Goal: Task Accomplishment & Management: Manage account settings

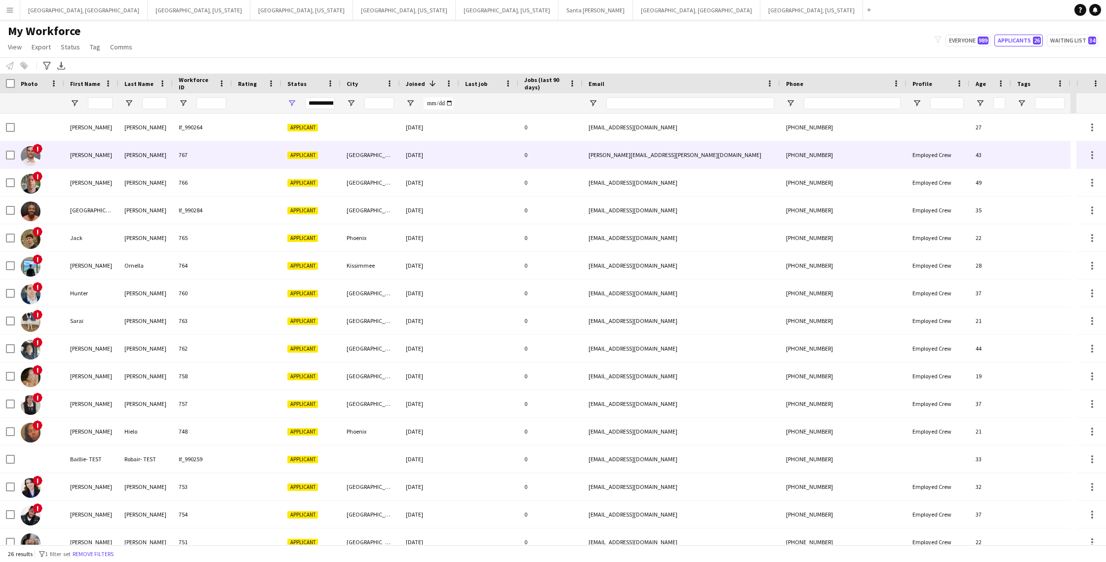
click at [487, 156] on div at bounding box center [488, 154] width 59 height 27
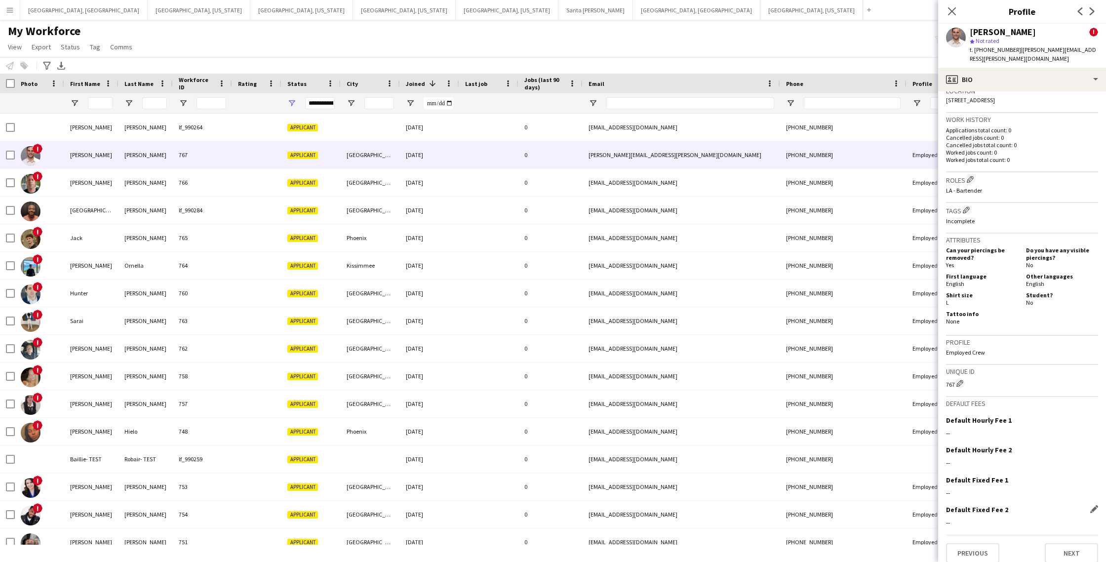
scroll to position [317, 0]
click at [1083, 544] on button "Next" at bounding box center [1071, 554] width 53 height 20
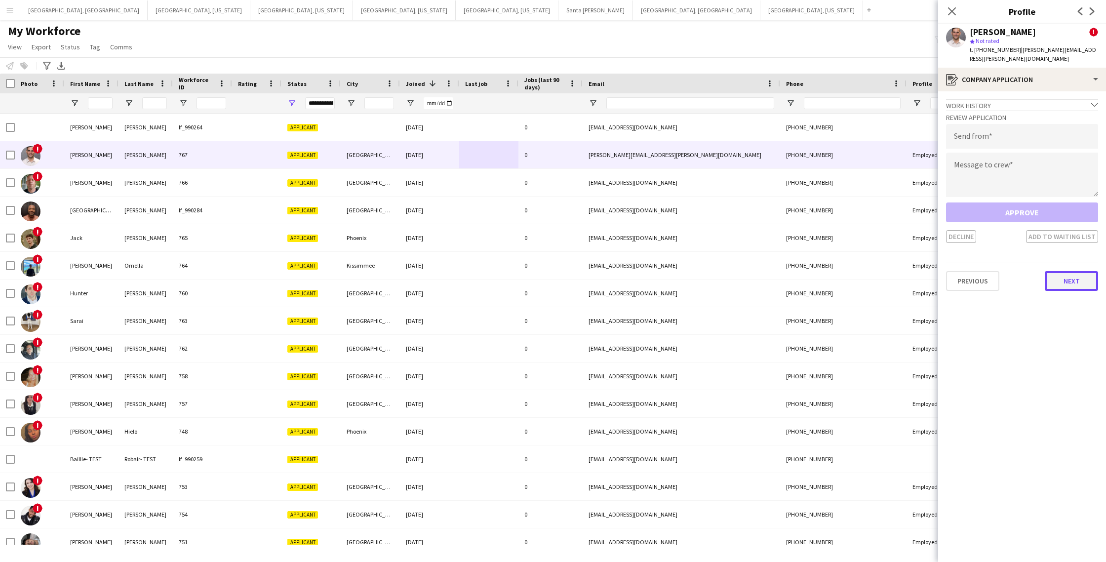
click at [1059, 273] on button "Next" at bounding box center [1071, 281] width 53 height 20
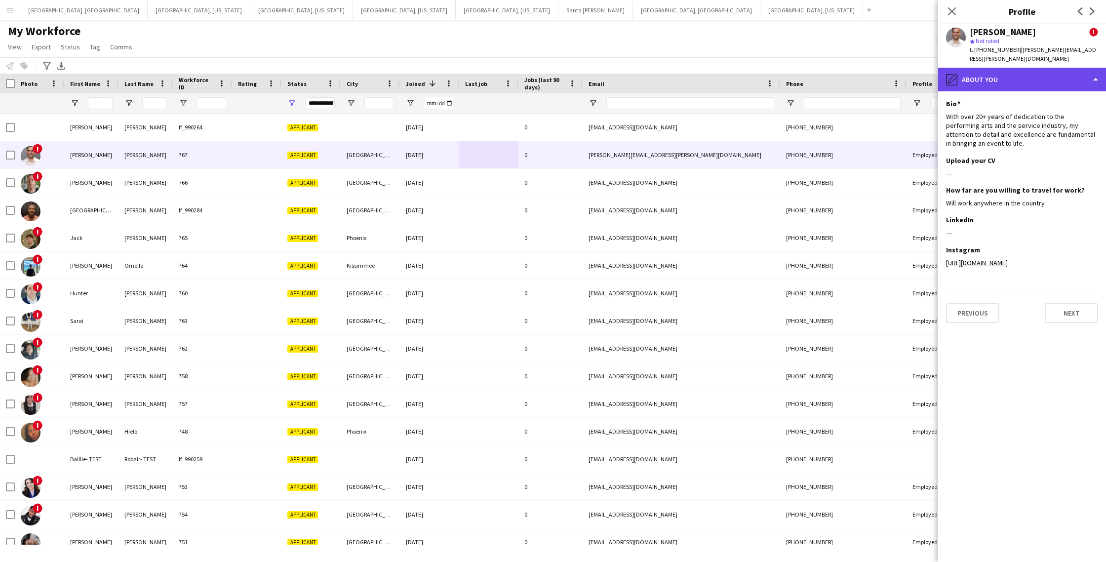
click at [1071, 78] on div "pencil4 About you" at bounding box center [1022, 80] width 168 height 24
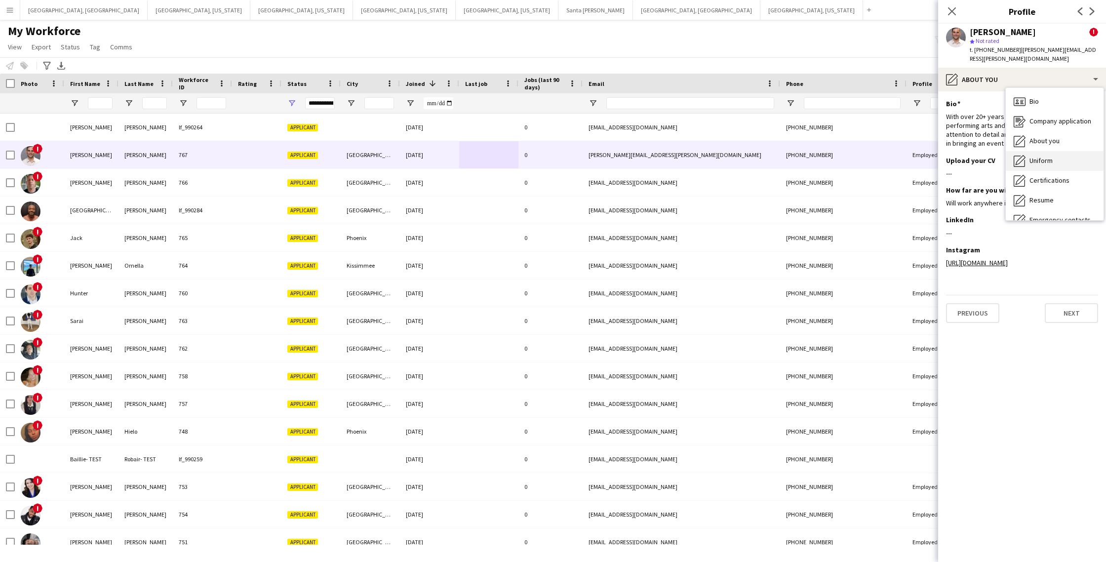
click at [1045, 156] on span "Uniform" at bounding box center [1041, 160] width 23 height 9
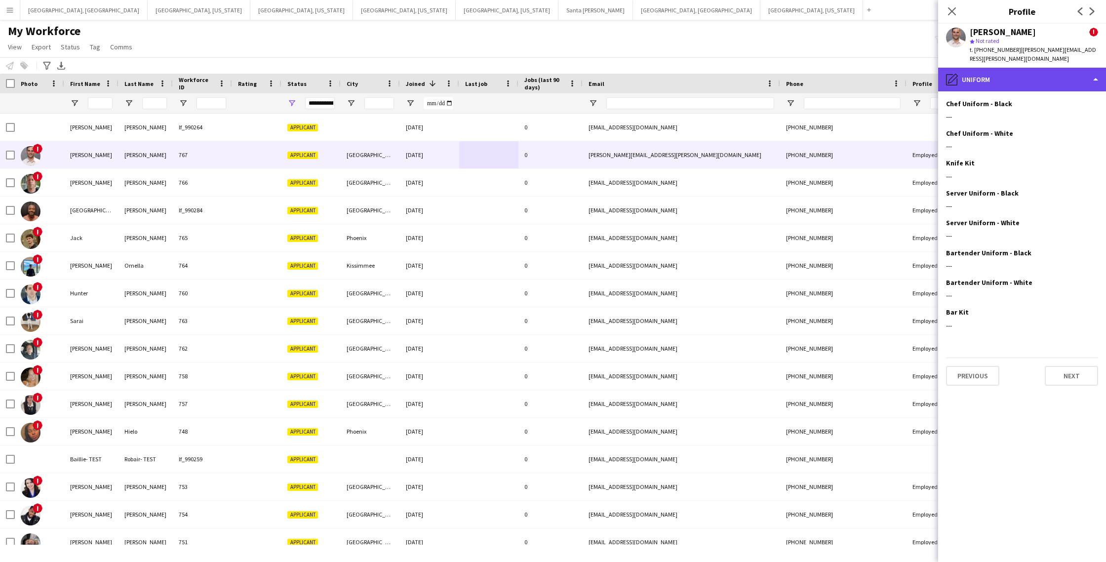
click at [1035, 74] on div "pencil4 Uniform" at bounding box center [1022, 80] width 168 height 24
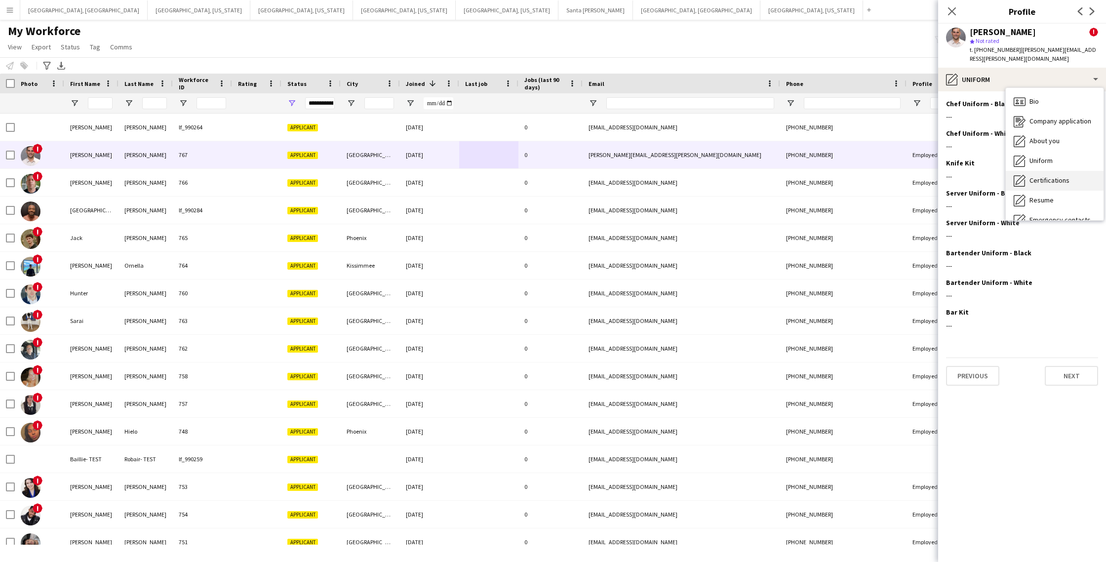
click at [1052, 176] on span "Certifications" at bounding box center [1050, 180] width 40 height 9
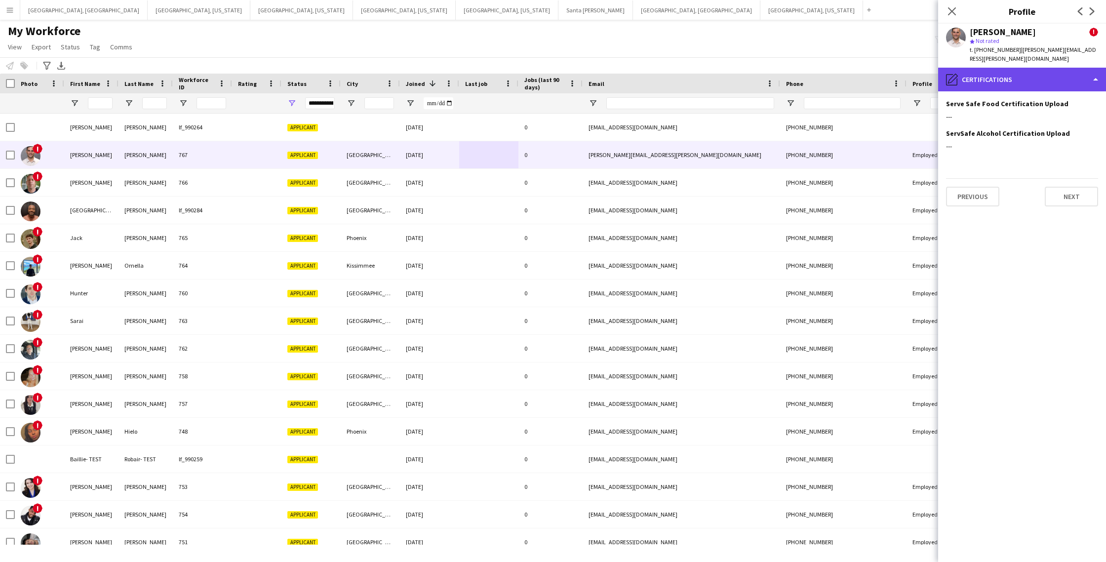
click at [1038, 75] on div "pencil4 Certifications" at bounding box center [1022, 80] width 168 height 24
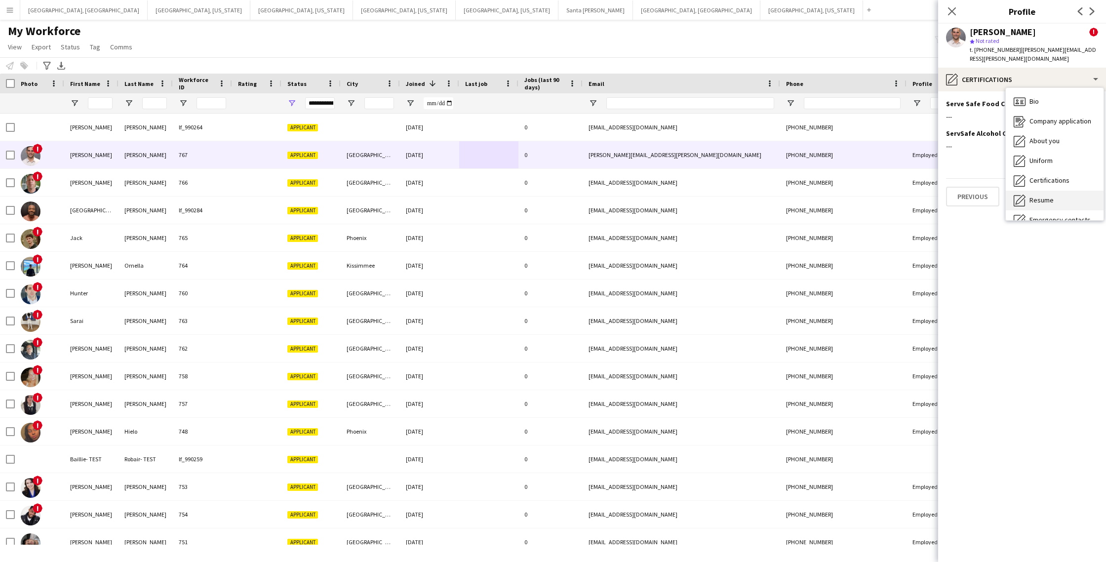
click at [1046, 196] on span "Resume" at bounding box center [1042, 200] width 24 height 9
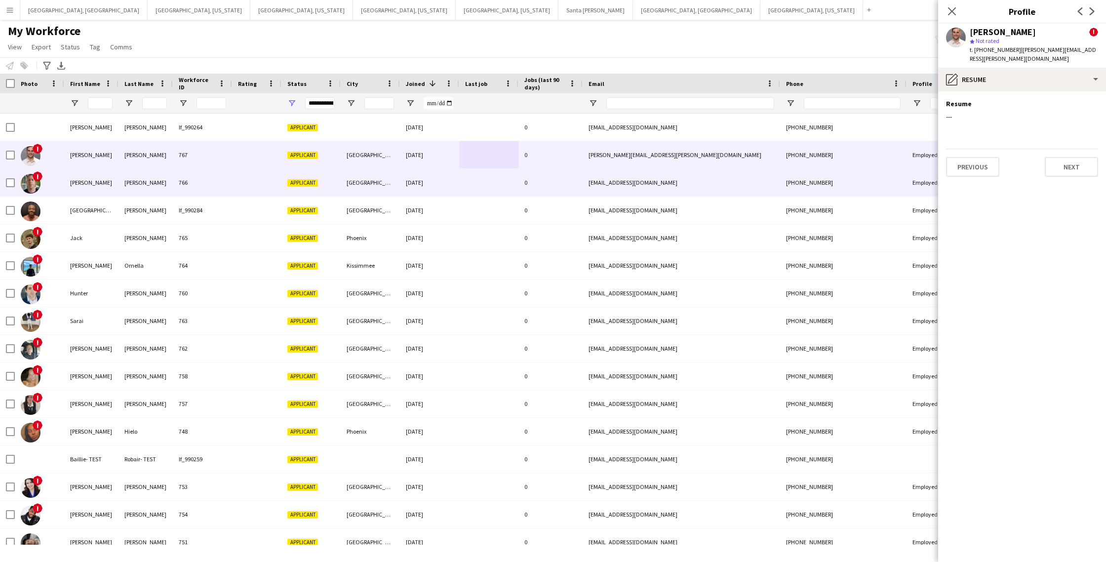
click at [211, 180] on div "766" at bounding box center [202, 182] width 59 height 27
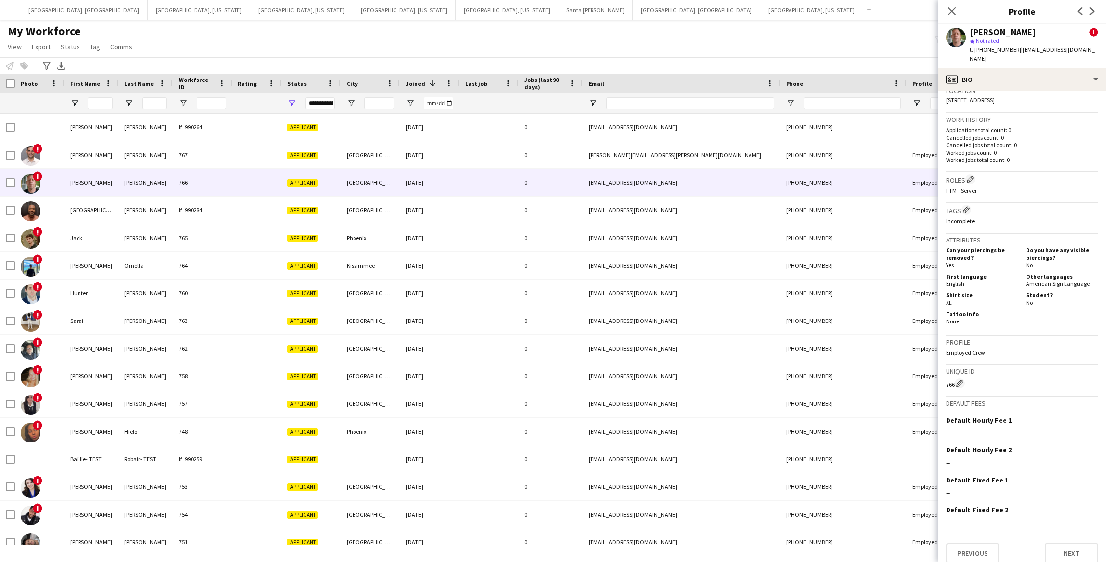
scroll to position [0, 0]
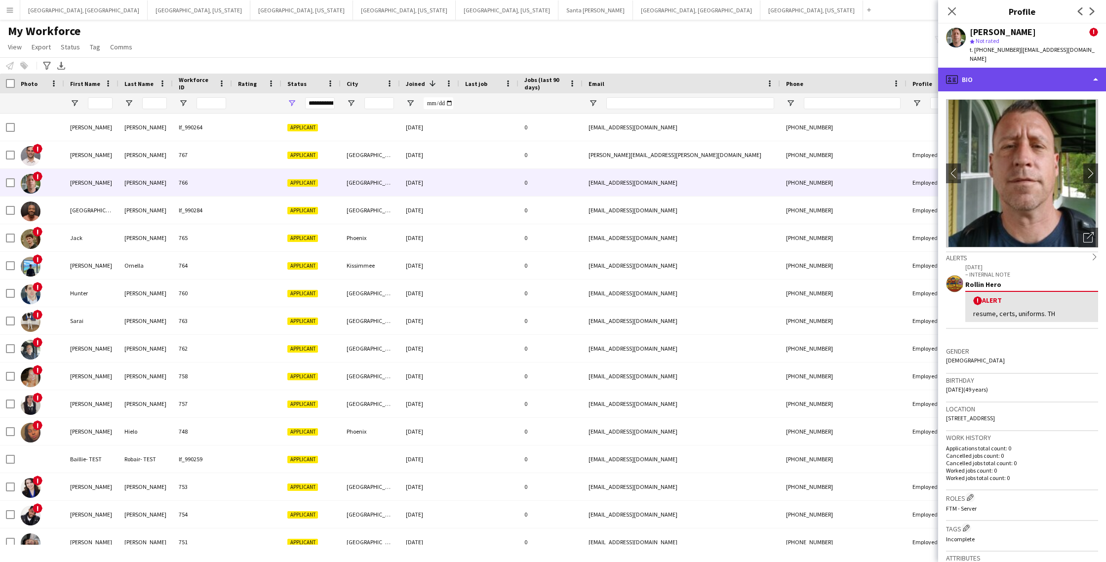
click at [1059, 69] on div "profile Bio" at bounding box center [1022, 80] width 168 height 24
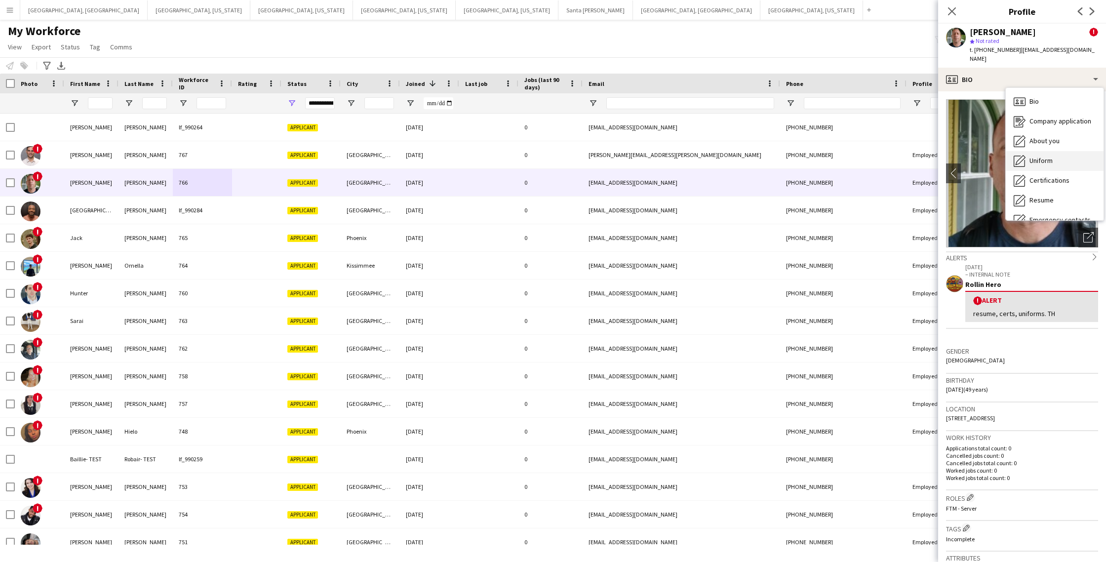
click at [1045, 156] on span "Uniform" at bounding box center [1041, 160] width 23 height 9
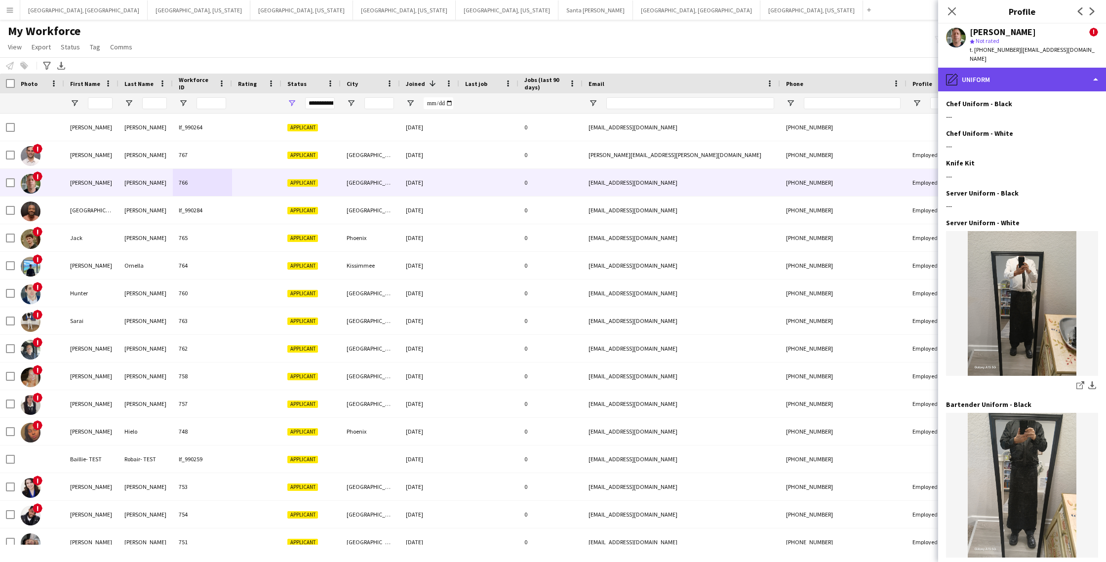
click at [1045, 71] on div "pencil4 Uniform" at bounding box center [1022, 80] width 168 height 24
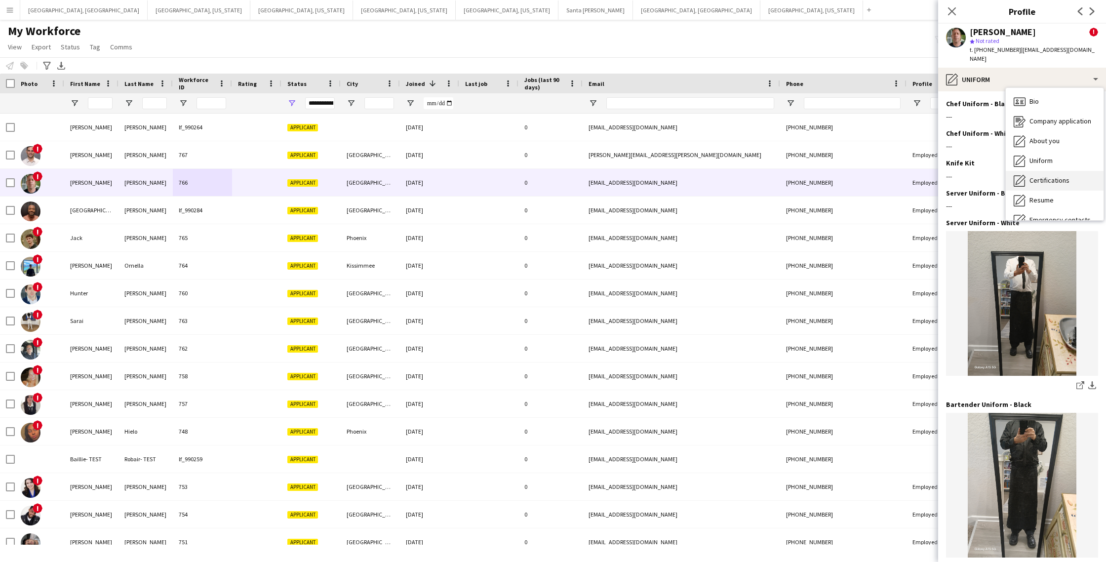
click at [1040, 176] on span "Certifications" at bounding box center [1050, 180] width 40 height 9
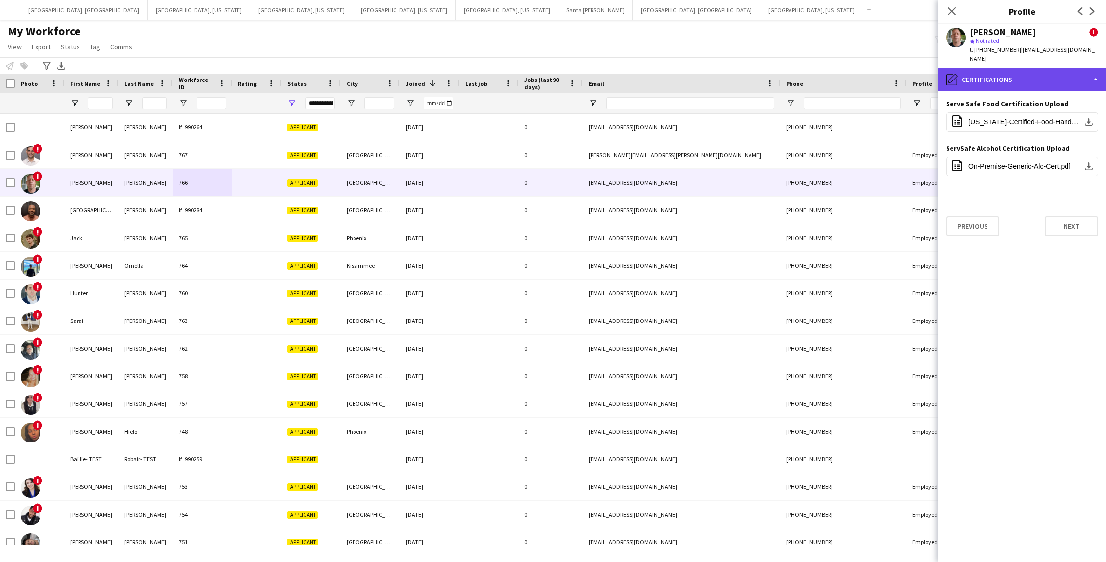
click at [1027, 68] on div "pencil4 Certifications" at bounding box center [1022, 80] width 168 height 24
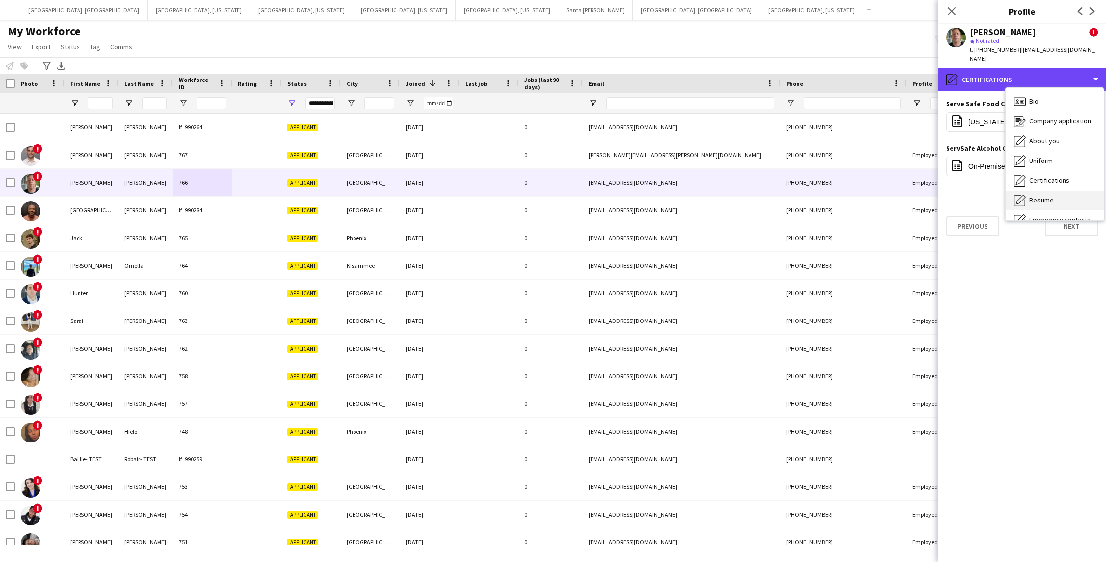
scroll to position [39, 0]
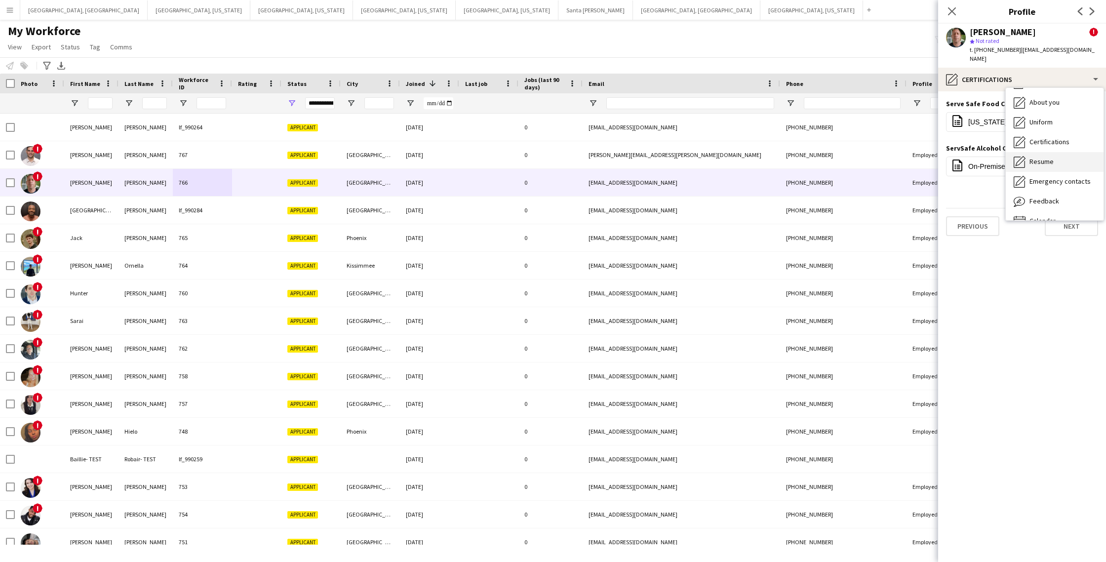
click at [1040, 157] on span "Resume" at bounding box center [1042, 161] width 24 height 9
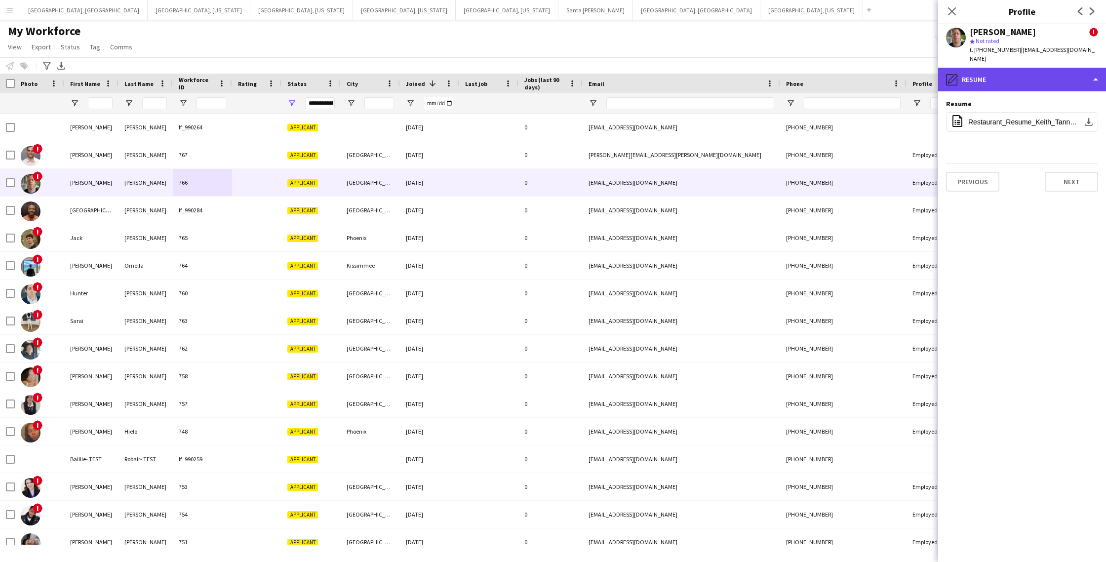
click at [1052, 68] on div "pencil4 Resume" at bounding box center [1022, 80] width 168 height 24
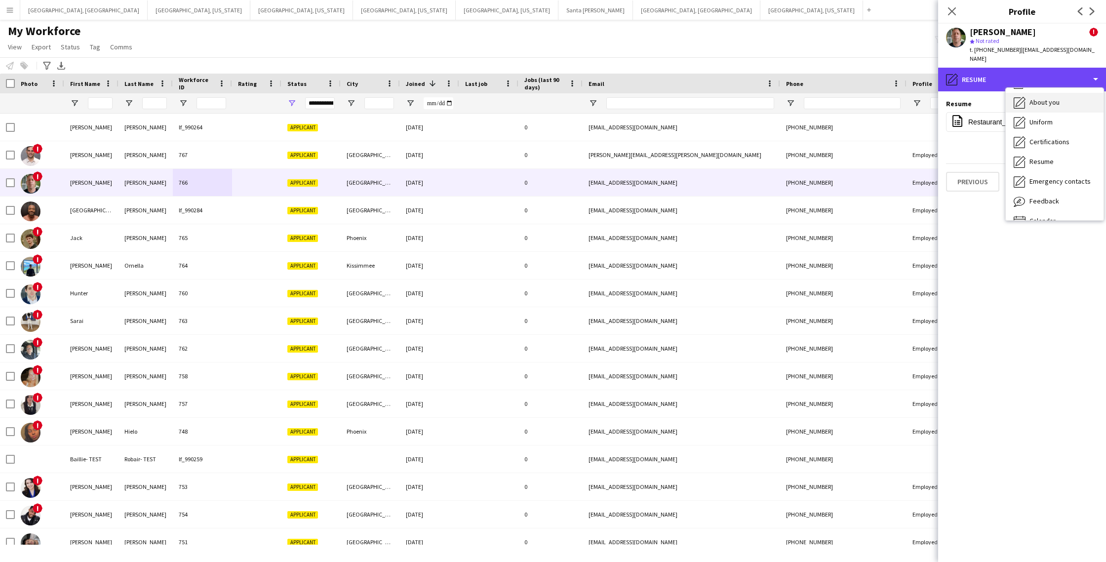
scroll to position [0, 0]
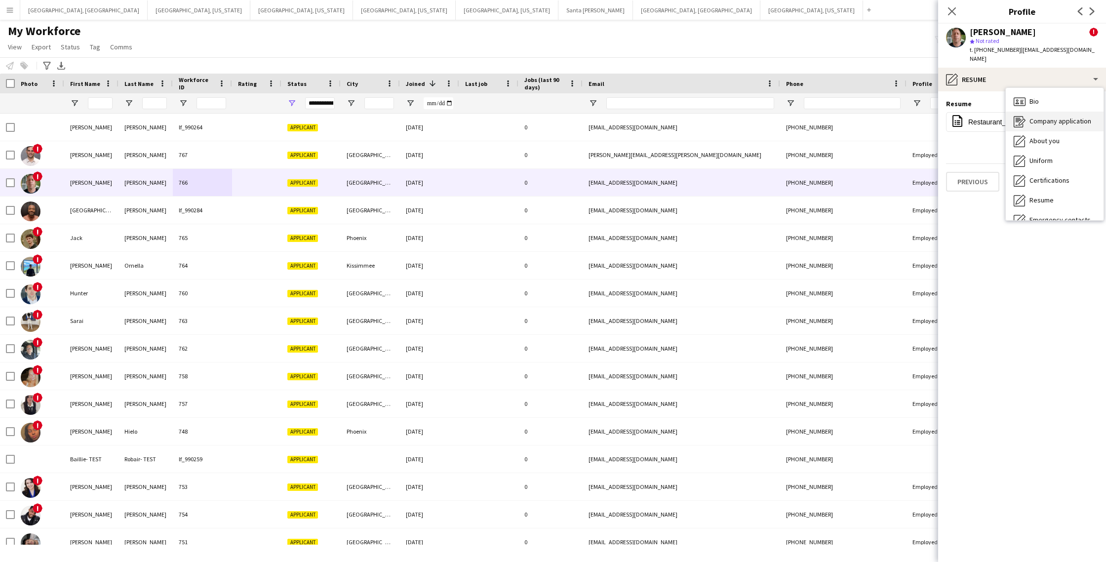
click at [1054, 117] on span "Company application" at bounding box center [1061, 121] width 62 height 9
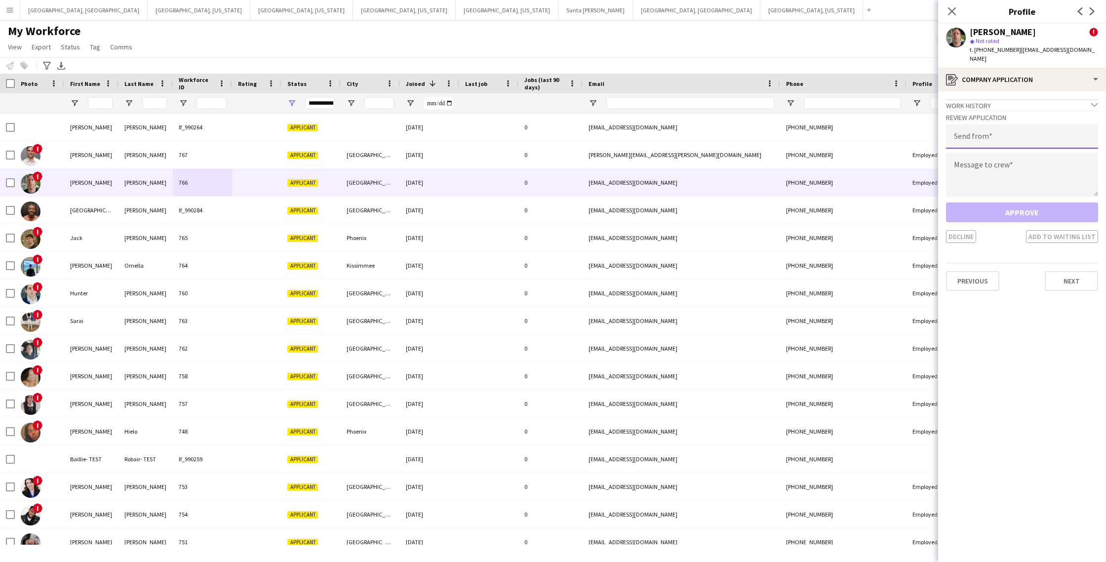
click at [1023, 130] on input "email" at bounding box center [1022, 136] width 152 height 25
type input "**********"
click at [963, 168] on textarea at bounding box center [1022, 175] width 152 height 44
paste textarea "**********"
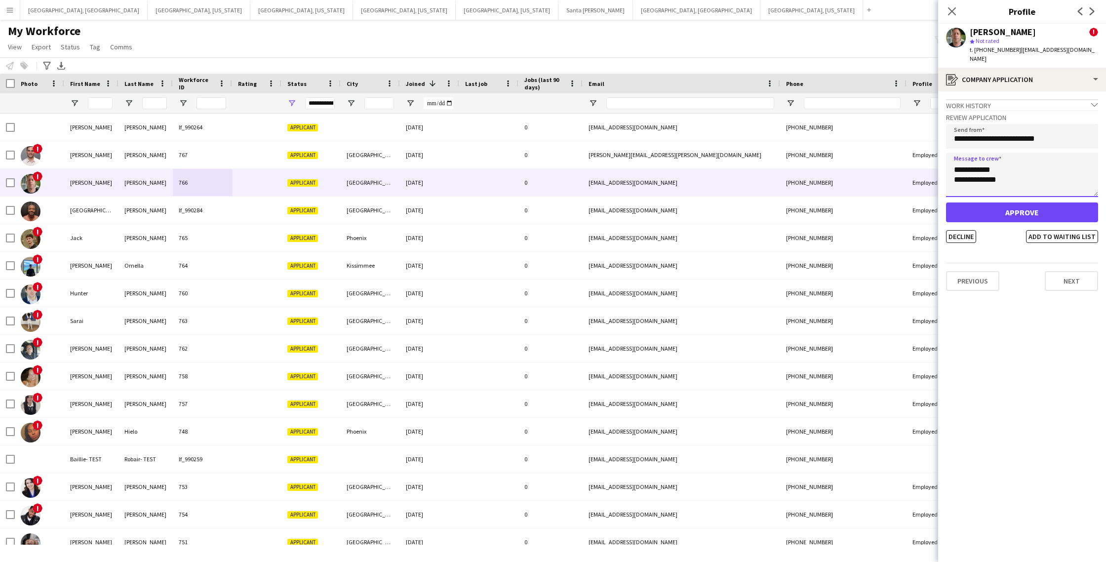
scroll to position [82, 0]
type textarea "**********"
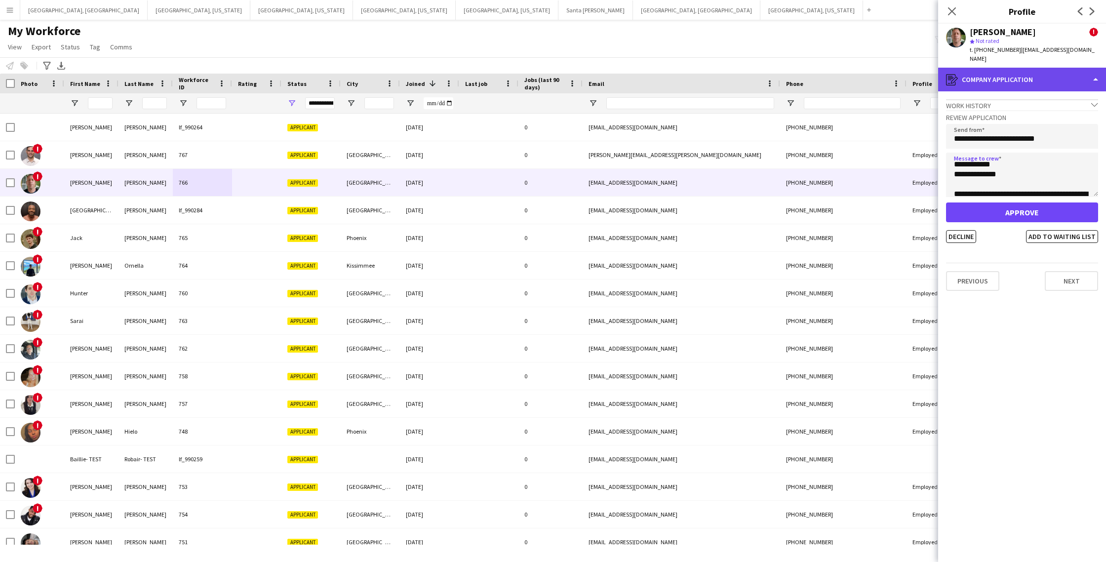
click at [998, 69] on div "register Company application" at bounding box center [1022, 80] width 168 height 24
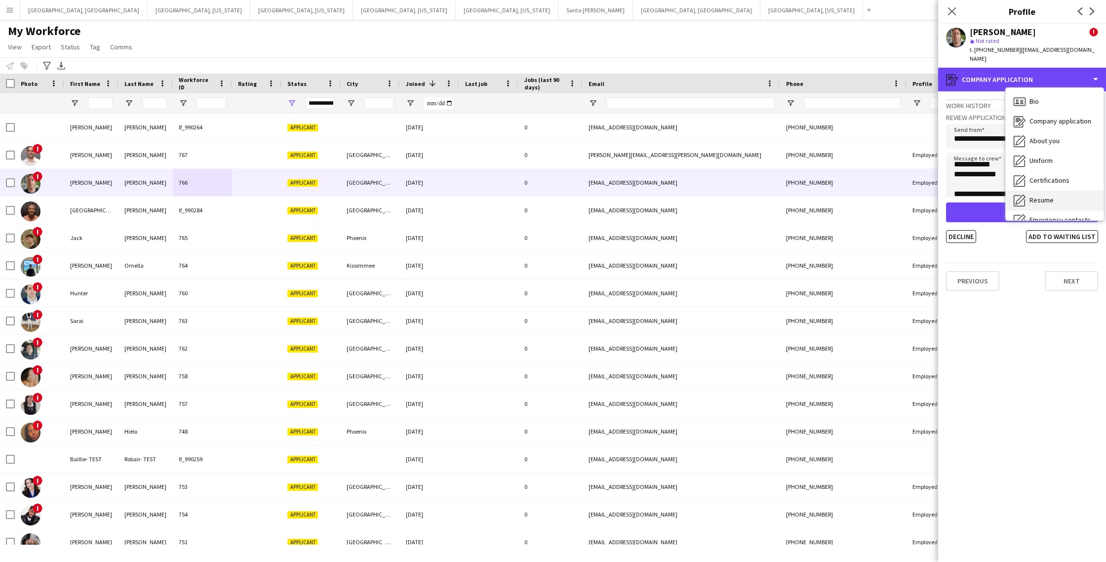
scroll to position [53, 0]
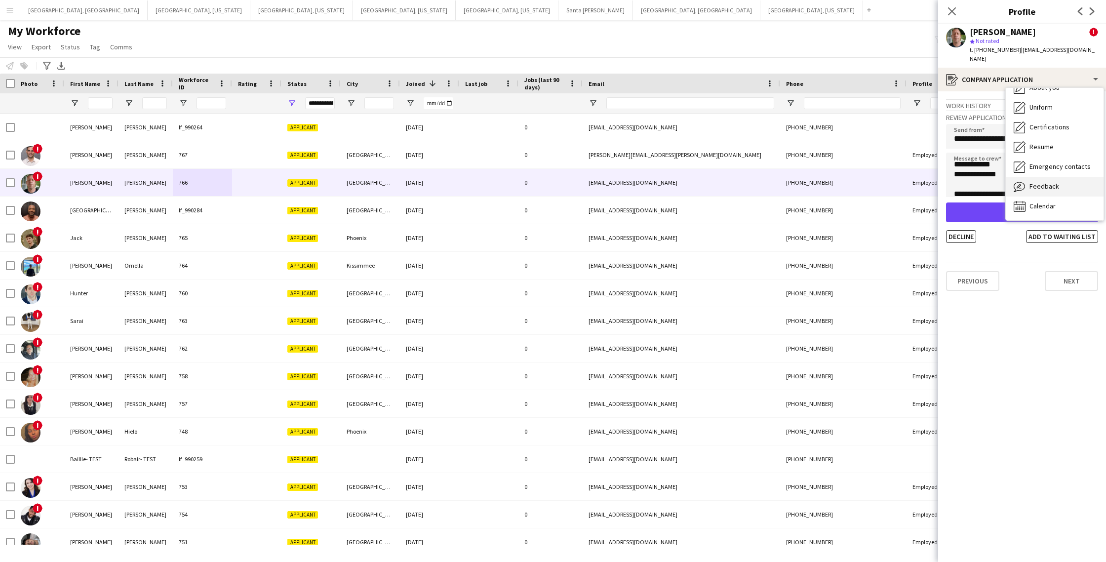
click at [1039, 182] on span "Feedback" at bounding box center [1045, 186] width 30 height 9
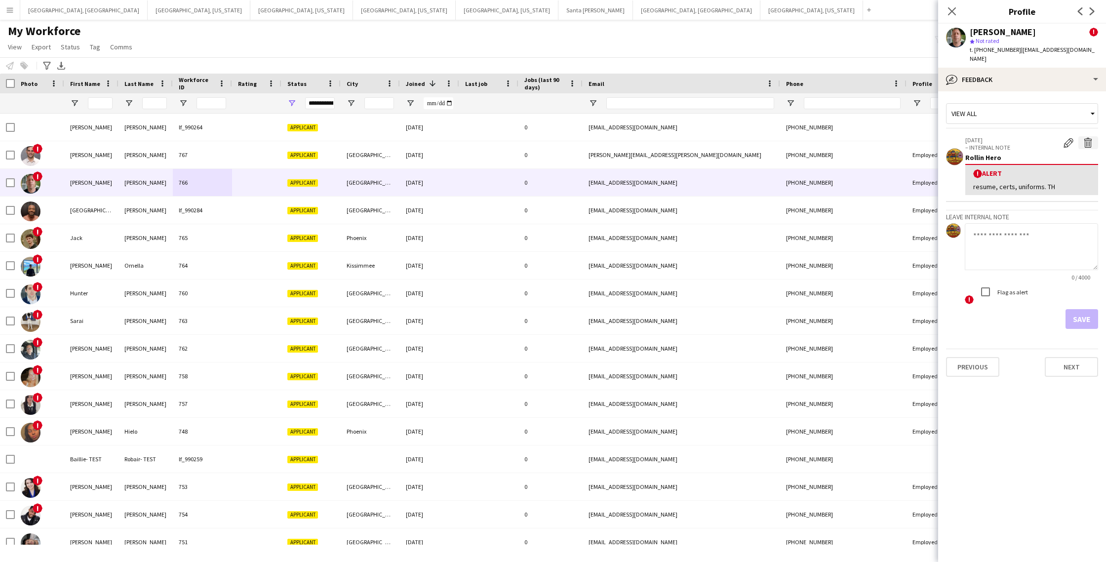
click at [1088, 138] on app-icon "Delete alert" at bounding box center [1088, 143] width 10 height 10
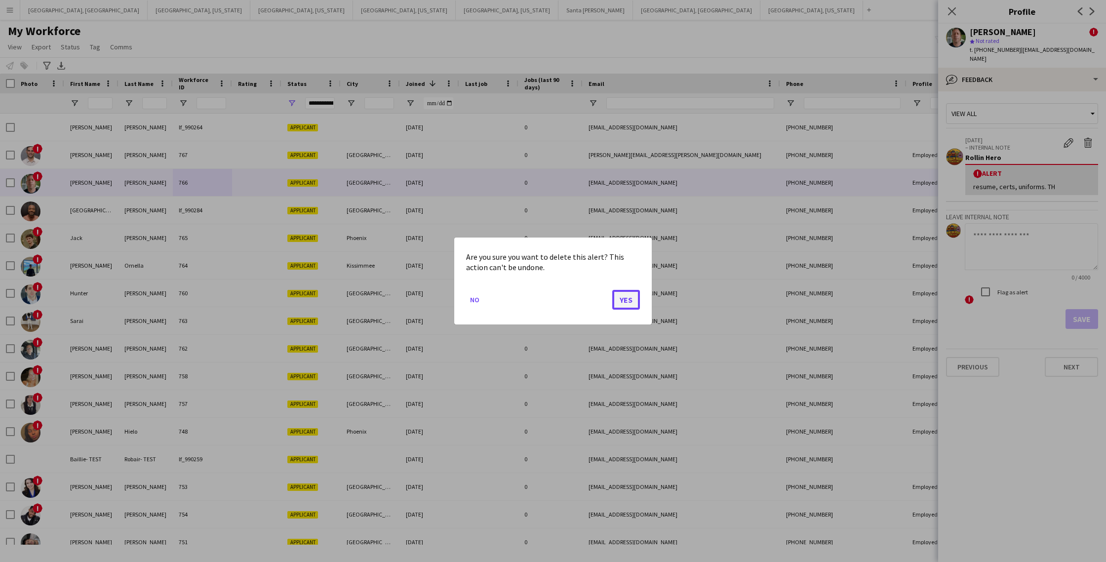
click at [628, 300] on button "Yes" at bounding box center [626, 300] width 28 height 20
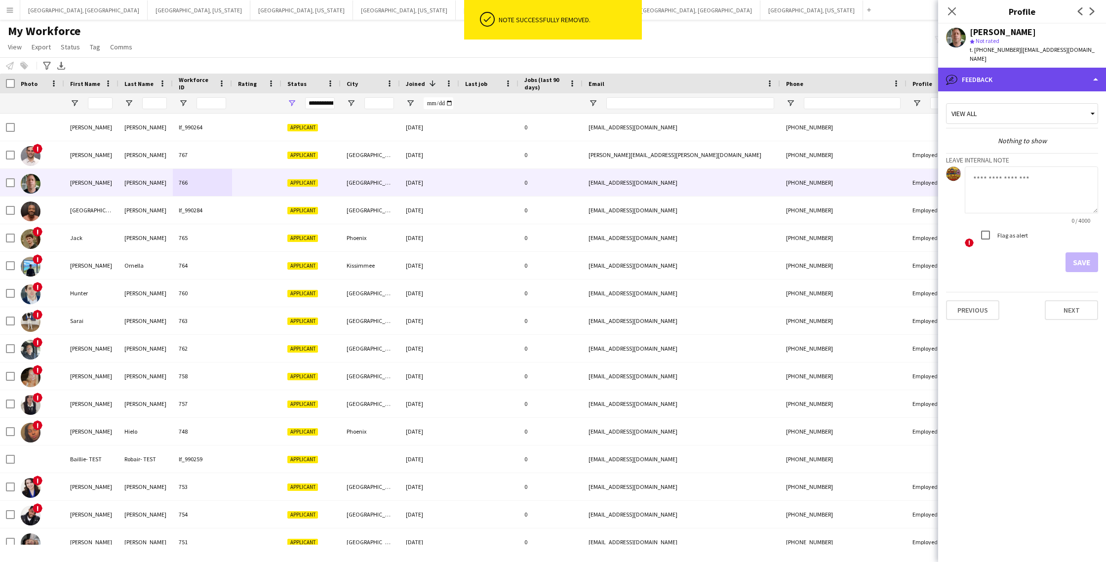
click at [1028, 68] on div "bubble-pencil Feedback" at bounding box center [1022, 80] width 168 height 24
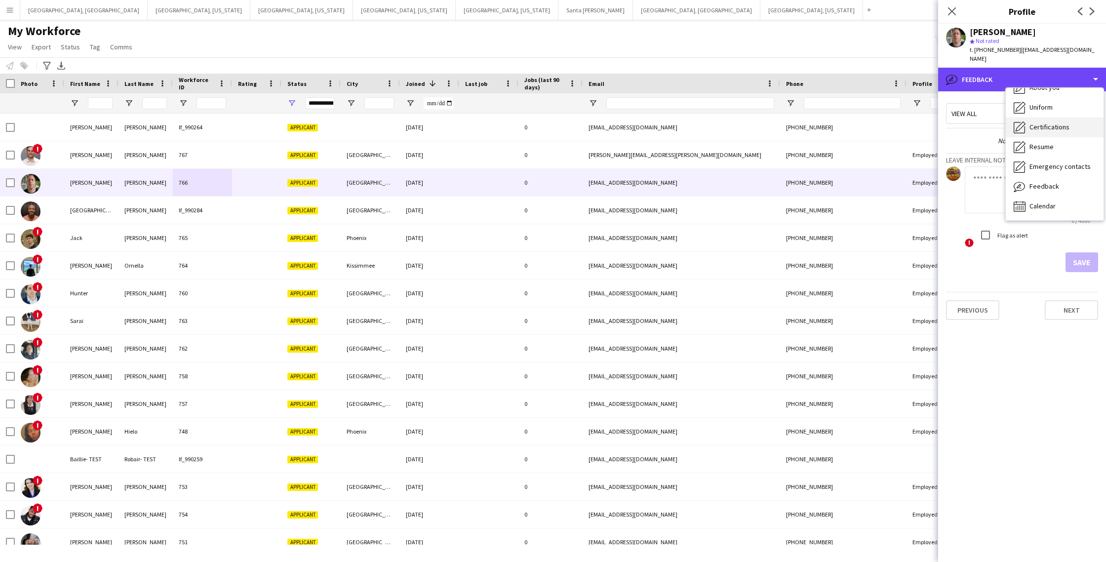
scroll to position [0, 0]
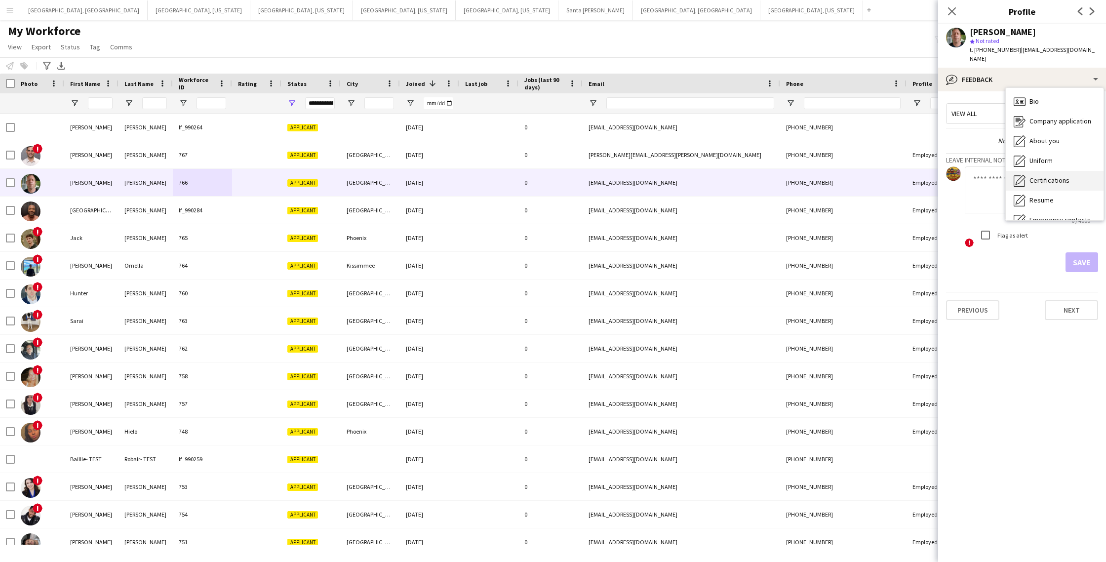
click at [1057, 117] on span "Company application" at bounding box center [1061, 121] width 62 height 9
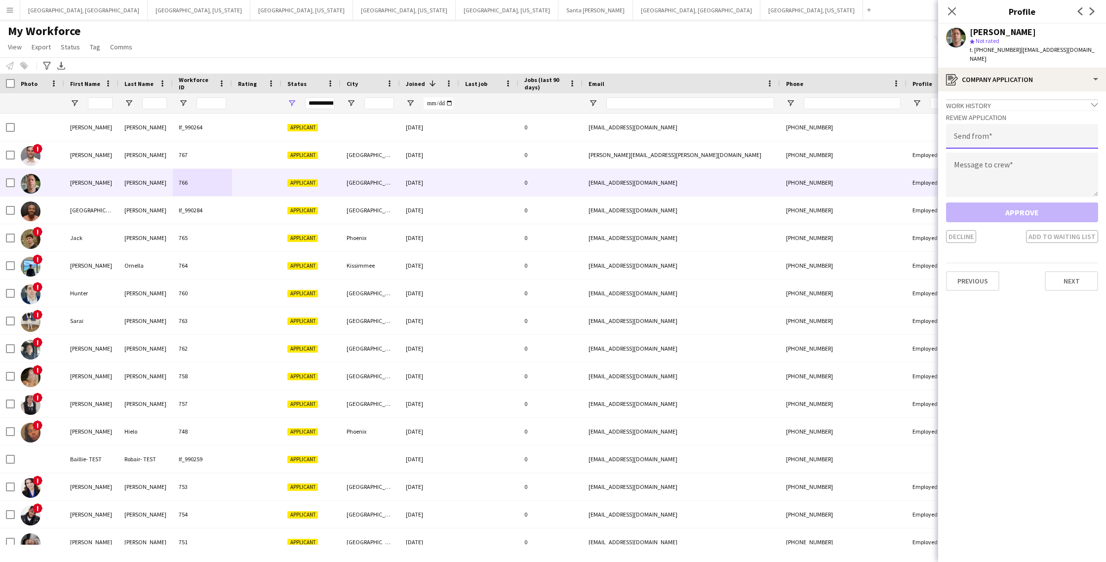
click at [1018, 134] on input "email" at bounding box center [1022, 136] width 152 height 25
type input "**********"
click at [1030, 176] on textarea at bounding box center [1022, 175] width 152 height 44
paste textarea "**********"
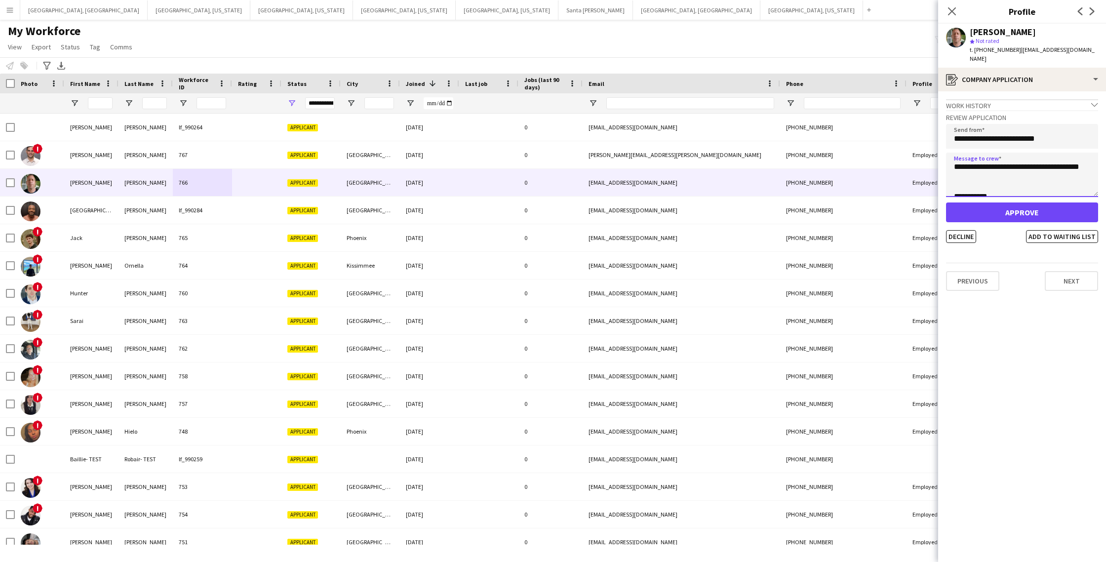
scroll to position [365, 0]
type textarea "**********"
click at [1021, 204] on button "Approve" at bounding box center [1022, 212] width 152 height 20
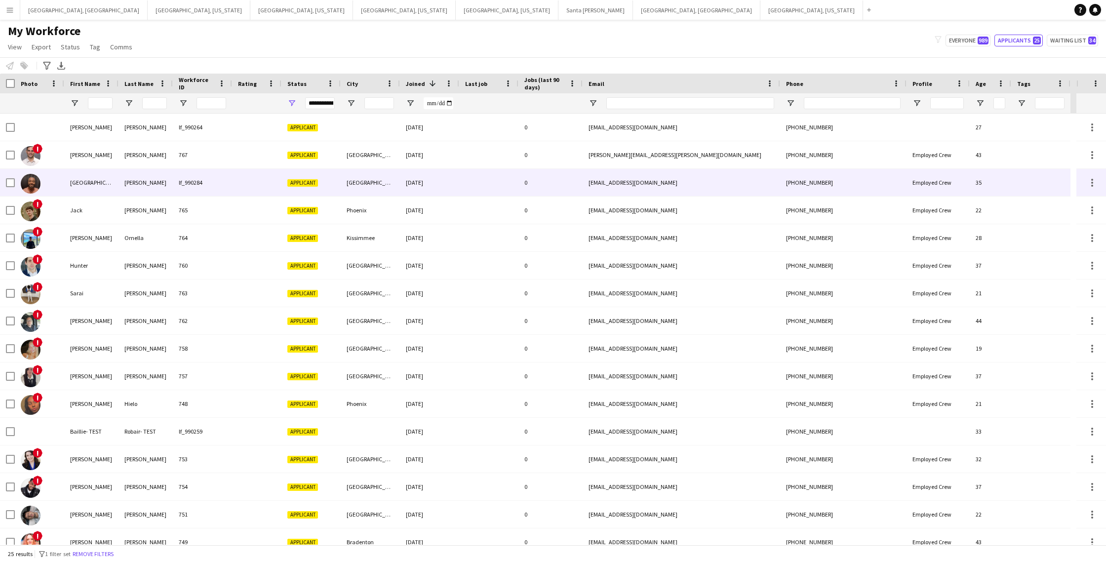
click at [487, 192] on div at bounding box center [488, 182] width 59 height 27
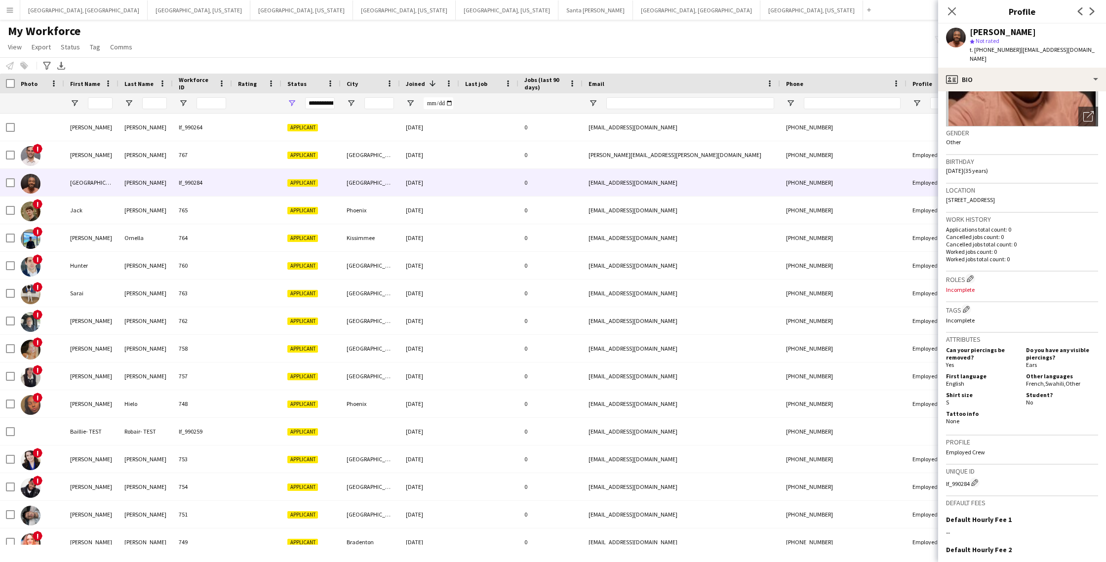
scroll to position [0, 0]
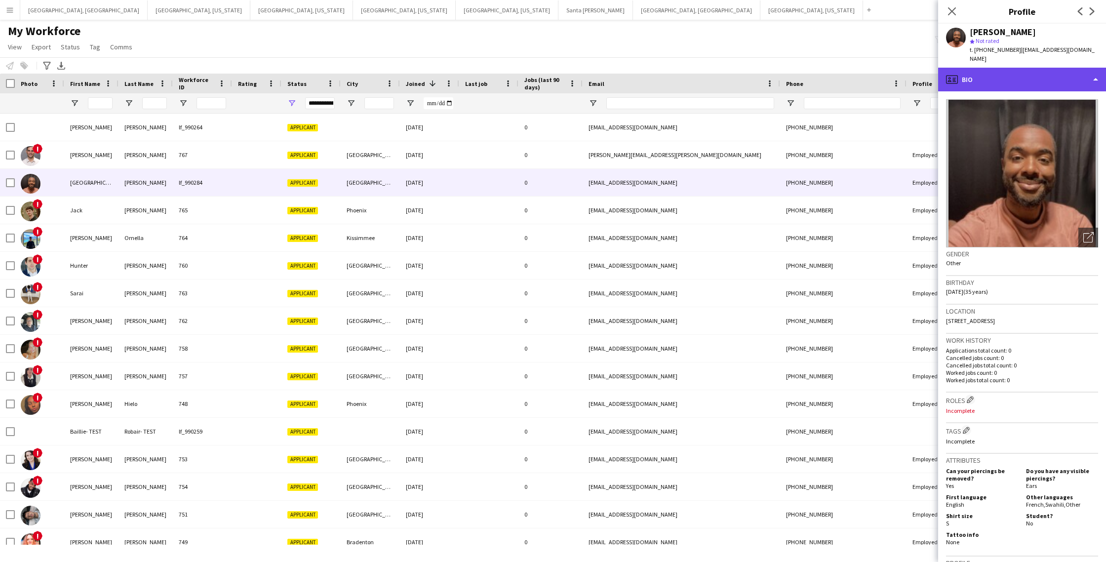
click at [1080, 75] on div "profile Bio" at bounding box center [1022, 80] width 168 height 24
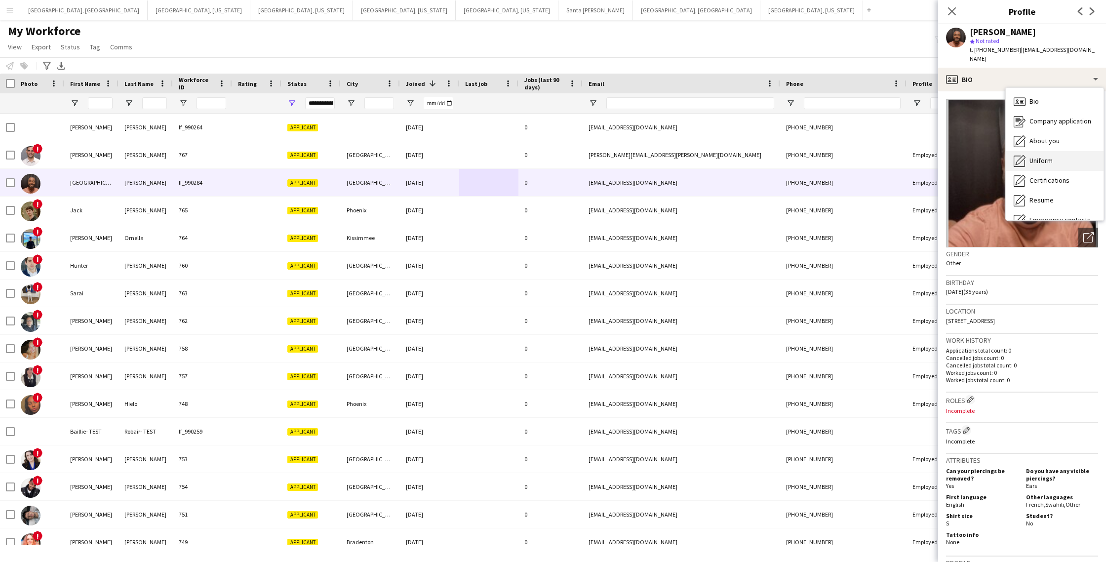
click at [1051, 157] on div "Uniform Uniform" at bounding box center [1055, 161] width 98 height 20
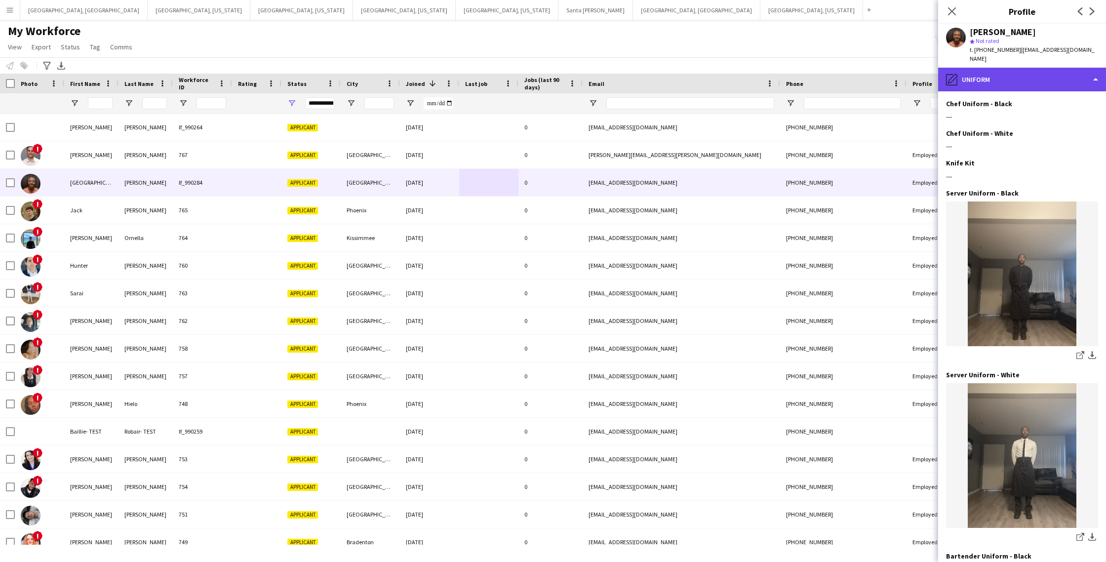
click at [1046, 73] on div "pencil4 Uniform" at bounding box center [1022, 80] width 168 height 24
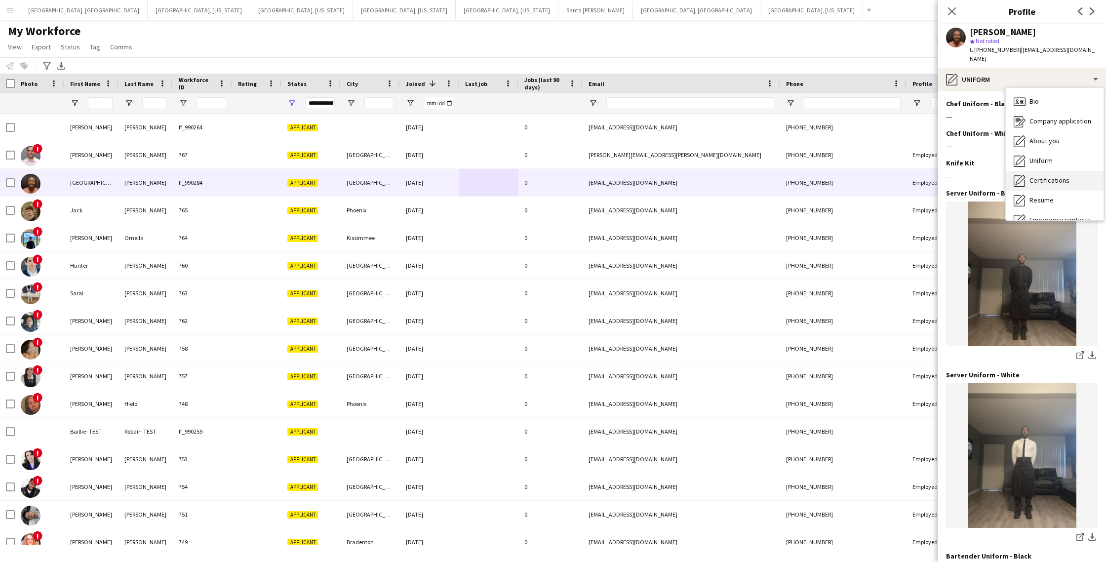
click at [1052, 176] on span "Certifications" at bounding box center [1050, 180] width 40 height 9
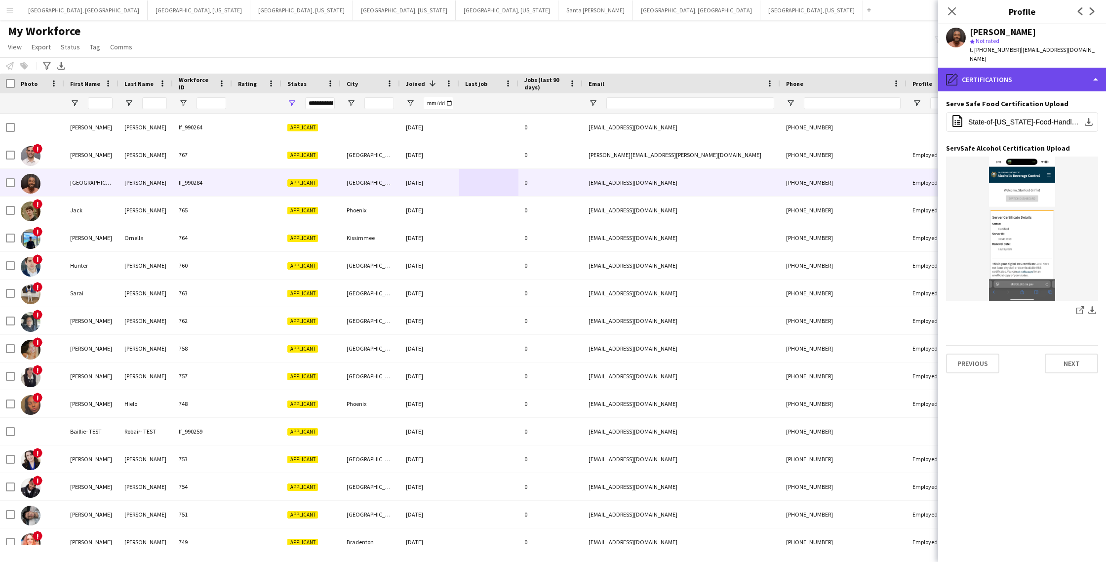
click at [1048, 69] on div "pencil4 Certifications" at bounding box center [1022, 80] width 168 height 24
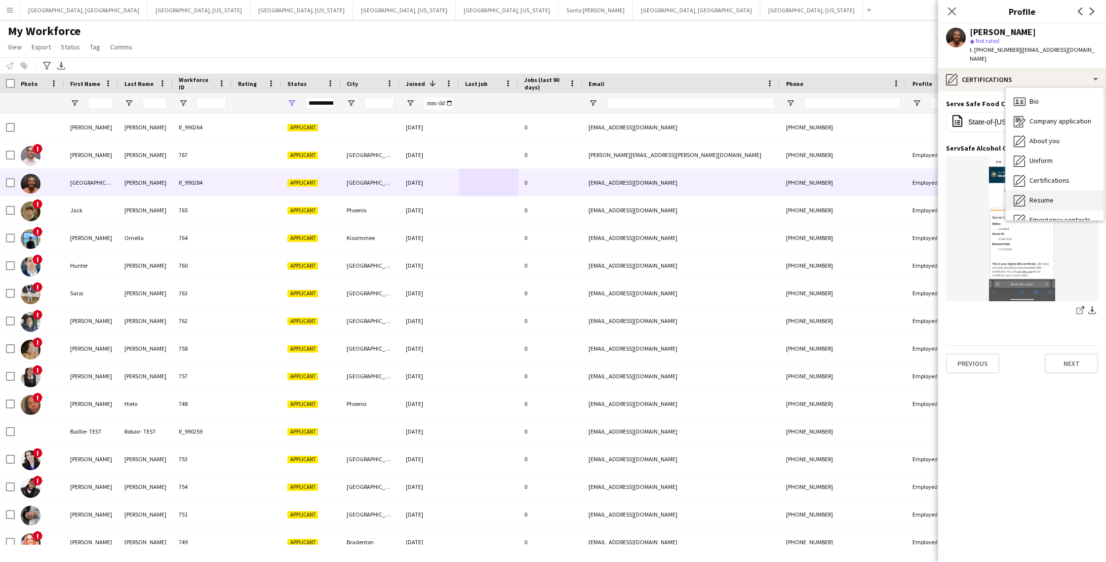
click at [1055, 193] on div "Resume Resume" at bounding box center [1055, 201] width 98 height 20
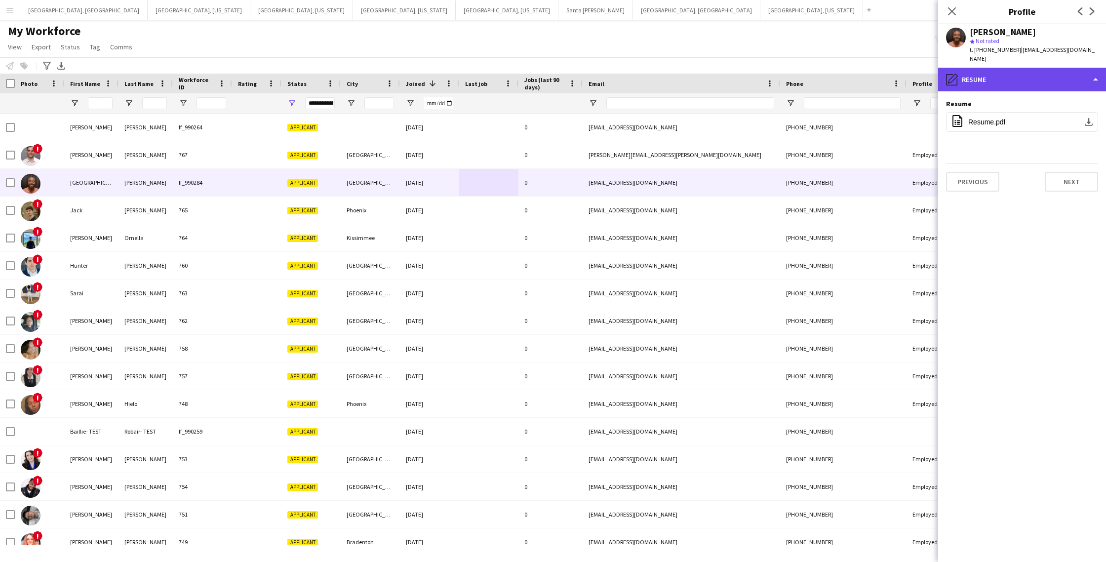
click at [1044, 69] on div "pencil4 Resume" at bounding box center [1022, 80] width 168 height 24
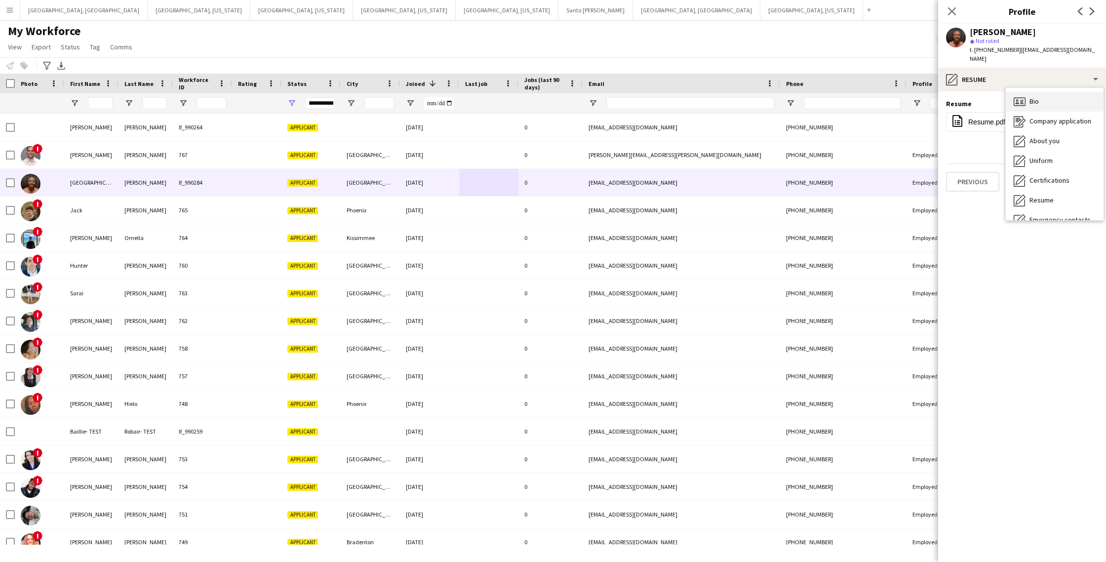
click at [1045, 92] on div "Bio Bio" at bounding box center [1055, 102] width 98 height 20
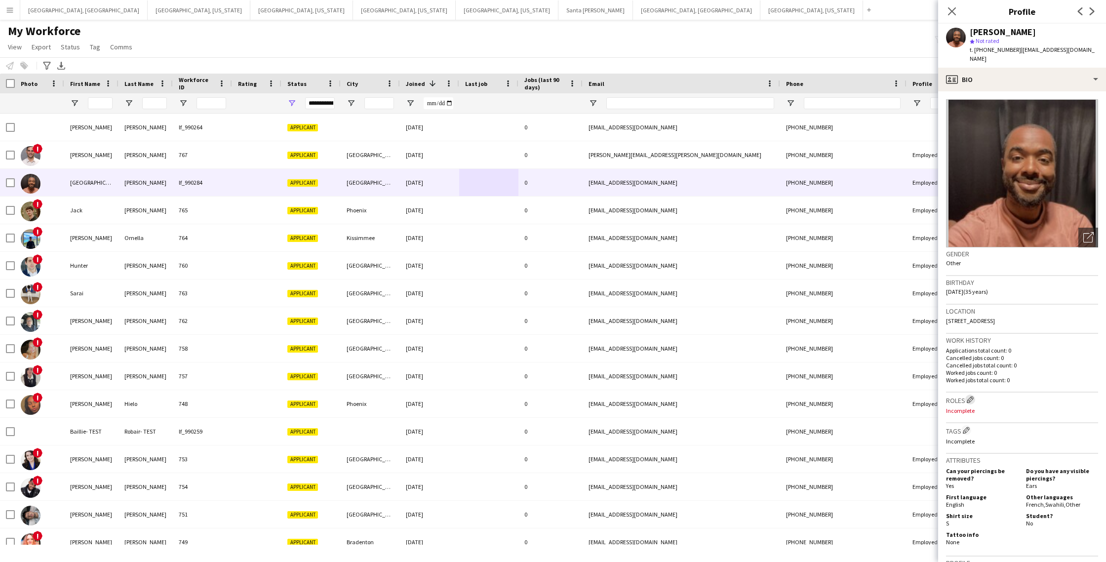
click at [970, 396] on app-icon "Edit crew company roles" at bounding box center [970, 399] width 7 height 7
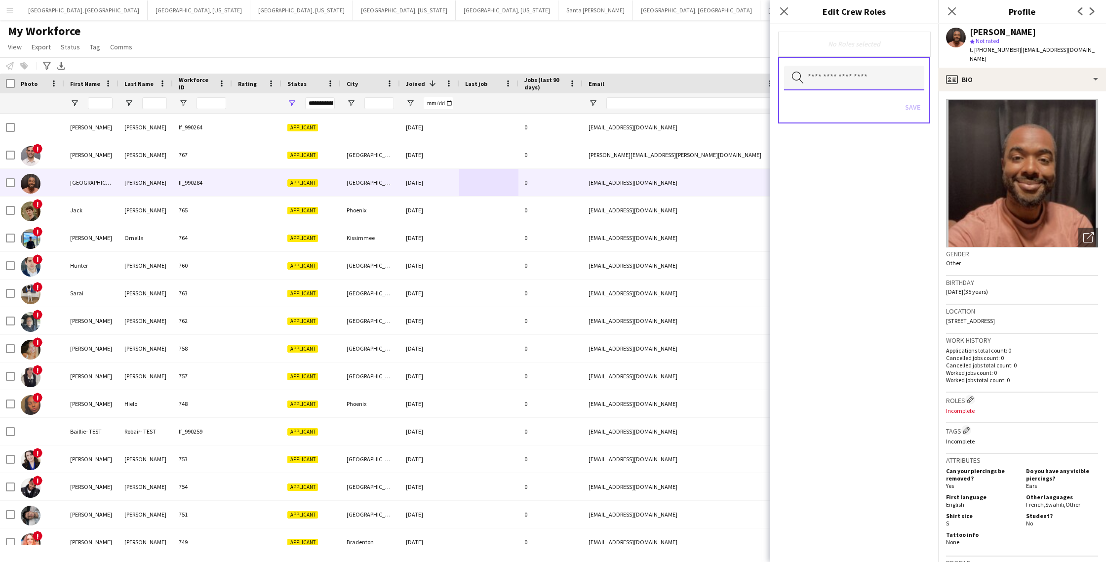
click at [858, 80] on input "text" at bounding box center [854, 78] width 140 height 25
type input "**********"
click at [832, 103] on span "LA - Server" at bounding box center [854, 106] width 124 height 9
drag, startPoint x: 874, startPoint y: 45, endPoint x: 874, endPoint y: 78, distance: 32.6
click at [874, 45] on div "LA - Server Remove" at bounding box center [854, 45] width 136 height 10
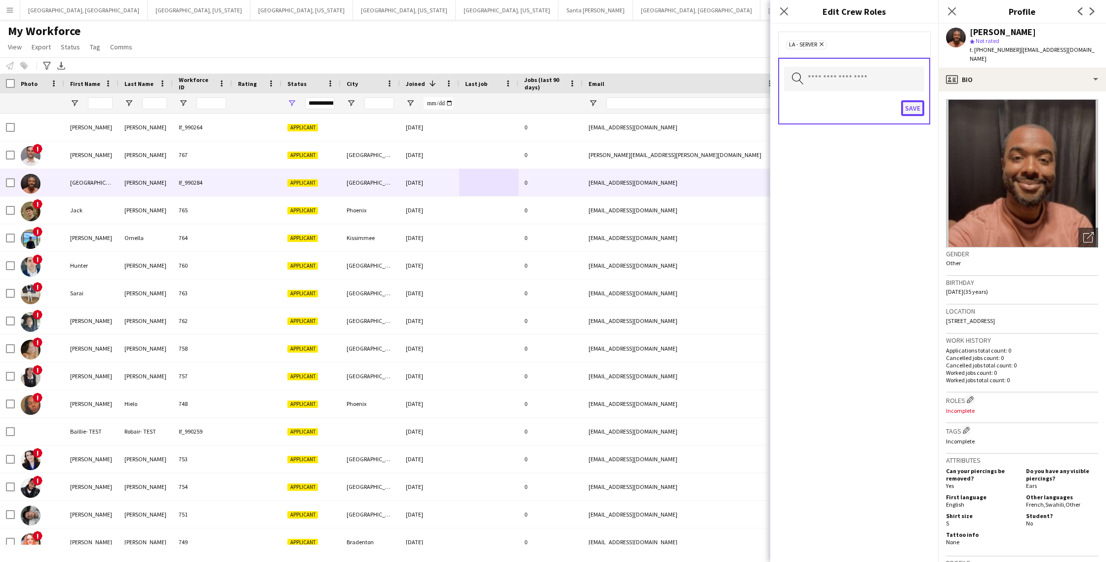
click at [914, 108] on button "Save" at bounding box center [912, 108] width 23 height 16
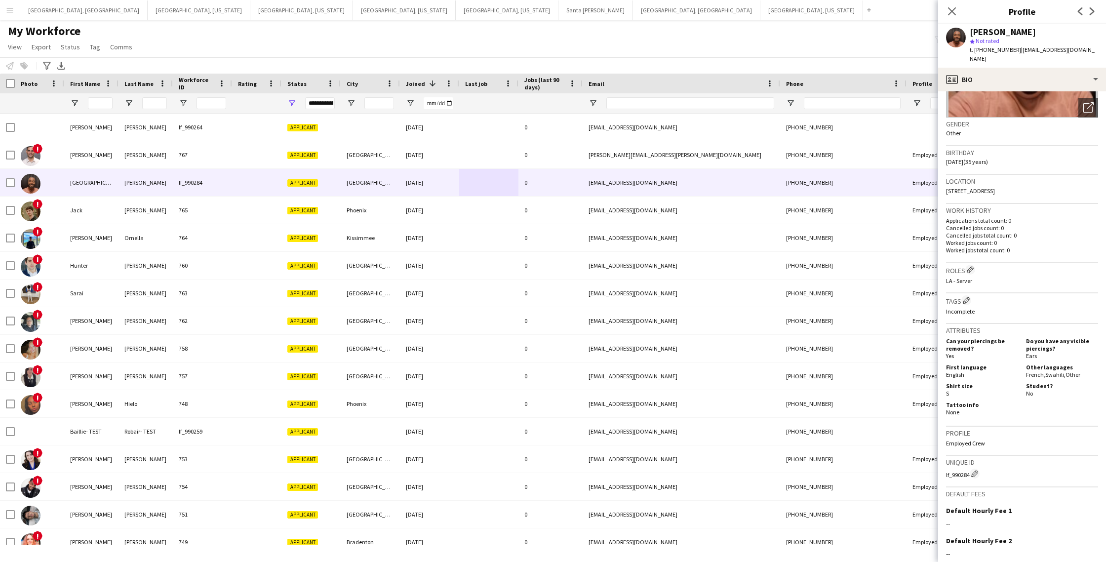
scroll to position [221, 0]
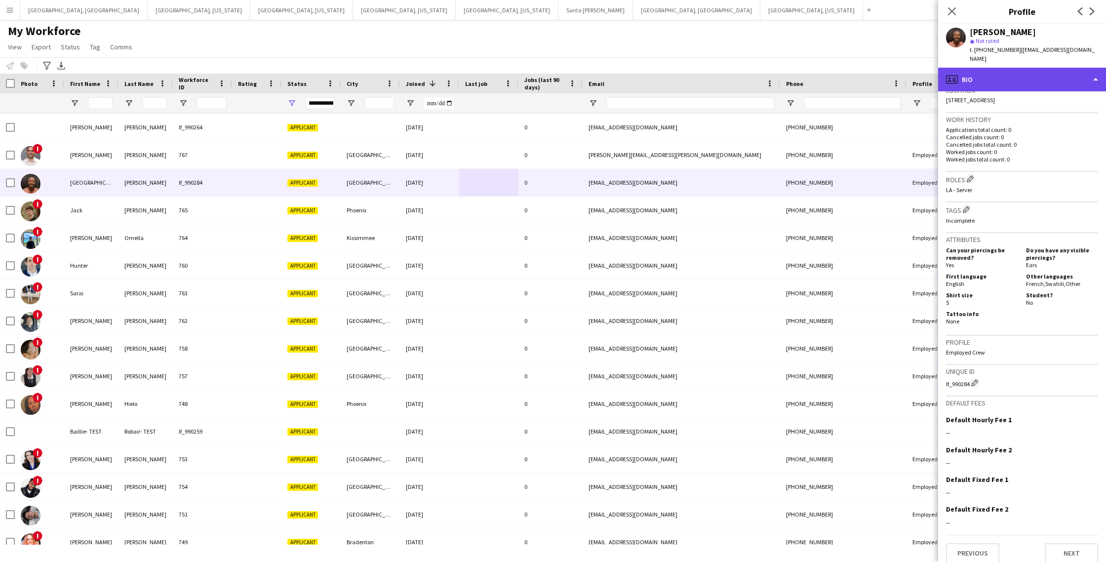
click at [1057, 71] on div "profile Bio" at bounding box center [1022, 80] width 168 height 24
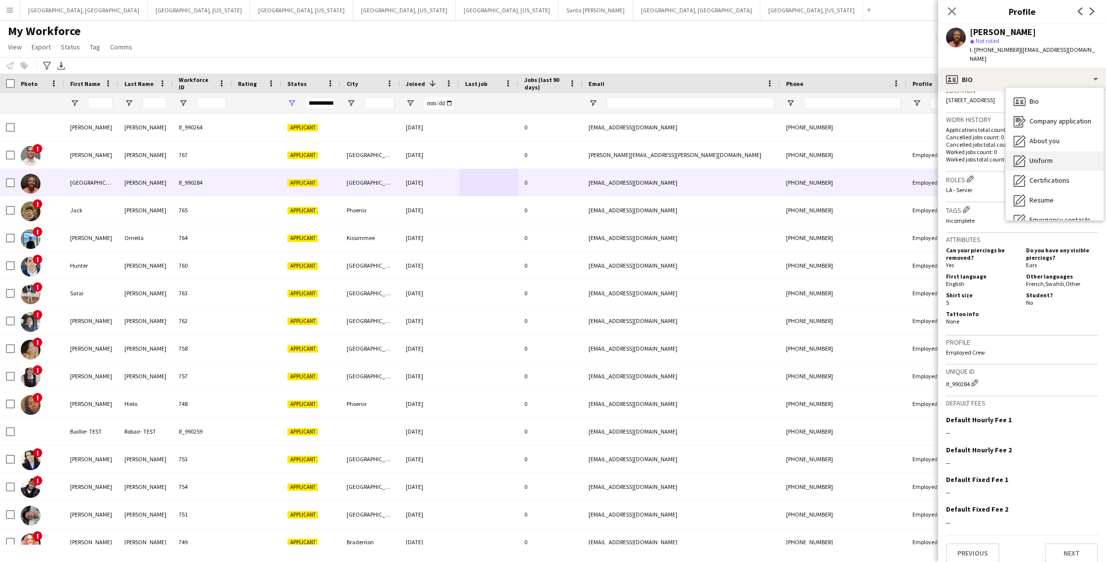
click at [1047, 156] on span "Uniform" at bounding box center [1041, 160] width 23 height 9
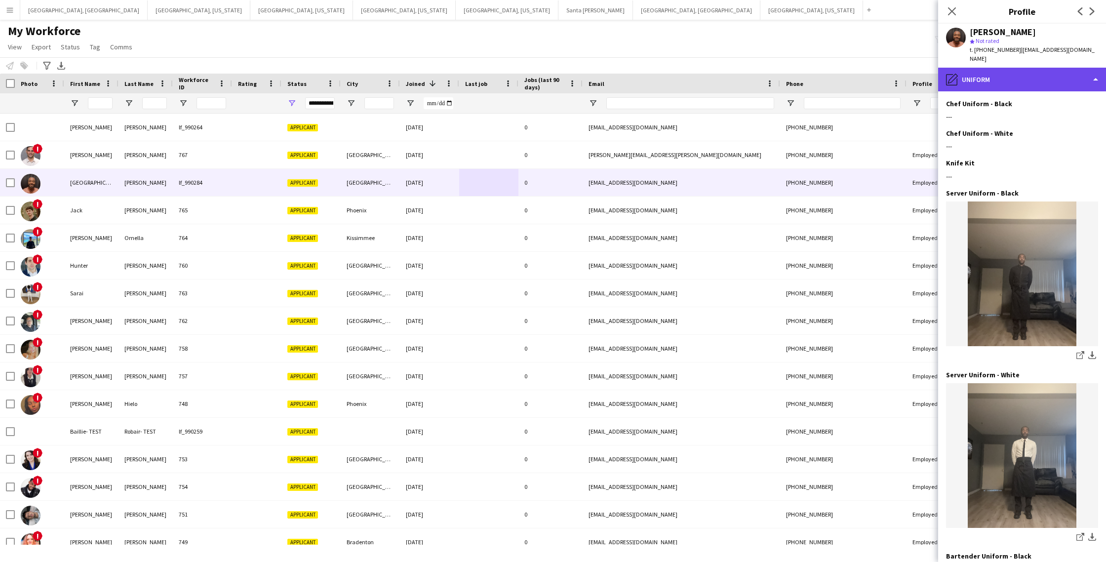
click at [1018, 74] on div "pencil4 Uniform" at bounding box center [1022, 80] width 168 height 24
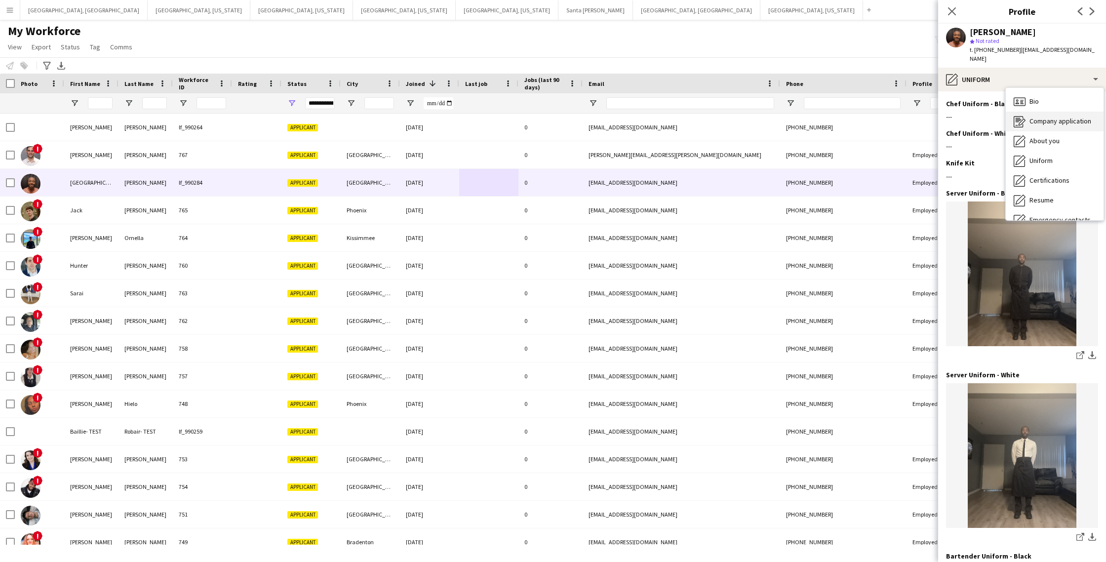
click at [1049, 117] on span "Company application" at bounding box center [1061, 121] width 62 height 9
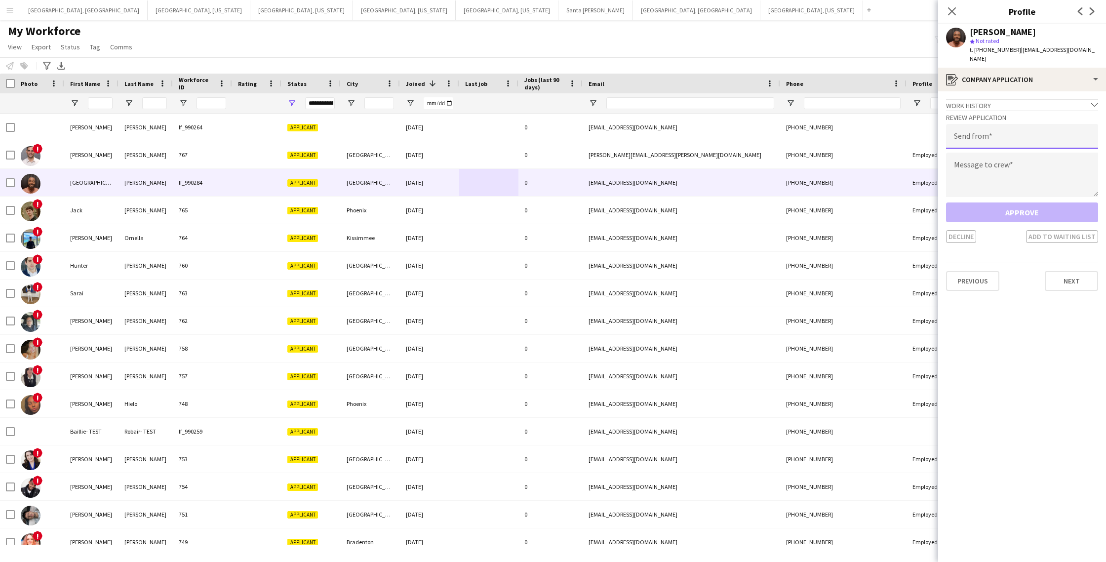
click at [1005, 126] on input "email" at bounding box center [1022, 136] width 152 height 25
type input "**********"
click at [1021, 172] on textarea at bounding box center [1022, 175] width 152 height 44
paste textarea "**********"
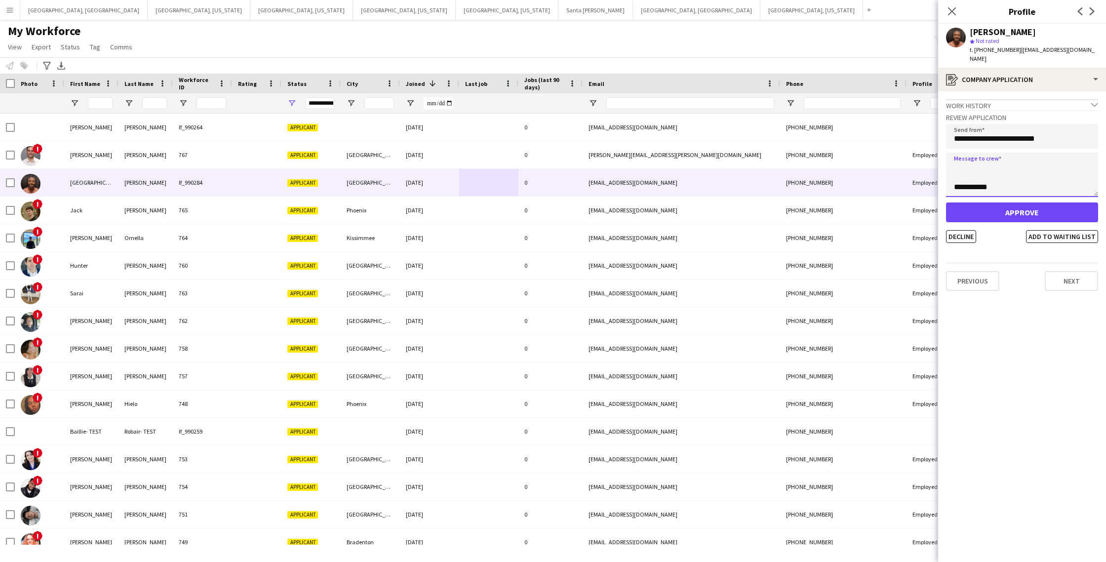
scroll to position [0, 0]
type textarea "**********"
click at [1023, 208] on button "Approve" at bounding box center [1022, 212] width 152 height 20
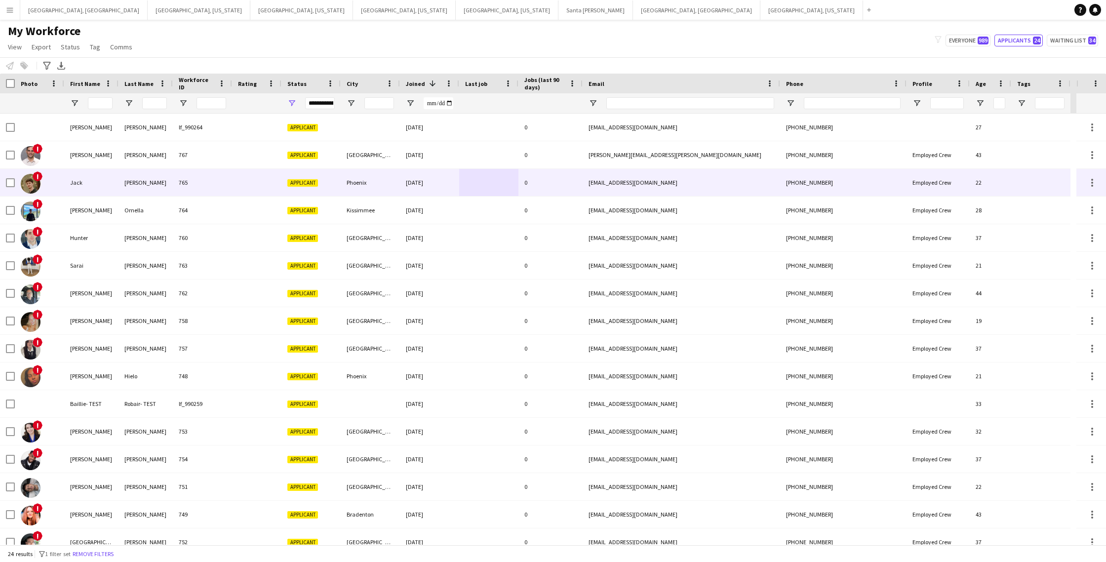
click at [234, 186] on div at bounding box center [256, 182] width 49 height 27
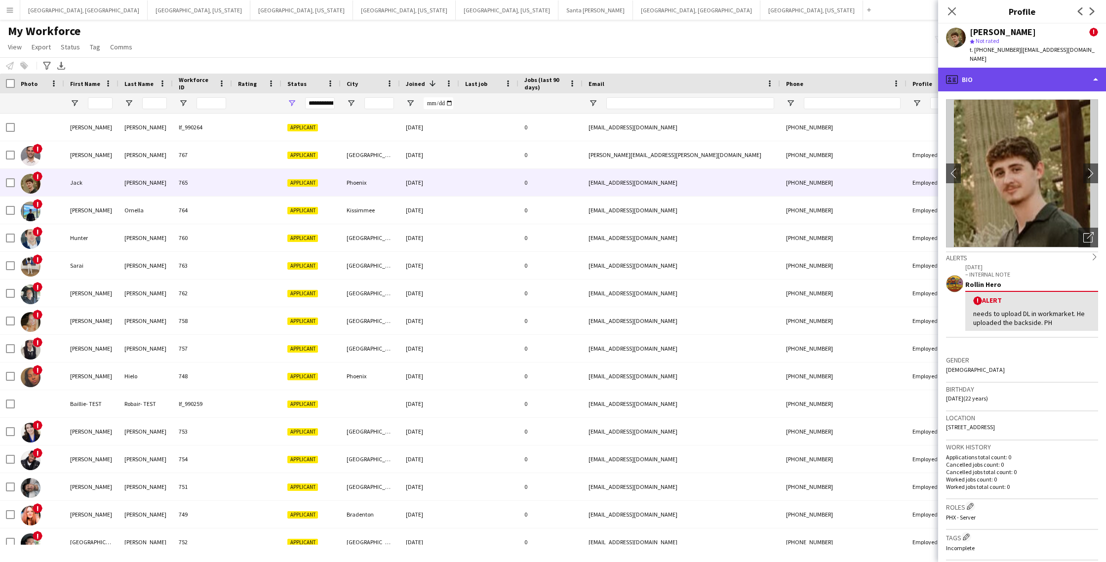
click at [1048, 71] on div "profile Bio" at bounding box center [1022, 80] width 168 height 24
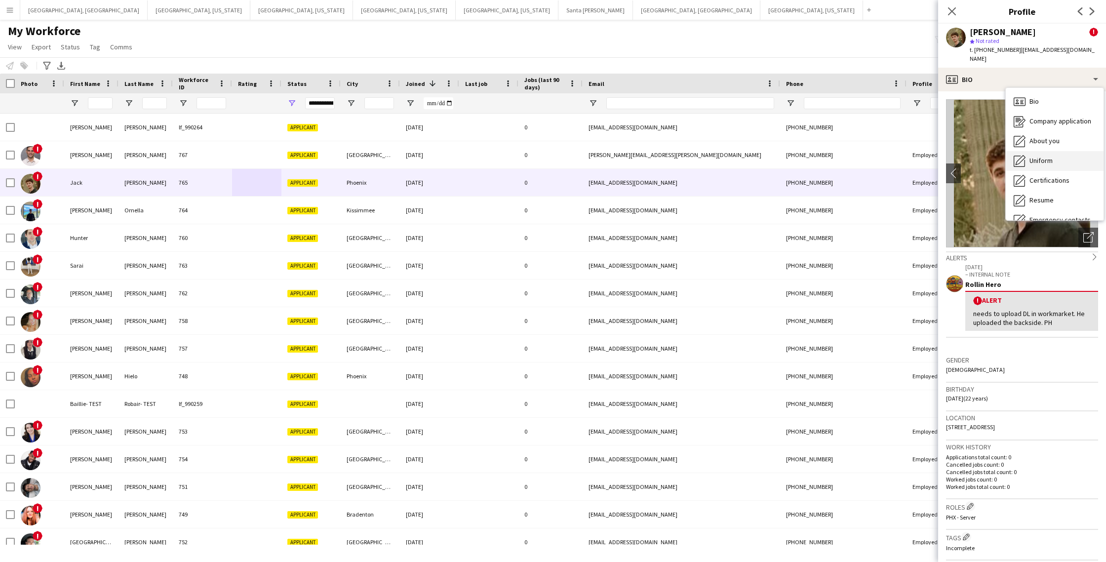
click at [1063, 151] on div "Uniform Uniform" at bounding box center [1055, 161] width 98 height 20
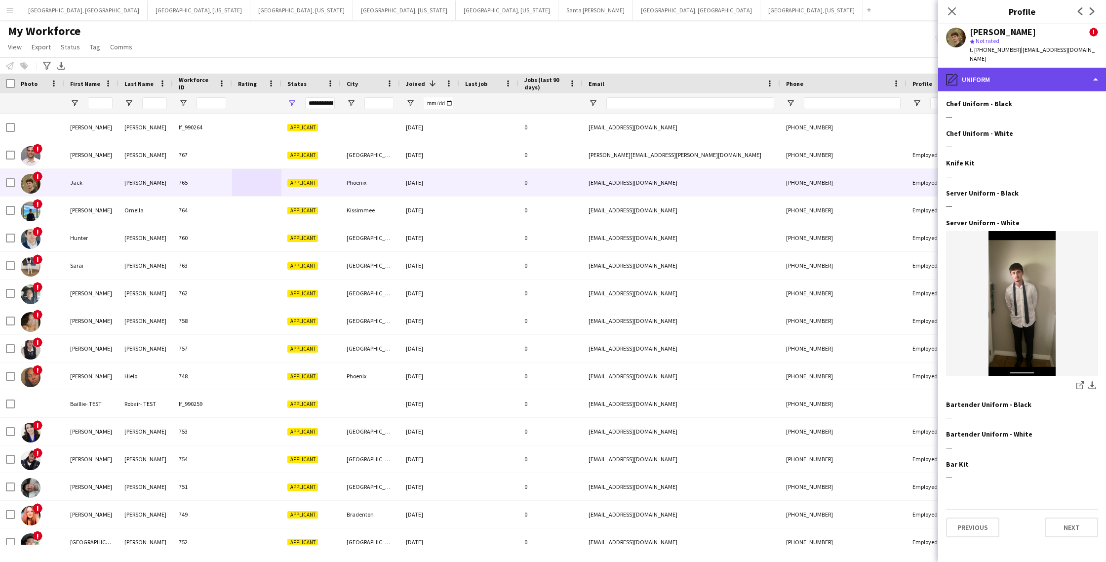
click at [1051, 75] on div "pencil4 Uniform" at bounding box center [1022, 80] width 168 height 24
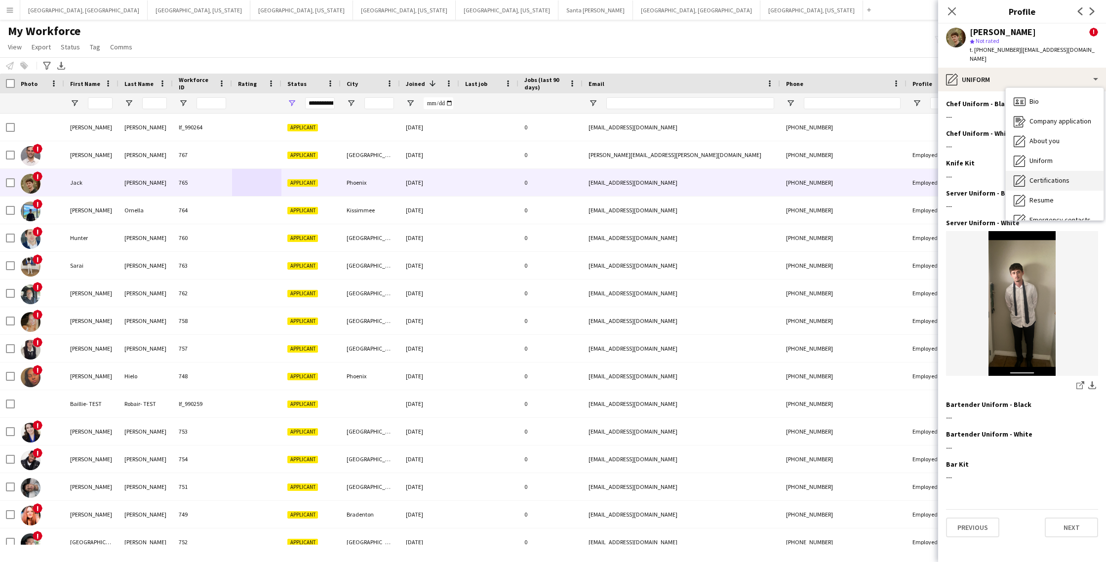
click at [1058, 176] on span "Certifications" at bounding box center [1050, 180] width 40 height 9
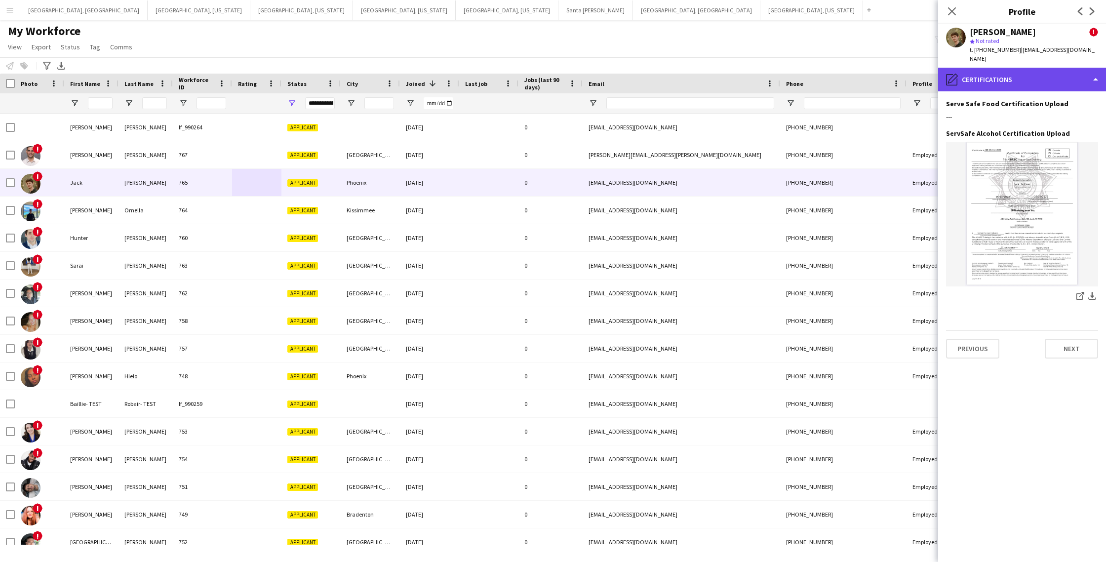
click at [1049, 76] on div "pencil4 Certifications" at bounding box center [1022, 80] width 168 height 24
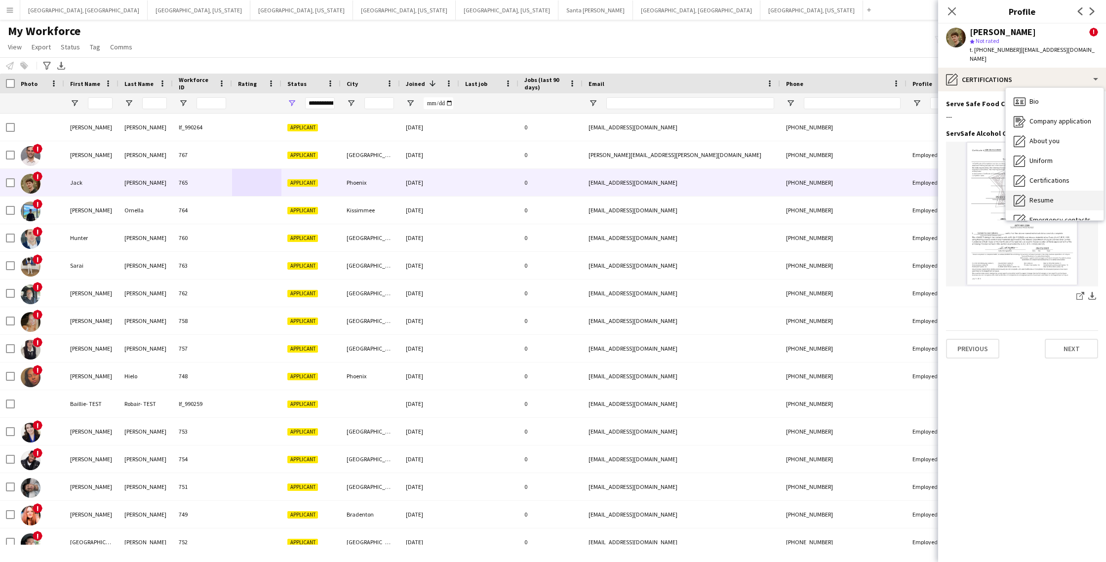
click at [1042, 196] on span "Resume" at bounding box center [1042, 200] width 24 height 9
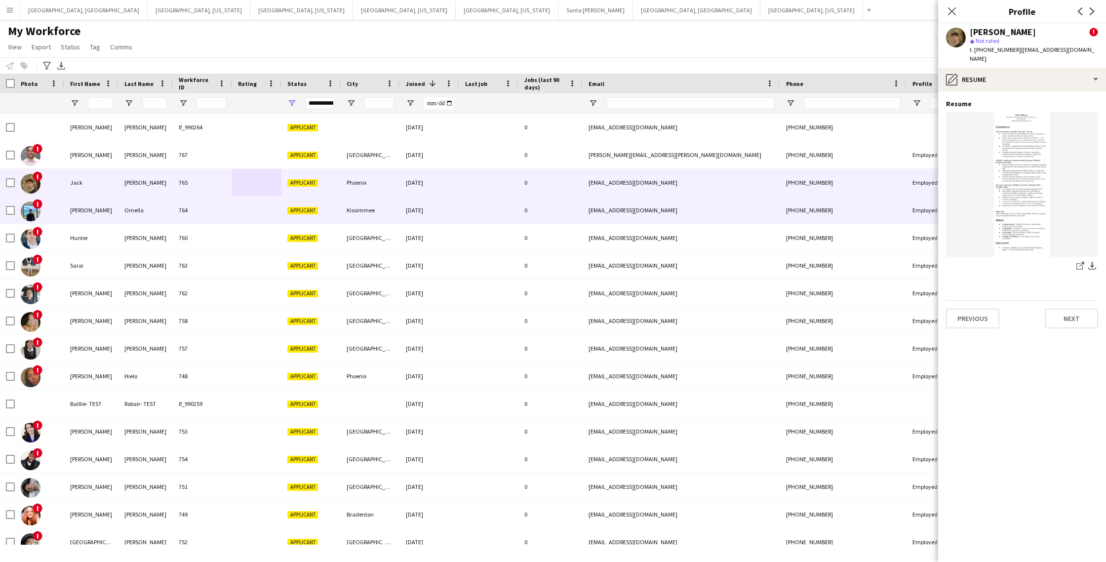
click at [245, 218] on div at bounding box center [256, 210] width 49 height 27
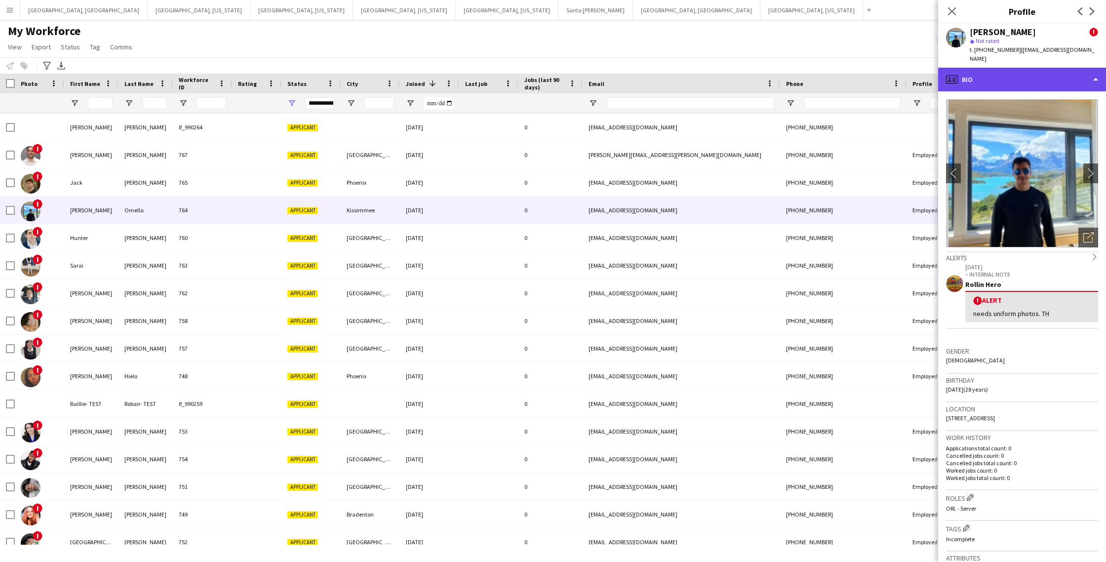
click at [1032, 75] on div "profile Bio" at bounding box center [1022, 80] width 168 height 24
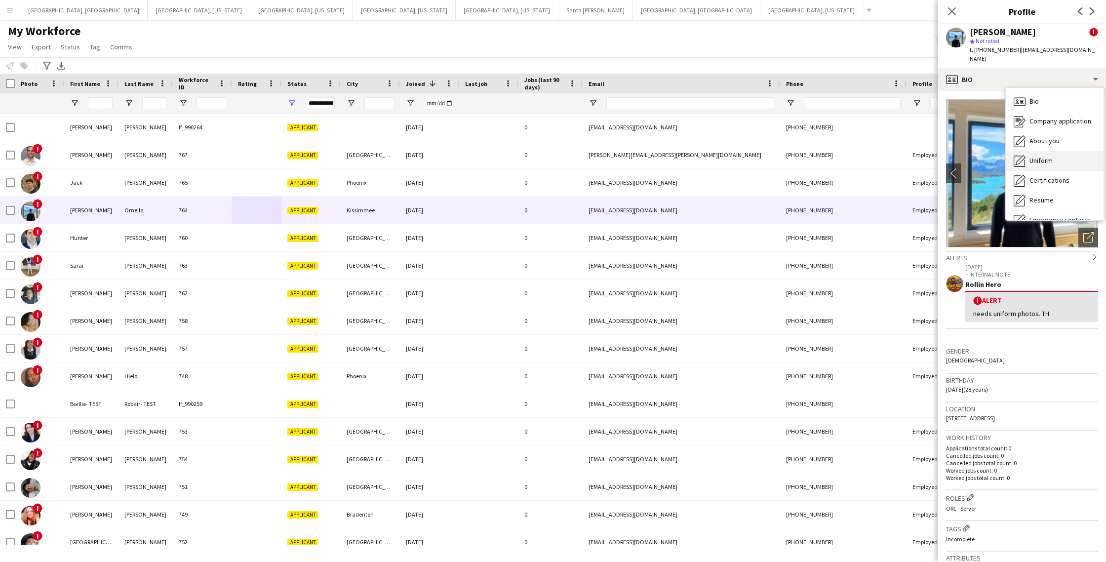
click at [1045, 151] on div "Uniform Uniform" at bounding box center [1055, 161] width 98 height 20
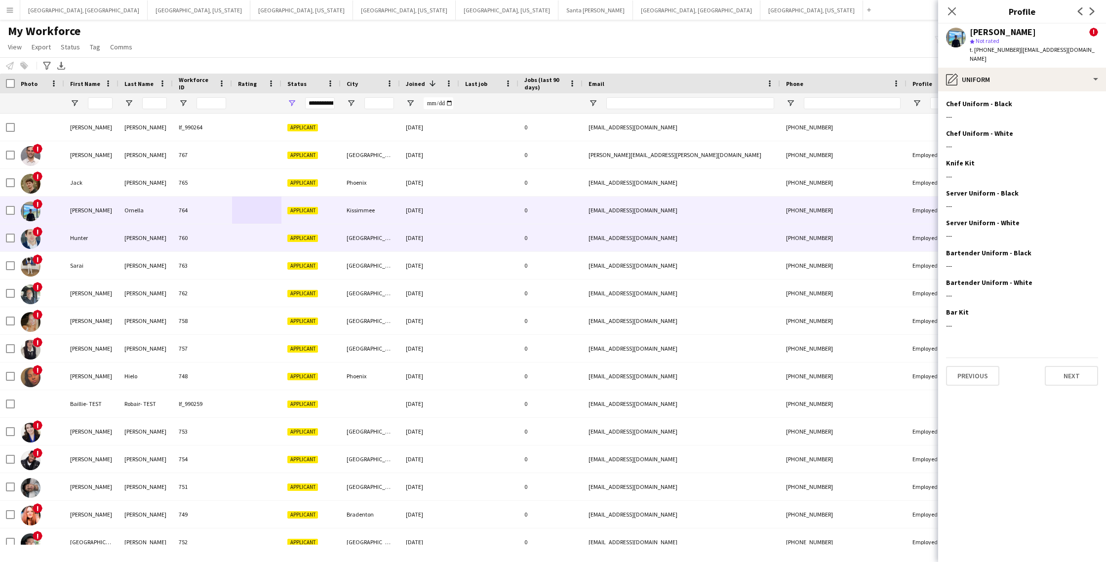
click at [163, 242] on div "[PERSON_NAME]" at bounding box center [146, 237] width 54 height 27
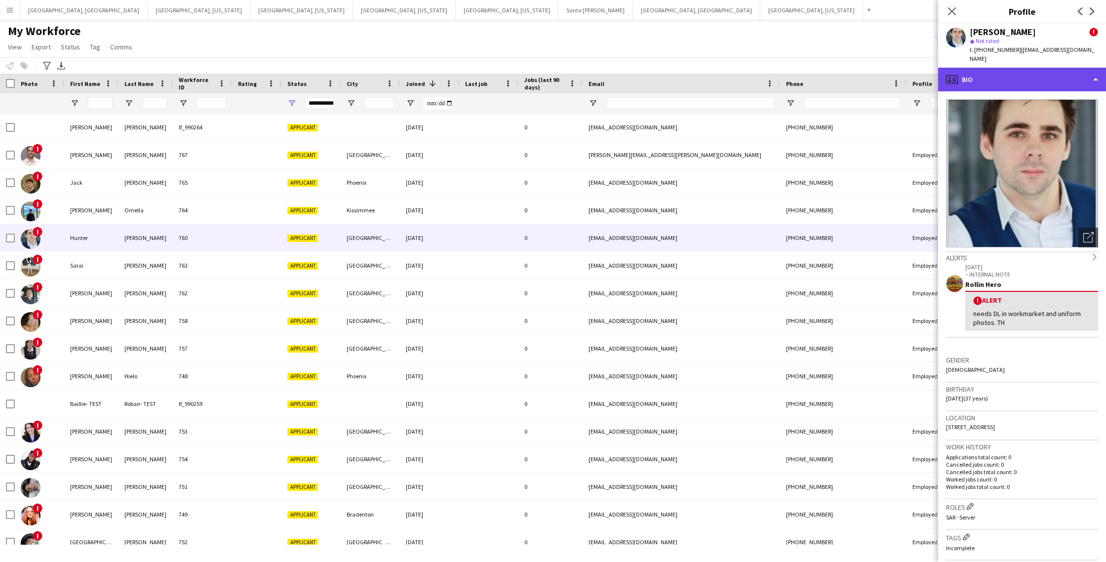
click at [1034, 76] on div "profile Bio" at bounding box center [1022, 80] width 168 height 24
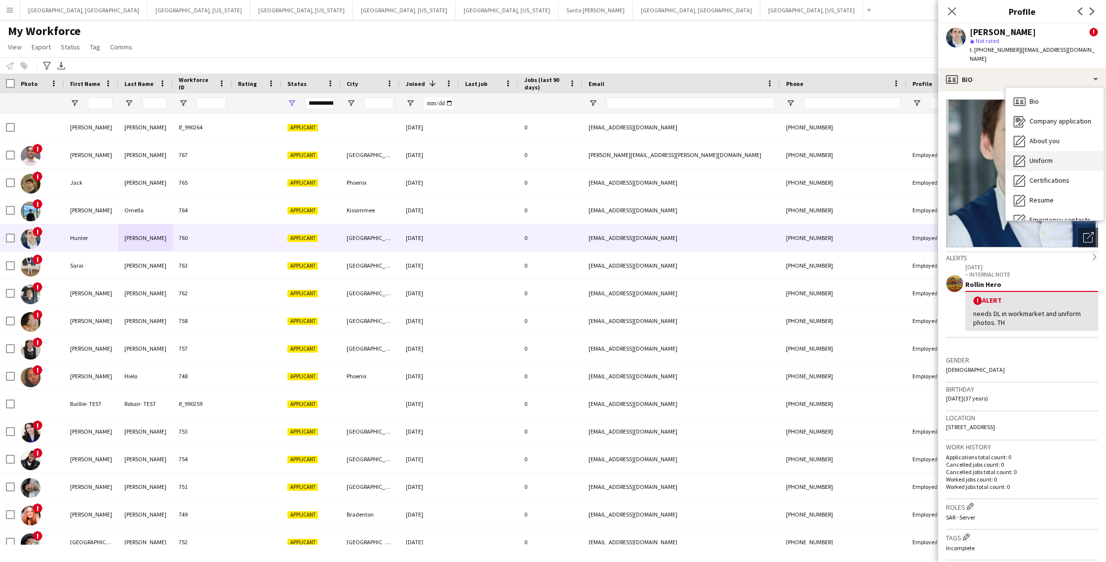
click at [1049, 158] on div "Uniform Uniform" at bounding box center [1055, 161] width 98 height 20
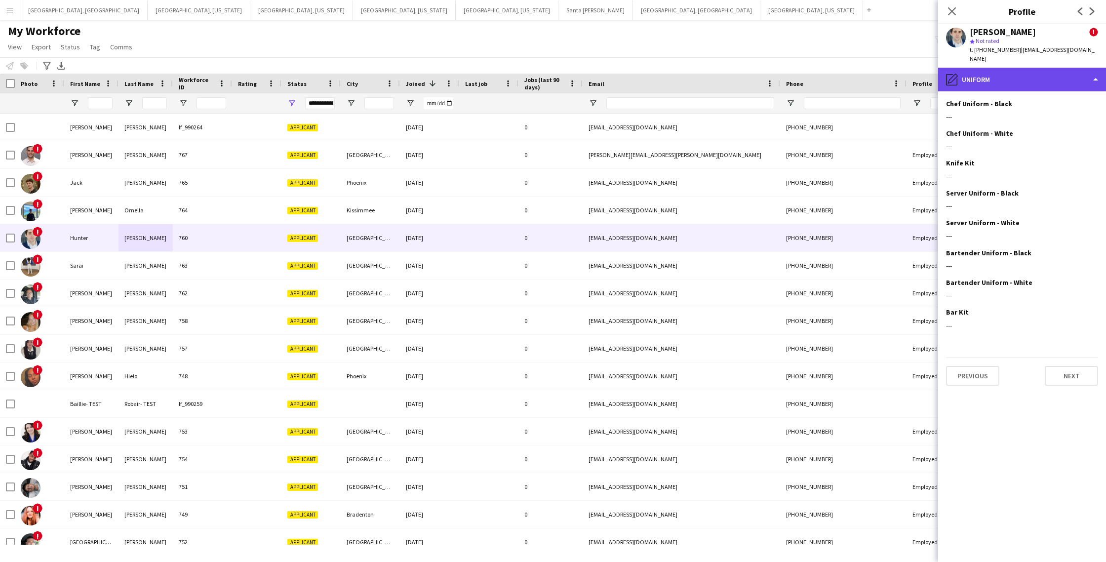
click at [1023, 68] on div "pencil4 Uniform" at bounding box center [1022, 80] width 168 height 24
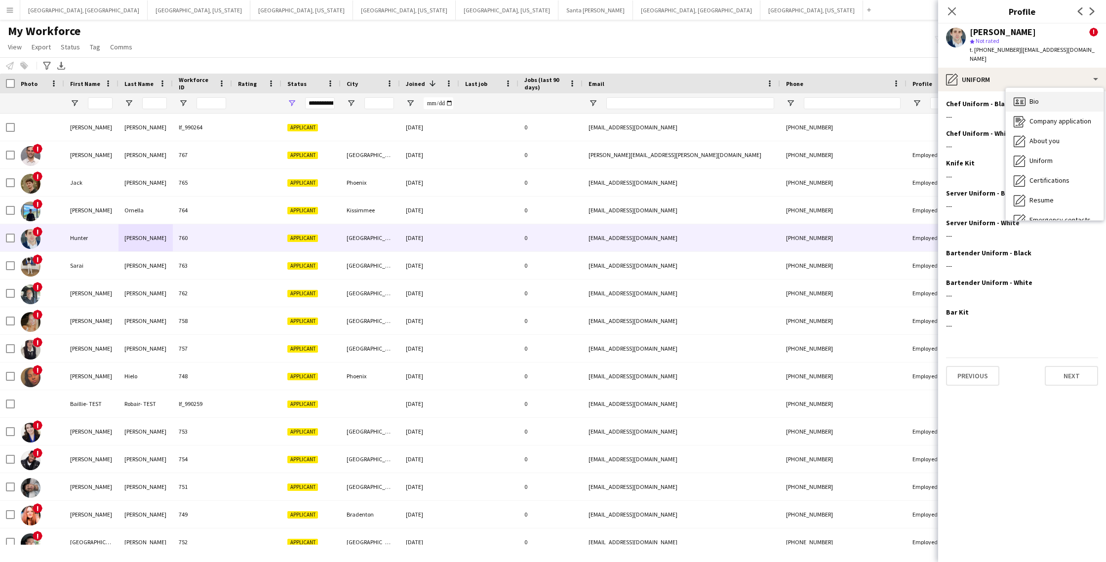
click at [1040, 94] on div "Bio Bio" at bounding box center [1055, 102] width 98 height 20
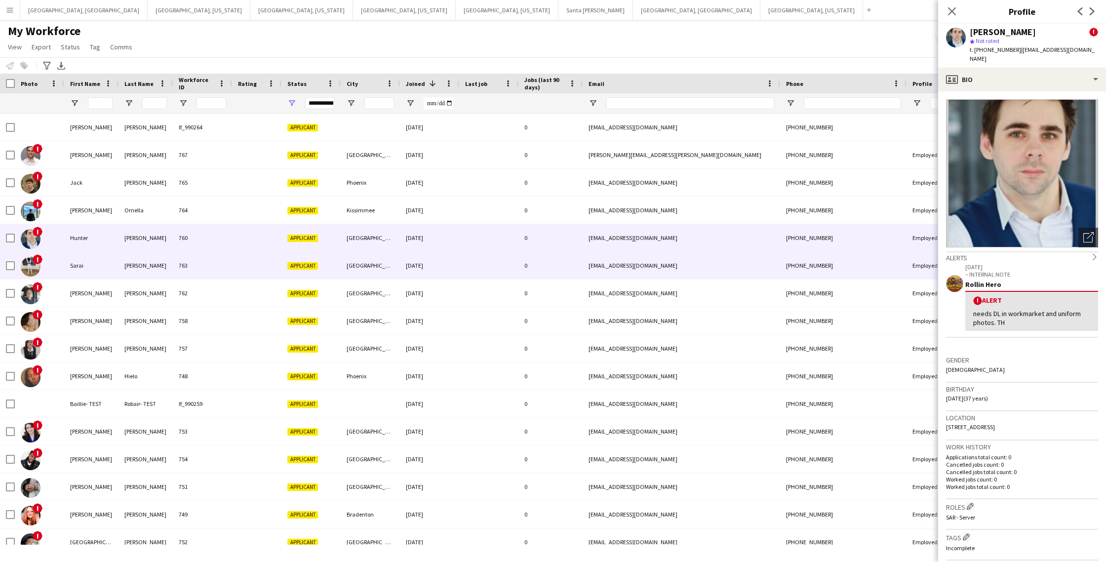
click at [205, 264] on div "763" at bounding box center [202, 265] width 59 height 27
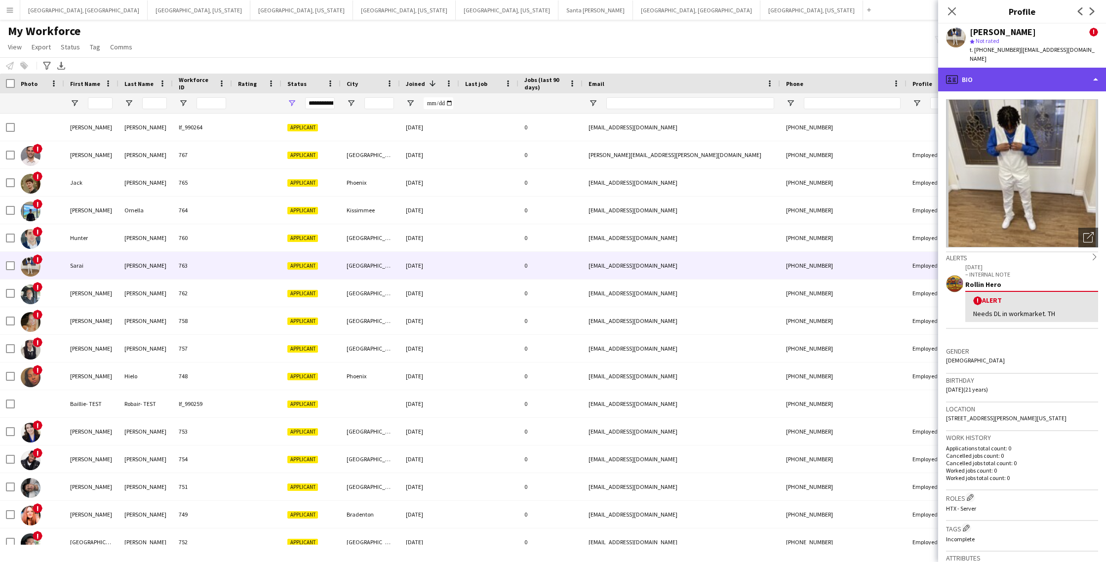
click at [1045, 77] on div "profile Bio" at bounding box center [1022, 80] width 168 height 24
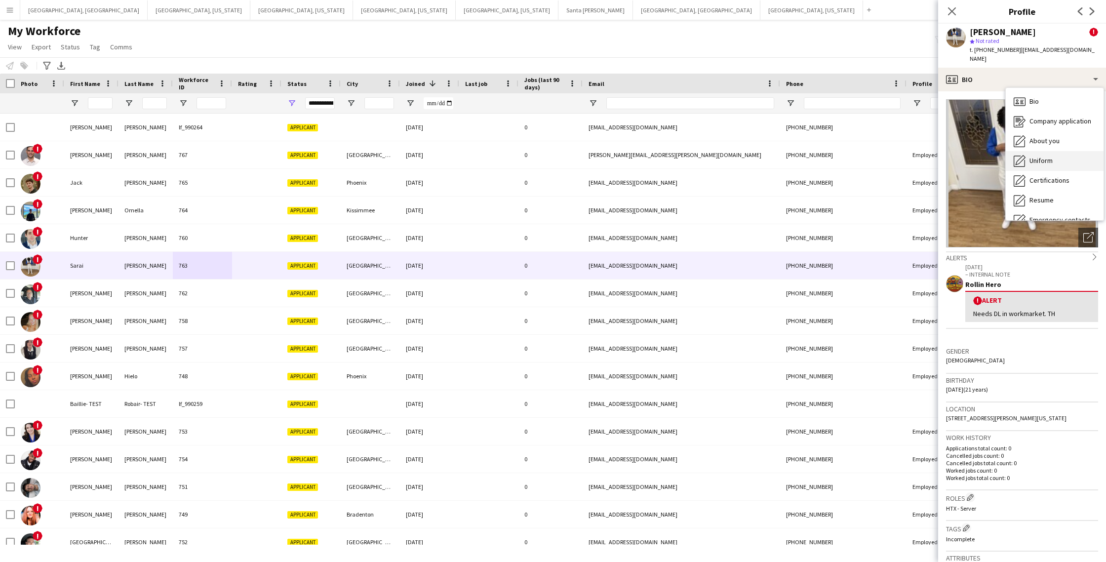
click at [1055, 157] on div "Uniform Uniform" at bounding box center [1055, 161] width 98 height 20
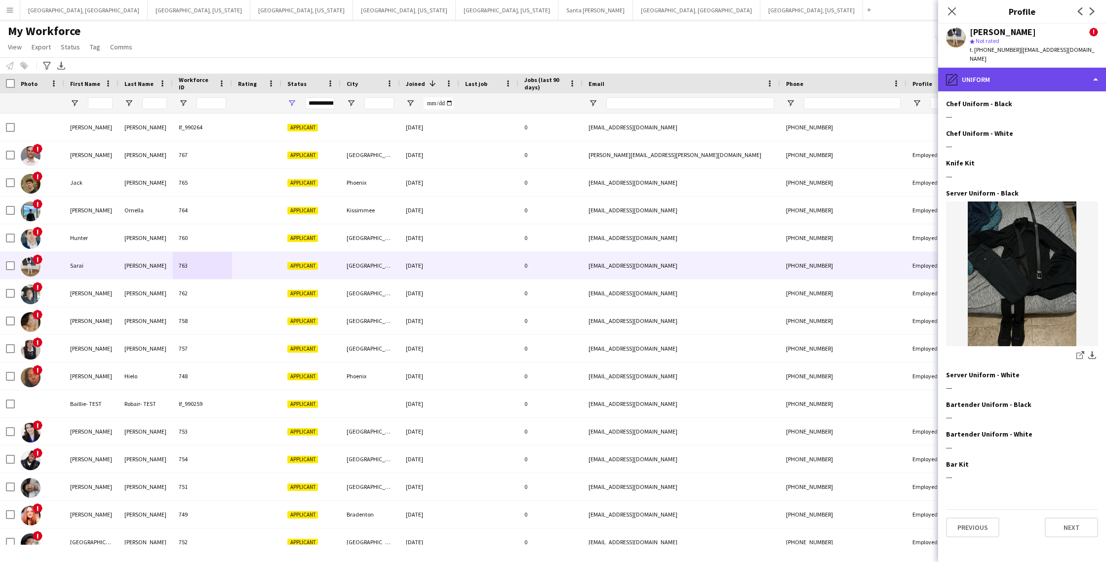
click at [1028, 72] on div "pencil4 Uniform" at bounding box center [1022, 80] width 168 height 24
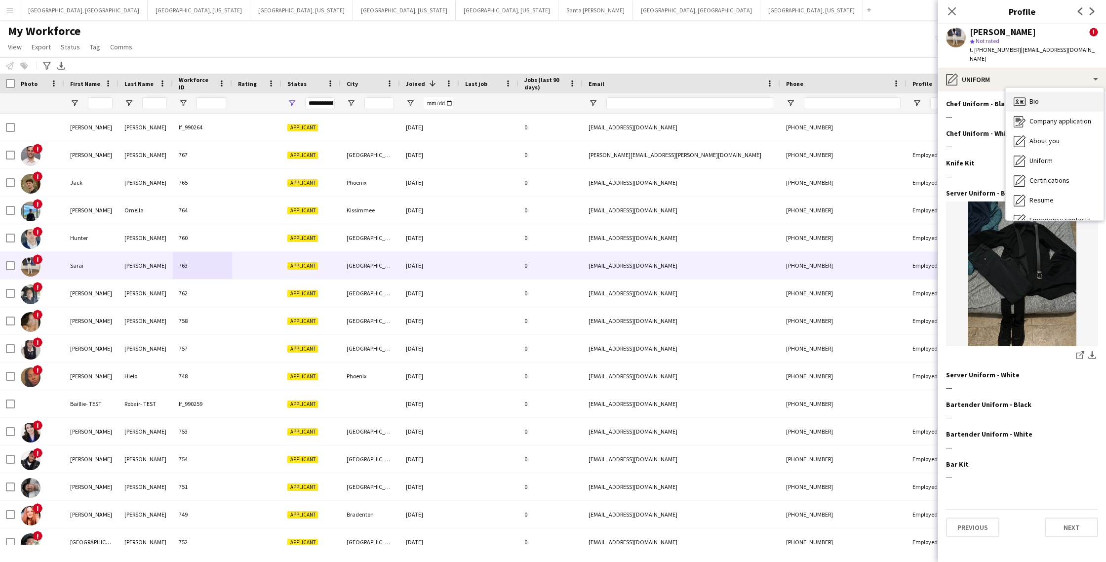
click at [1040, 92] on div "Bio Bio" at bounding box center [1055, 102] width 98 height 20
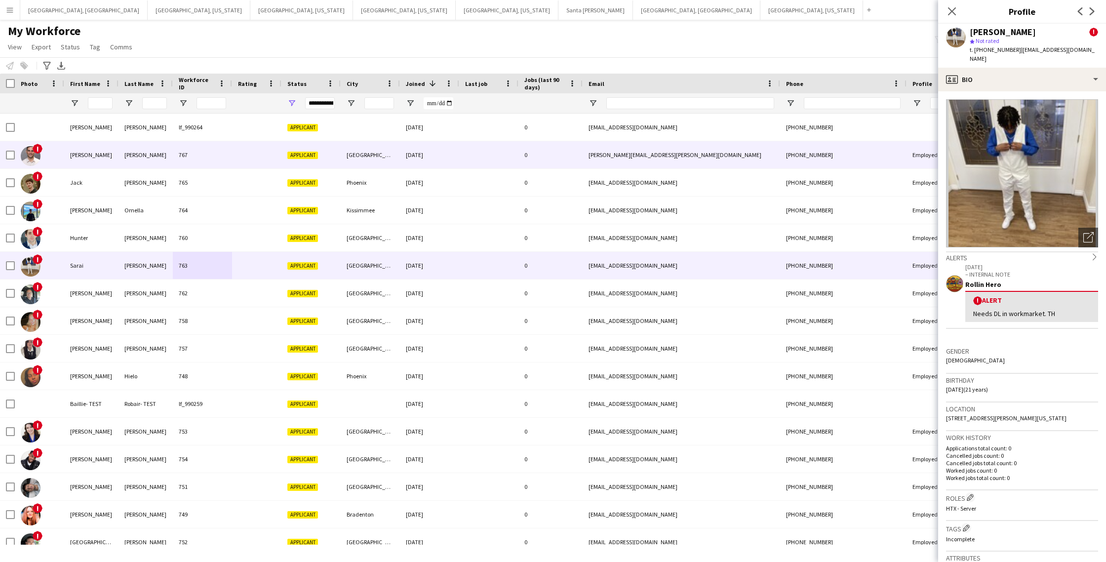
click at [590, 154] on div "[PERSON_NAME][EMAIL_ADDRESS][PERSON_NAME][DOMAIN_NAME]" at bounding box center [682, 154] width 198 height 27
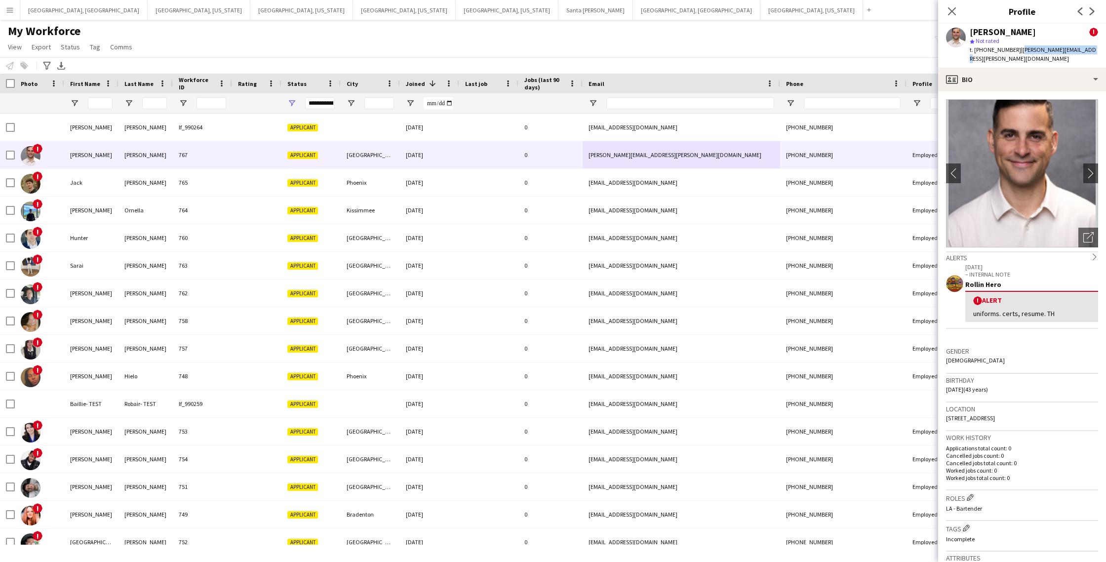
drag, startPoint x: 1086, startPoint y: 49, endPoint x: 1069, endPoint y: 53, distance: 17.8
click at [1015, 50] on div "[PERSON_NAME] ! star Not rated t. [PHONE_NUMBER] | [PERSON_NAME][EMAIL_ADDRESS]…" at bounding box center [1022, 46] width 168 height 44
copy span "[PERSON_NAME][EMAIL_ADDRESS][PERSON_NAME][DOMAIN_NAME]"
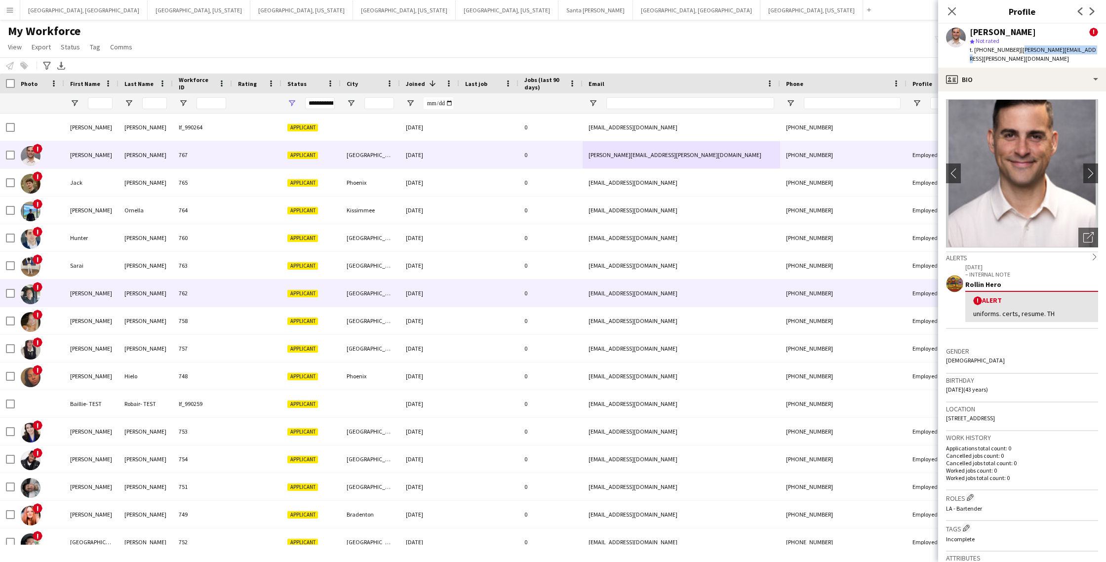
click at [255, 294] on div at bounding box center [256, 292] width 49 height 27
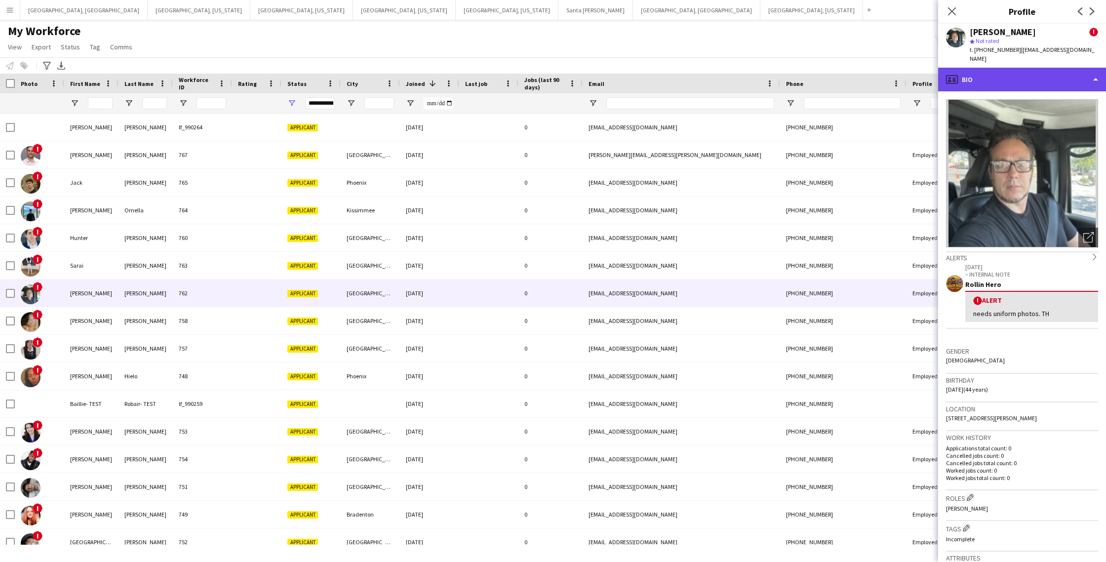
click at [1038, 72] on div "profile Bio" at bounding box center [1022, 80] width 168 height 24
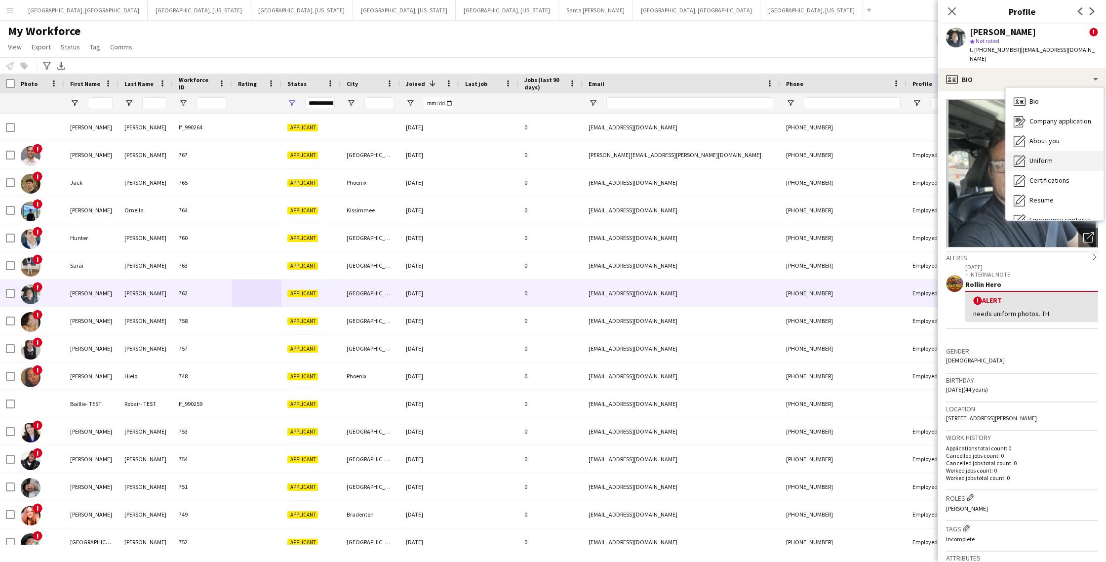
click at [1053, 156] on span "Uniform" at bounding box center [1041, 160] width 23 height 9
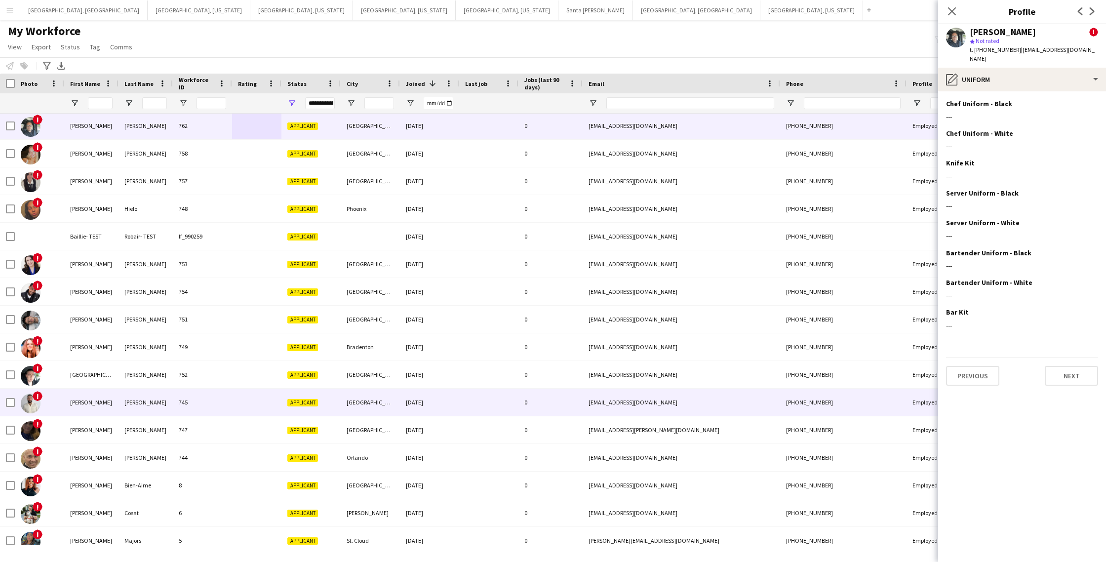
scroll to position [163, 0]
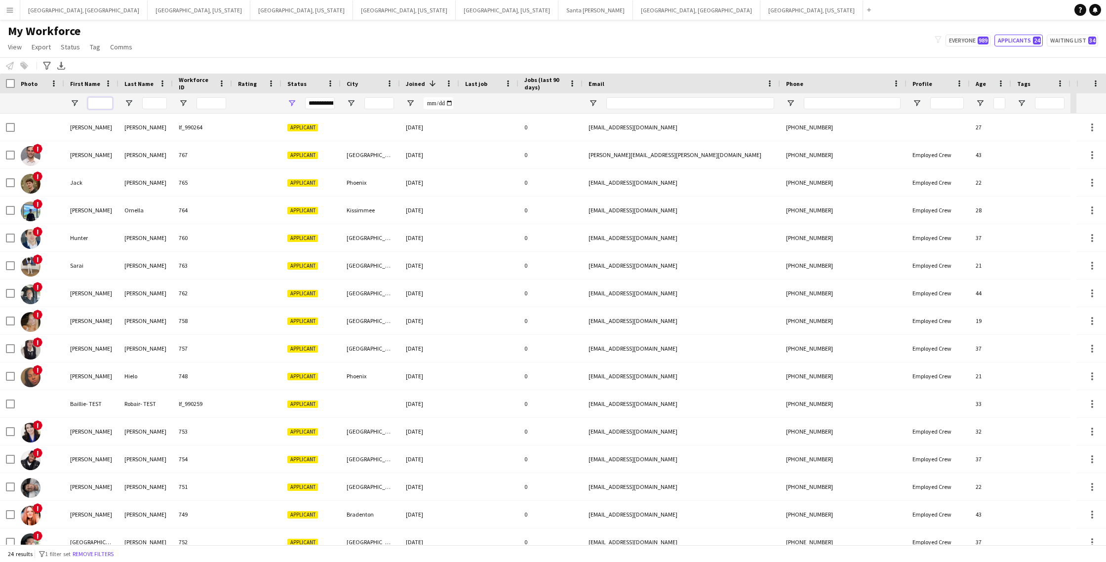
click at [100, 104] on input "First Name Filter Input" at bounding box center [100, 103] width 25 height 12
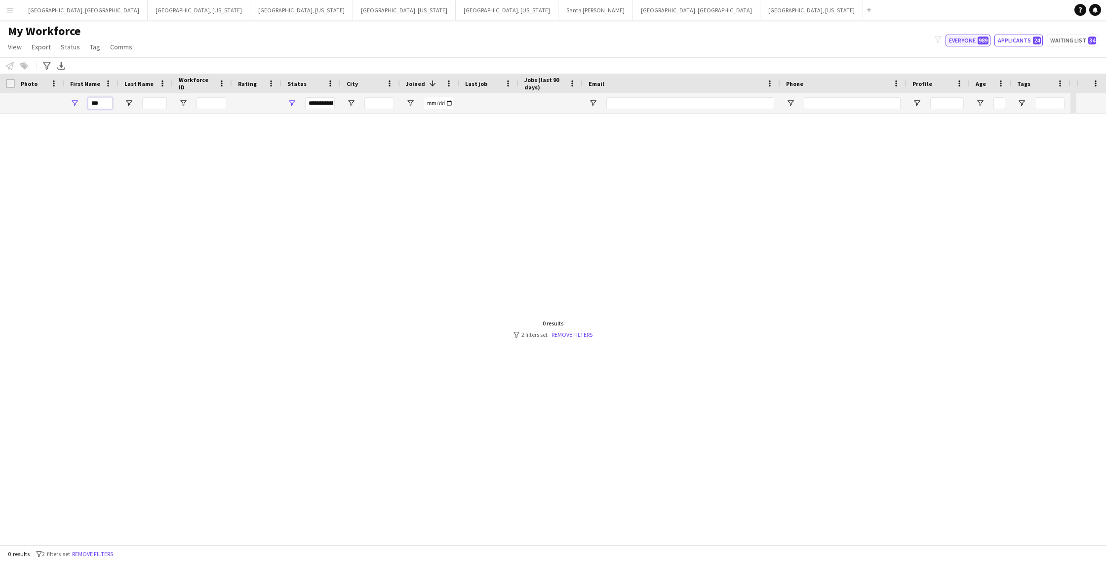
type input "***"
click at [981, 45] on button "Everyone 989" at bounding box center [968, 41] width 45 height 12
type input "**********"
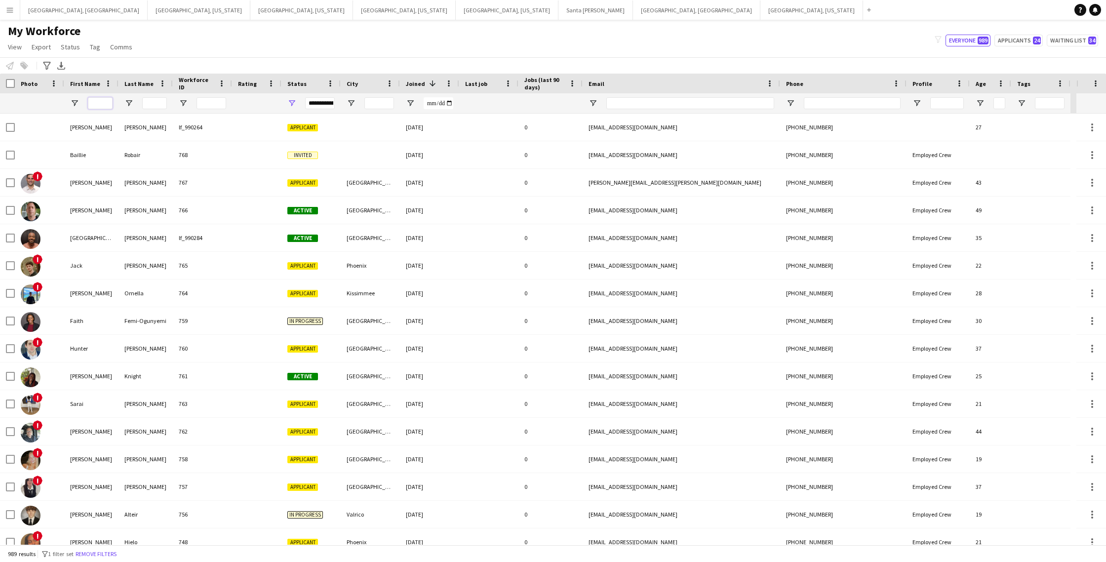
click at [97, 106] on input "First Name Filter Input" at bounding box center [100, 103] width 25 height 12
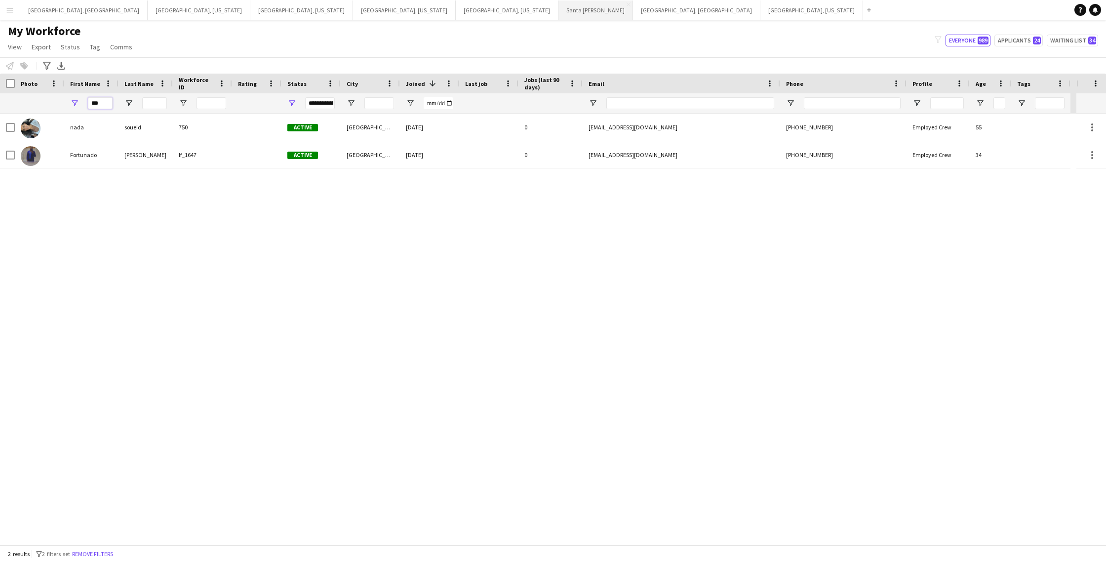
type input "***"
drag, startPoint x: 108, startPoint y: 105, endPoint x: 83, endPoint y: 104, distance: 24.7
click at [83, 104] on div "***" at bounding box center [91, 103] width 54 height 20
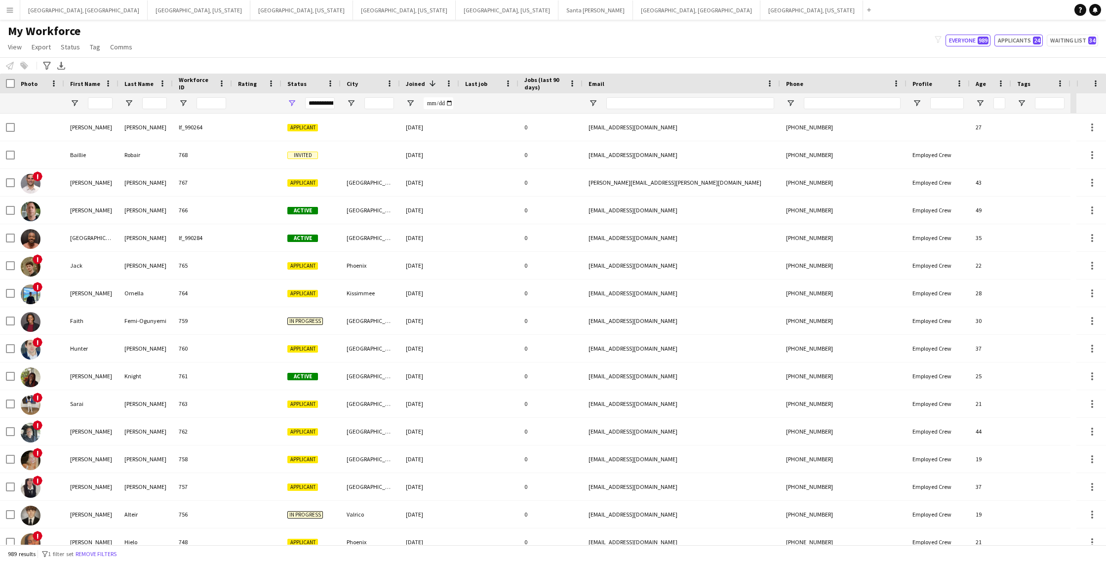
drag, startPoint x: 1019, startPoint y: 40, endPoint x: 998, endPoint y: 57, distance: 27.4
click at [1019, 40] on button "Applicants 24" at bounding box center [1018, 41] width 48 height 12
type input "**********"
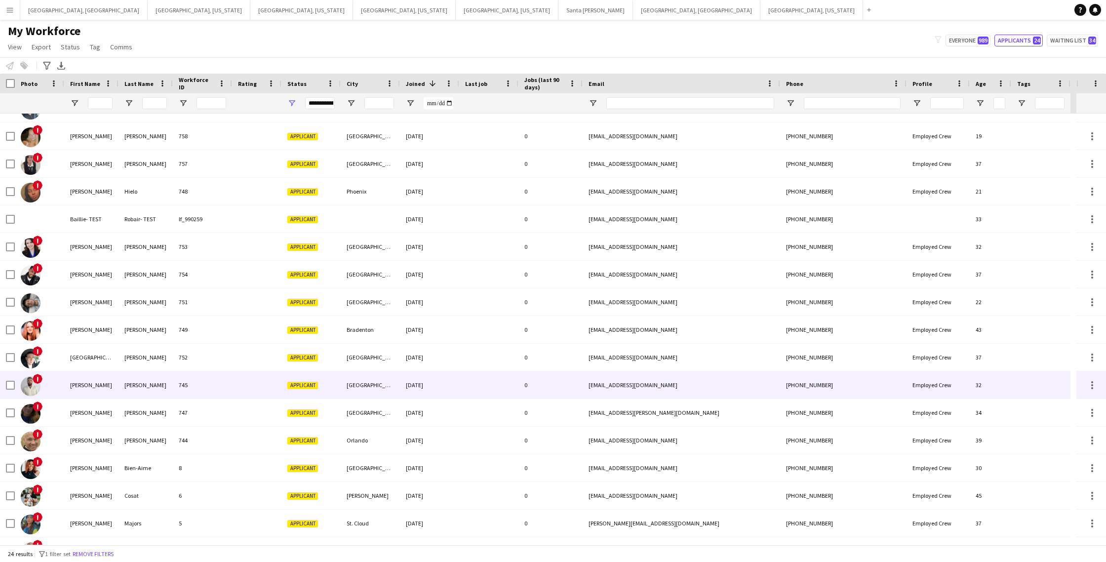
click at [440, 385] on div "[DATE]" at bounding box center [429, 384] width 59 height 27
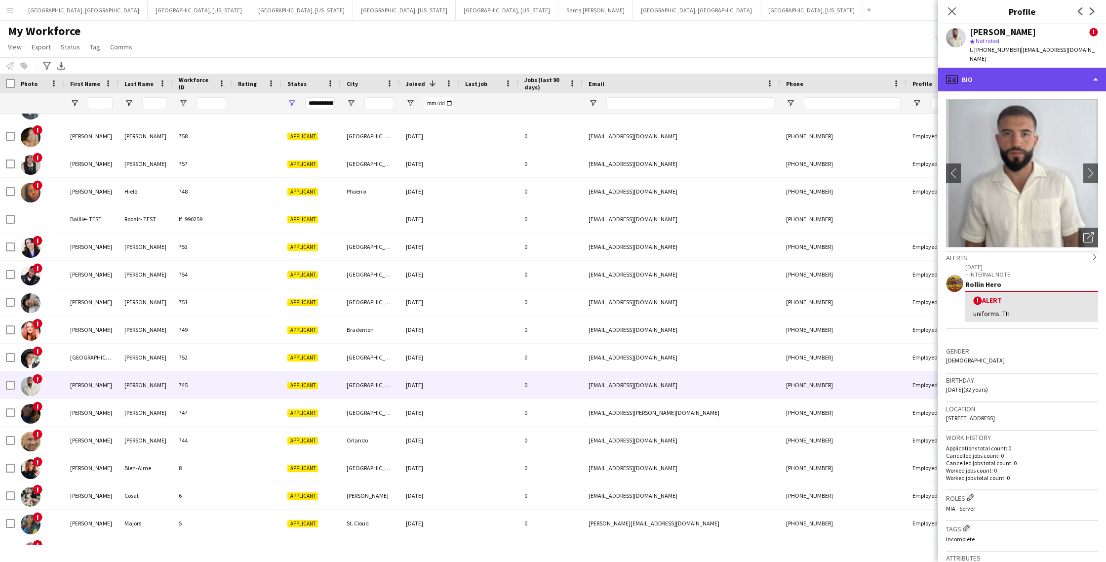
click at [1063, 70] on div "profile Bio" at bounding box center [1022, 80] width 168 height 24
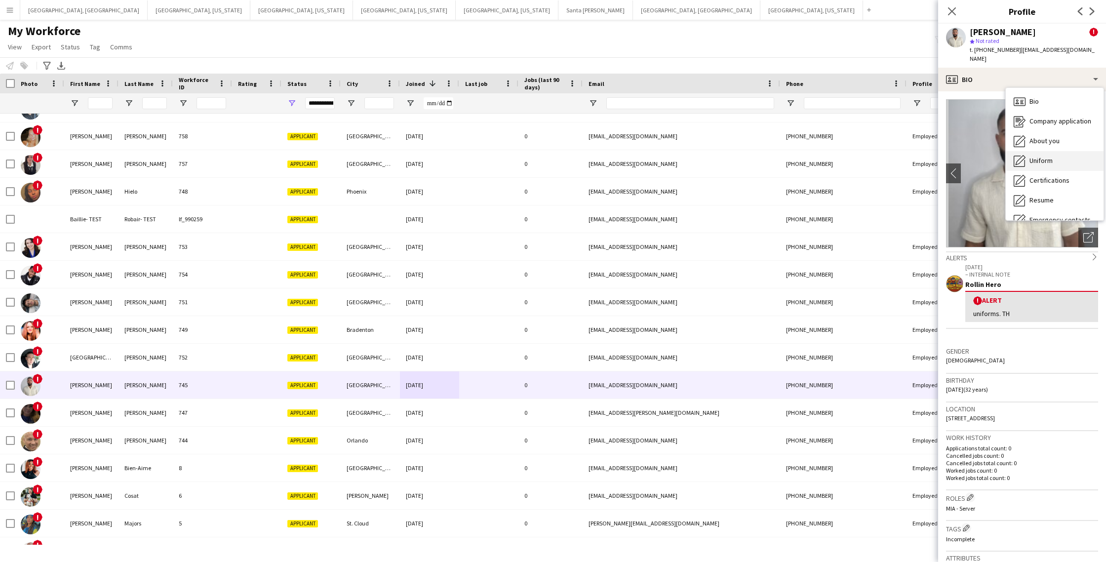
click at [1041, 156] on span "Uniform" at bounding box center [1041, 160] width 23 height 9
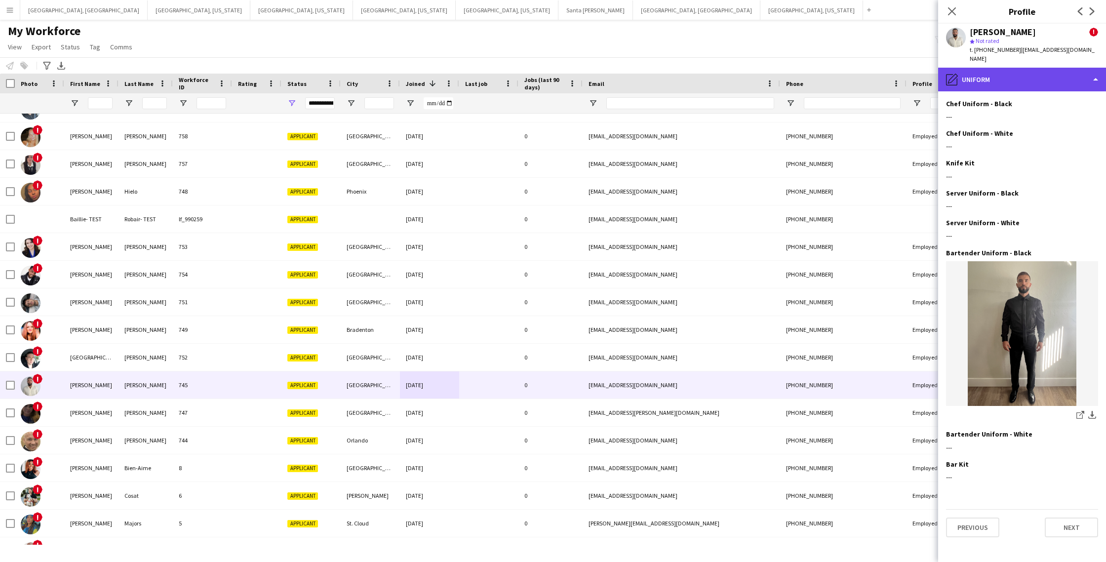
click at [1058, 69] on div "pencil4 Uniform" at bounding box center [1022, 80] width 168 height 24
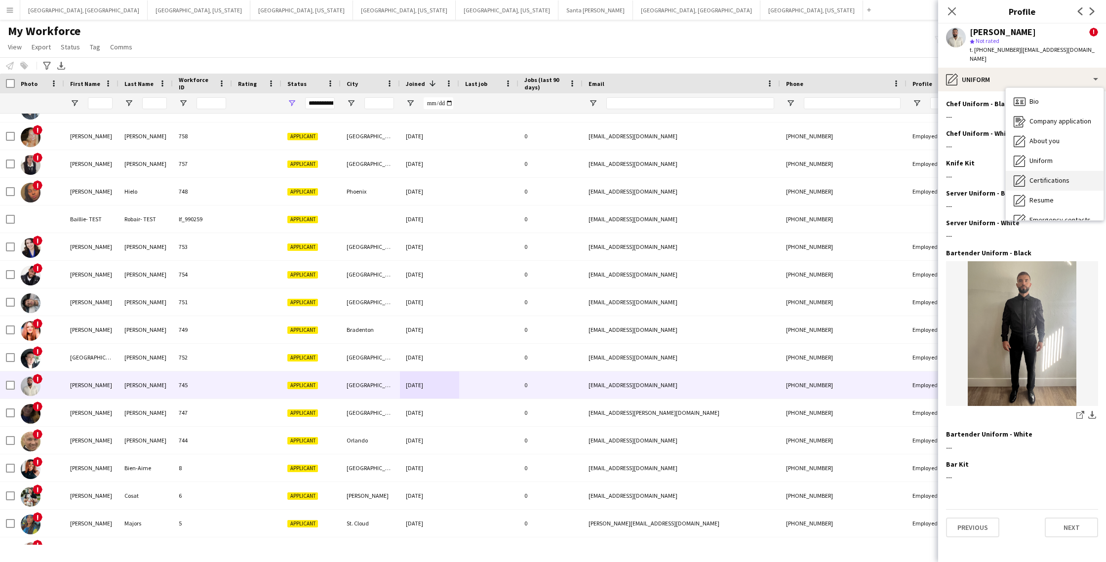
click at [1051, 176] on span "Certifications" at bounding box center [1050, 180] width 40 height 9
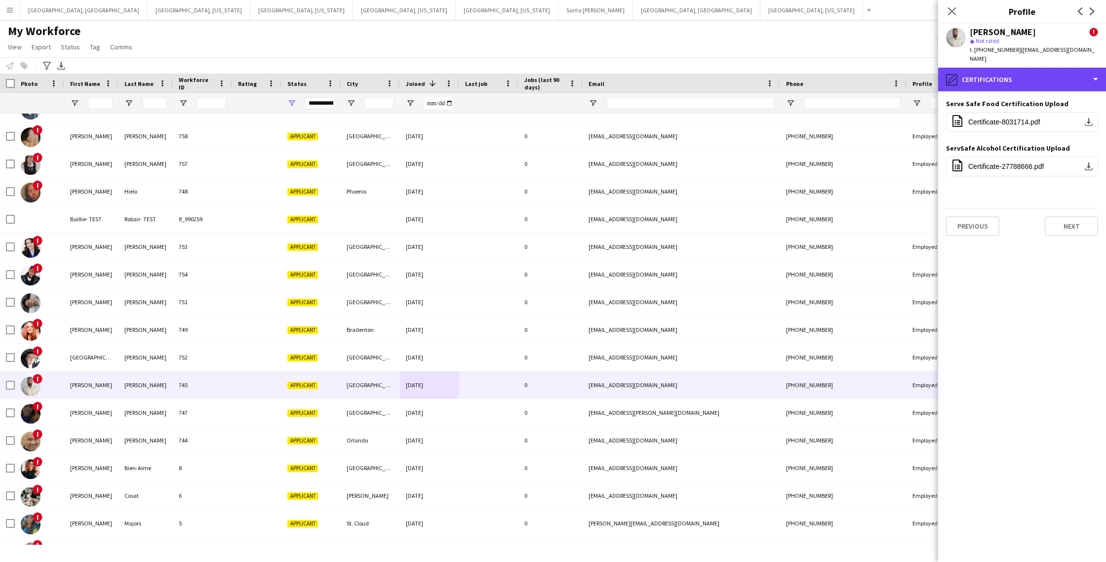
drag, startPoint x: 1027, startPoint y: 72, endPoint x: 1028, endPoint y: 108, distance: 36.1
click at [1027, 72] on div "pencil4 Certifications" at bounding box center [1022, 80] width 168 height 24
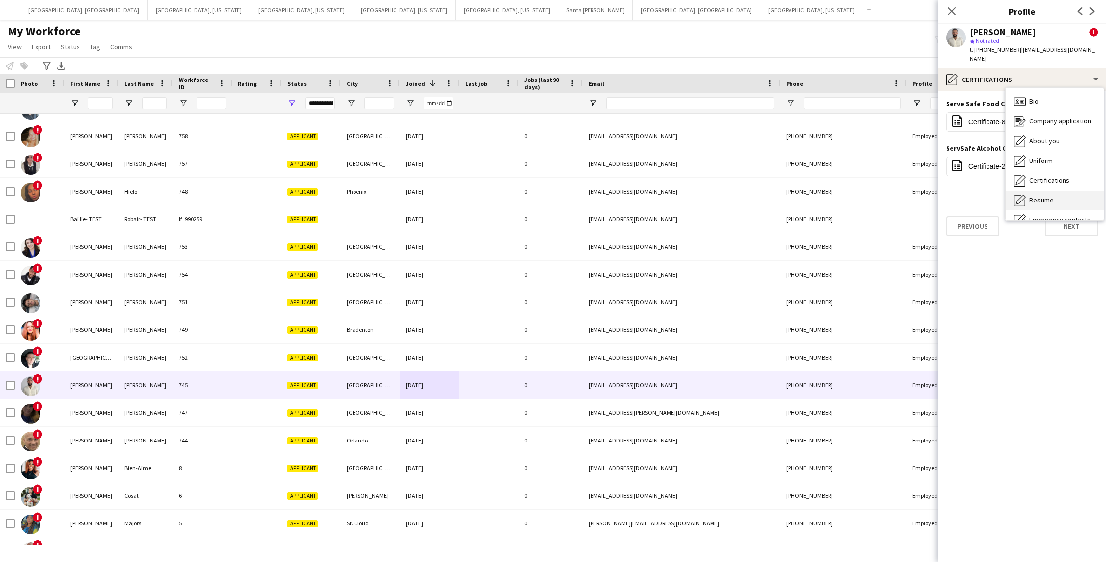
click at [1049, 197] on div "Resume Resume" at bounding box center [1055, 201] width 98 height 20
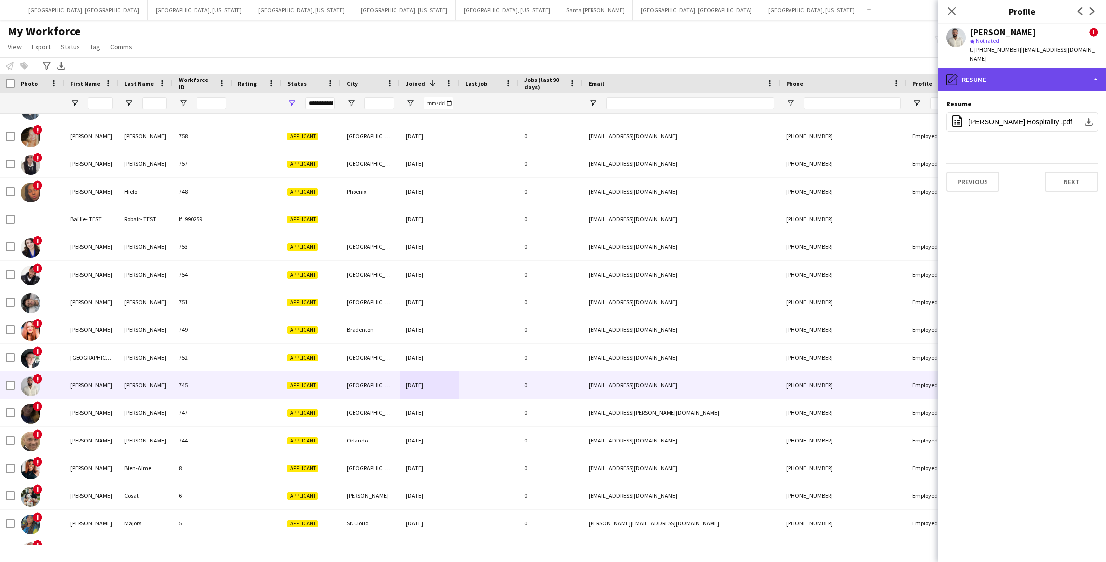
click at [1045, 72] on div "pencil4 Resume" at bounding box center [1022, 80] width 168 height 24
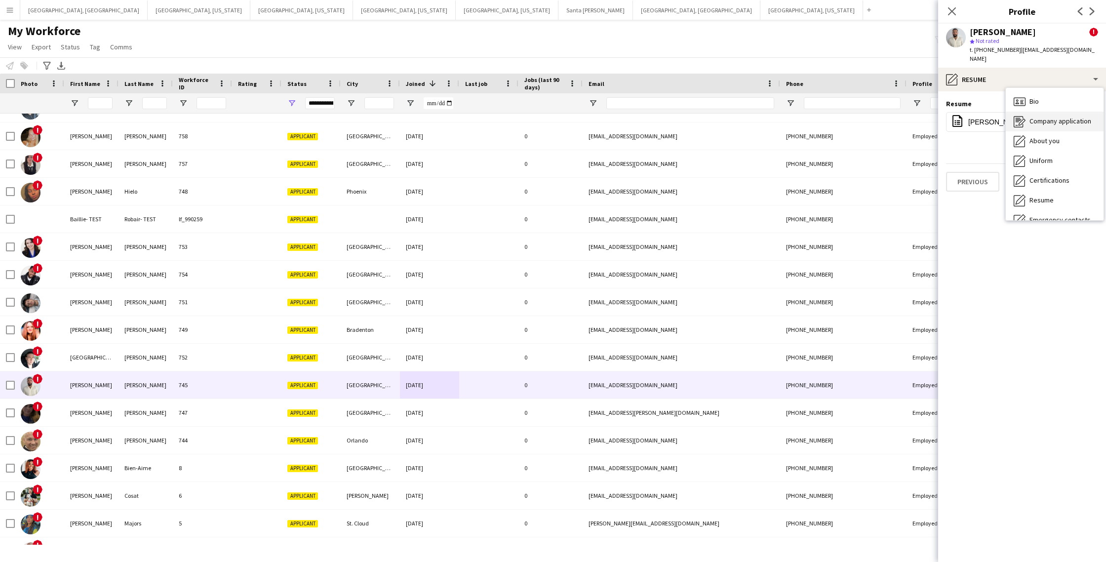
click at [1066, 118] on div "Company application Company application" at bounding box center [1055, 122] width 98 height 20
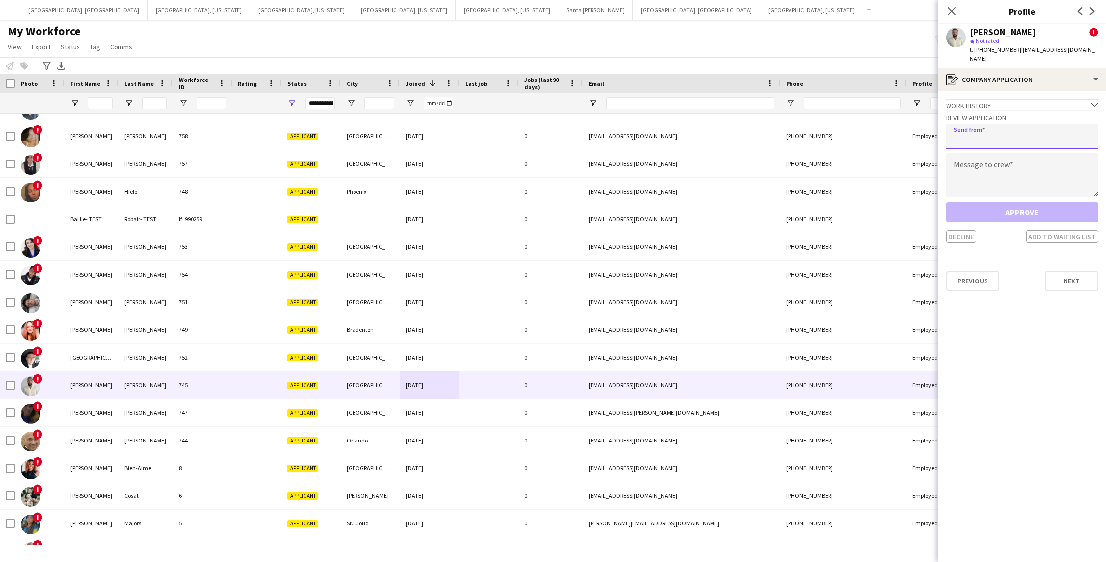
click at [1011, 128] on input "email" at bounding box center [1022, 136] width 152 height 25
type input "**********"
click at [1029, 176] on textarea at bounding box center [1022, 175] width 152 height 44
paste textarea "**********"
type textarea "**********"
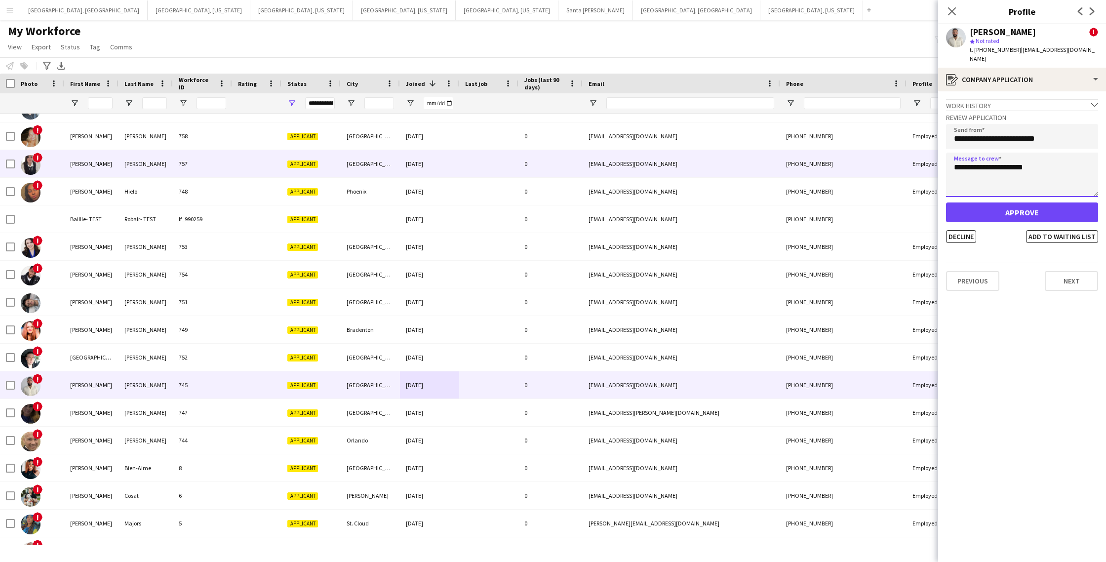
drag, startPoint x: 1058, startPoint y: 161, endPoint x: 922, endPoint y: 163, distance: 135.3
click at [922, 163] on body "Menu Boards Boards Boards All jobs Status Workforce Workforce My Workforce Recr…" at bounding box center [553, 281] width 1106 height 562
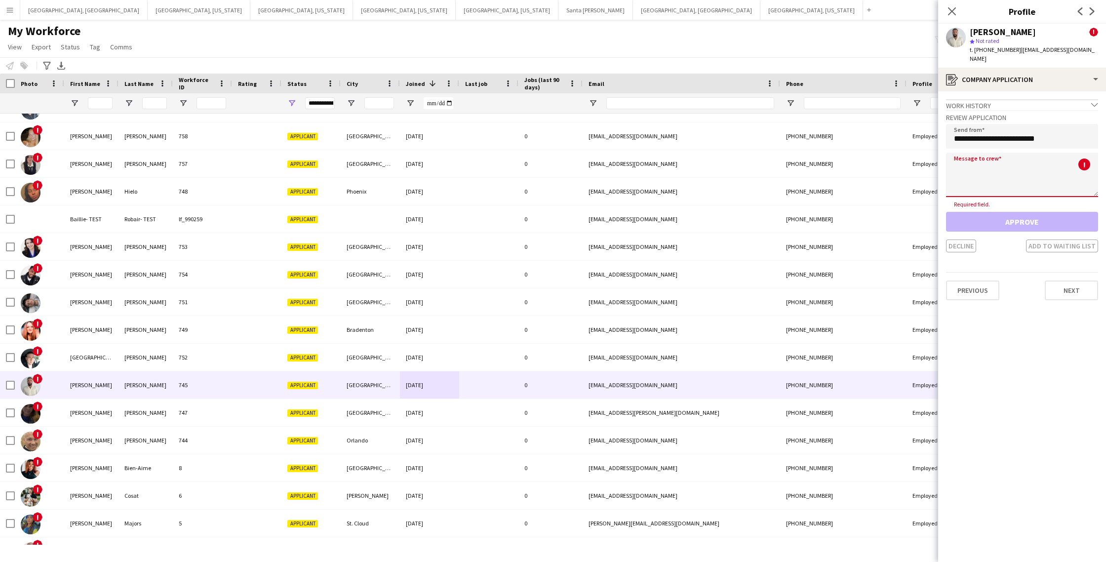
click at [980, 161] on textarea at bounding box center [1022, 175] width 152 height 44
paste textarea "**********"
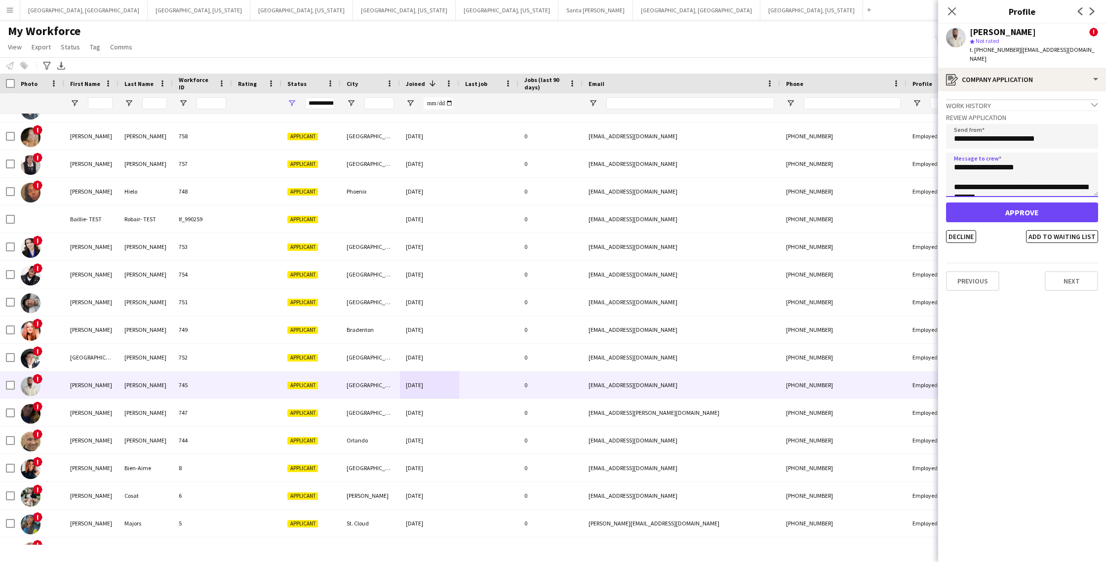
type textarea "**********"
click at [1007, 205] on button "Approve" at bounding box center [1022, 212] width 152 height 20
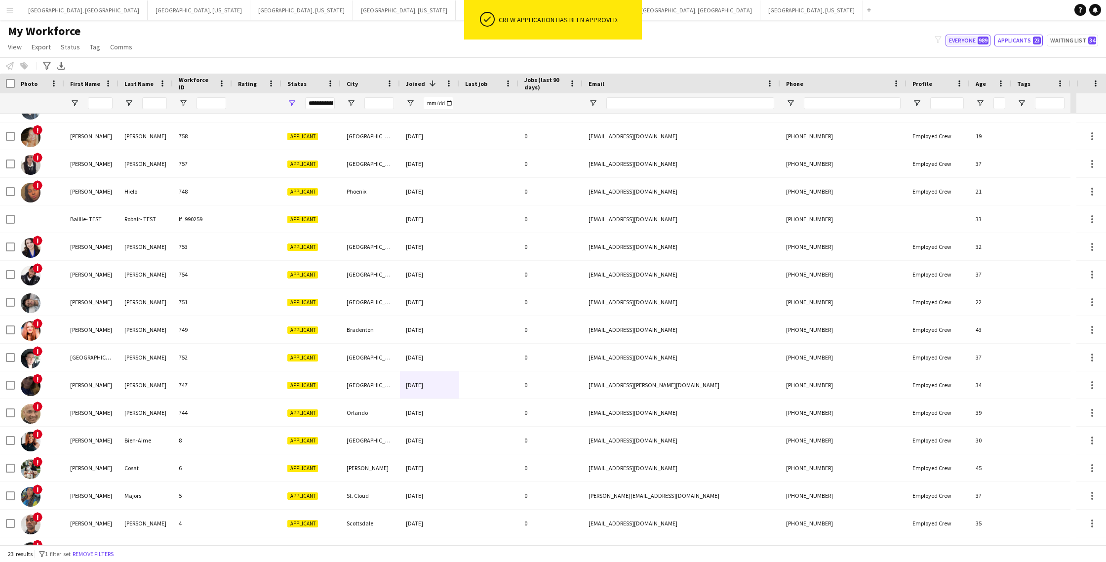
click at [988, 40] on span "989" at bounding box center [983, 41] width 11 height 8
type input "**********"
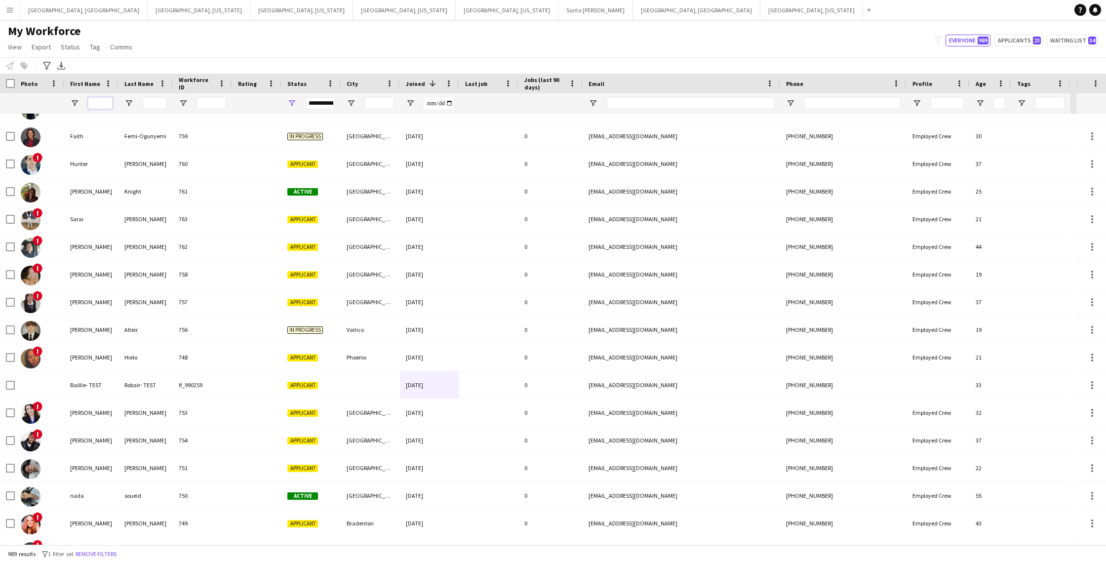
click at [103, 104] on input "First Name Filter Input" at bounding box center [100, 103] width 25 height 12
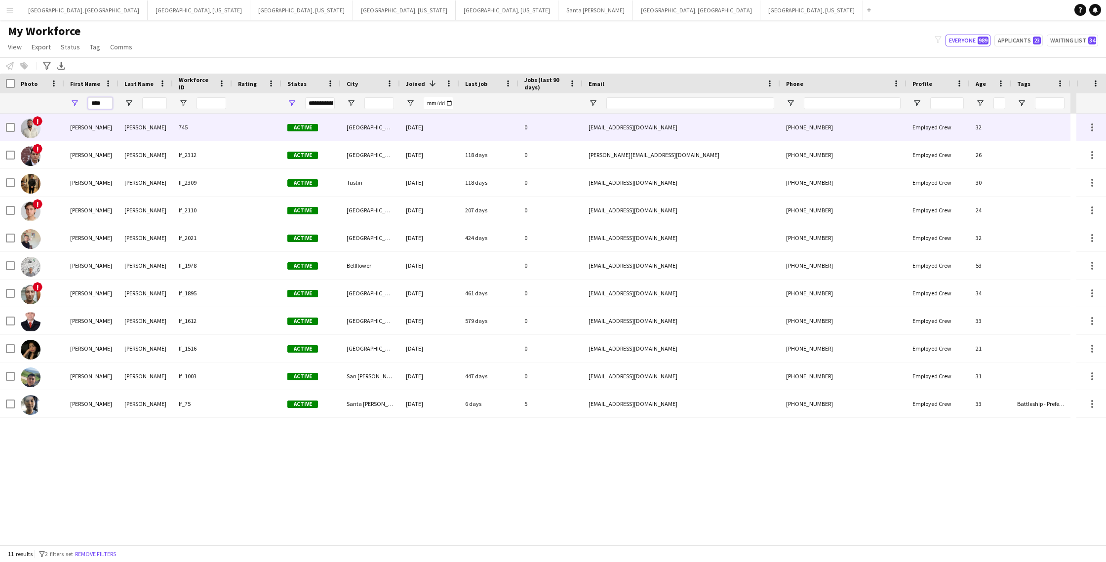
type input "****"
click at [115, 130] on div "[PERSON_NAME]" at bounding box center [91, 127] width 54 height 27
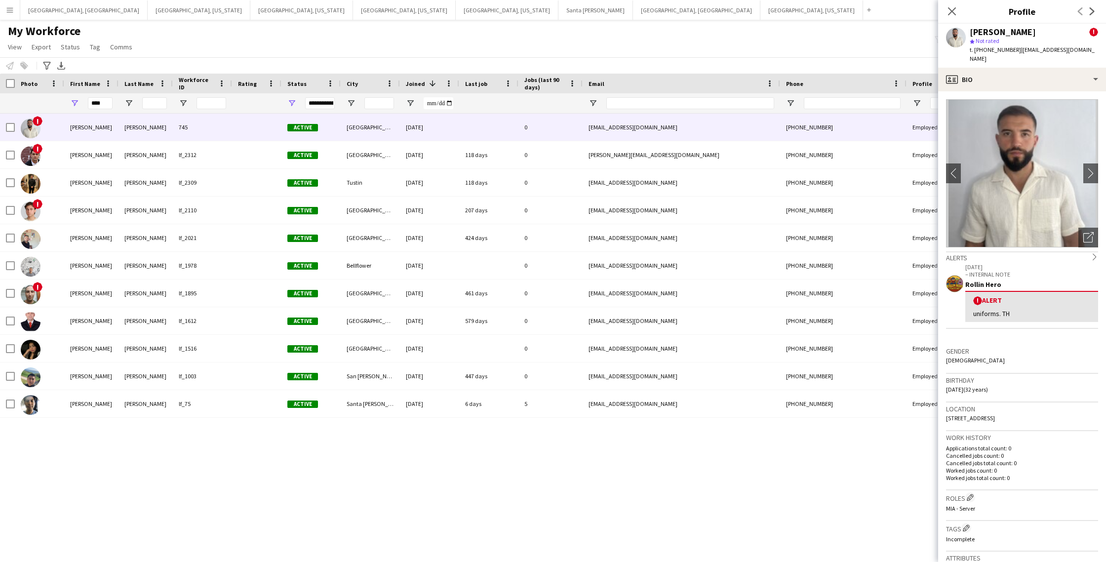
click at [1065, 296] on div "! Alert" at bounding box center [1031, 300] width 117 height 9
click at [1030, 271] on p "– INTERNAL NOTE" at bounding box center [1031, 274] width 133 height 7
drag, startPoint x: 1004, startPoint y: 303, endPoint x: 1040, endPoint y: 304, distance: 36.6
click at [1008, 309] on div "uniforms. TH" at bounding box center [1031, 313] width 117 height 9
click at [1058, 452] on p "Cancelled jobs count: 0" at bounding box center [1022, 455] width 152 height 7
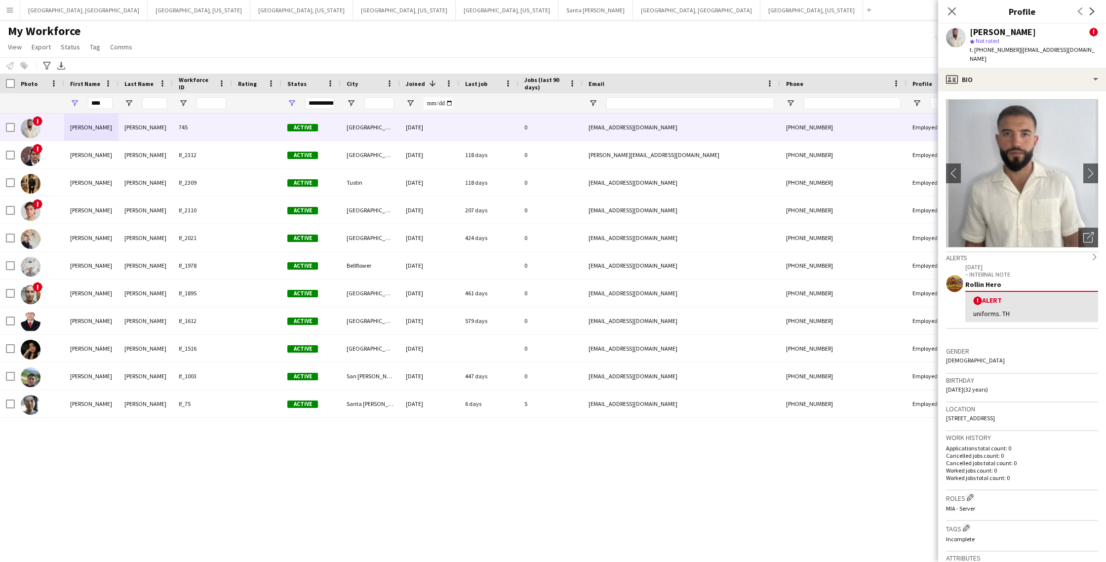
scroll to position [3, 0]
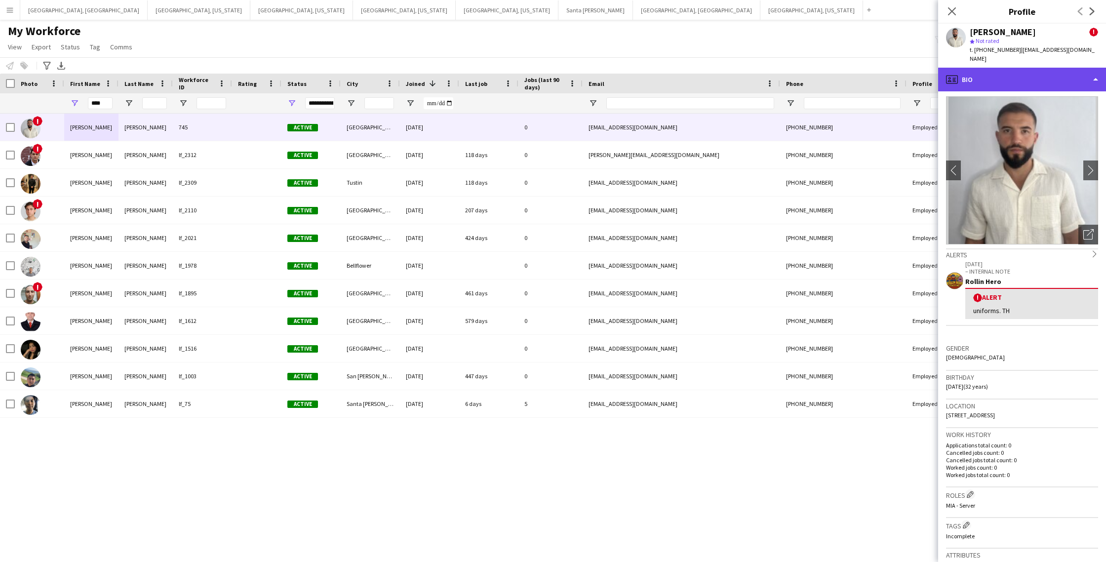
click at [1015, 77] on div "profile Bio" at bounding box center [1022, 80] width 168 height 24
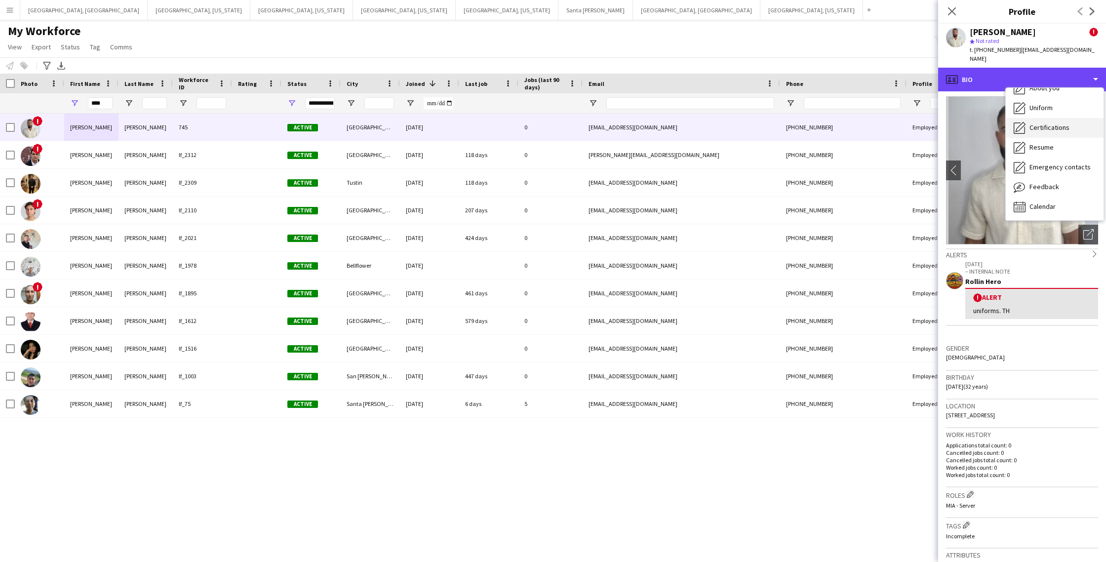
scroll to position [53, 0]
click at [1045, 182] on span "Feedback" at bounding box center [1045, 186] width 30 height 9
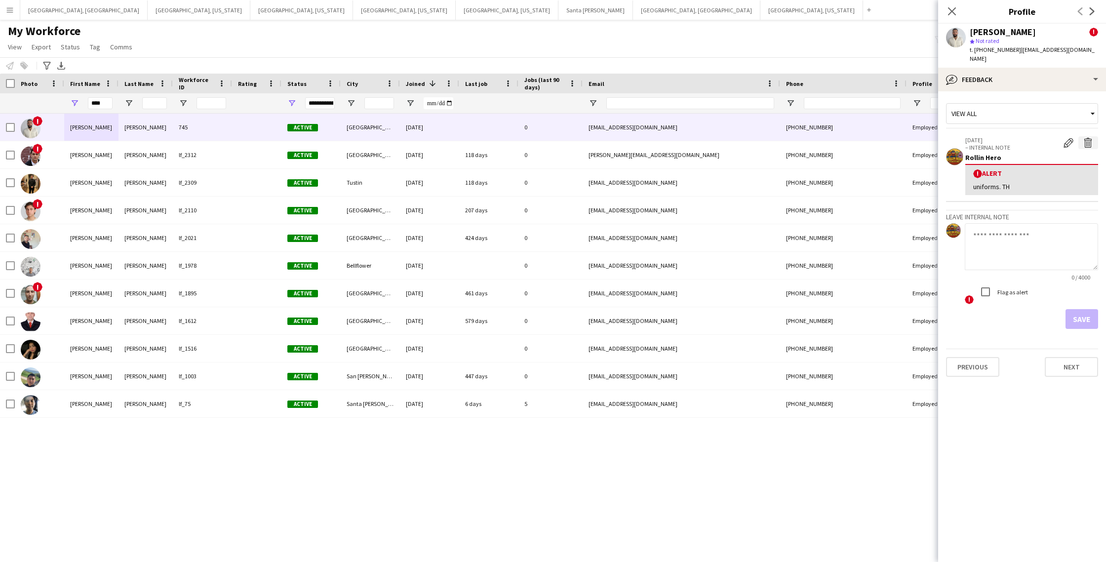
click at [1088, 138] on app-icon "Delete alert" at bounding box center [1088, 143] width 10 height 10
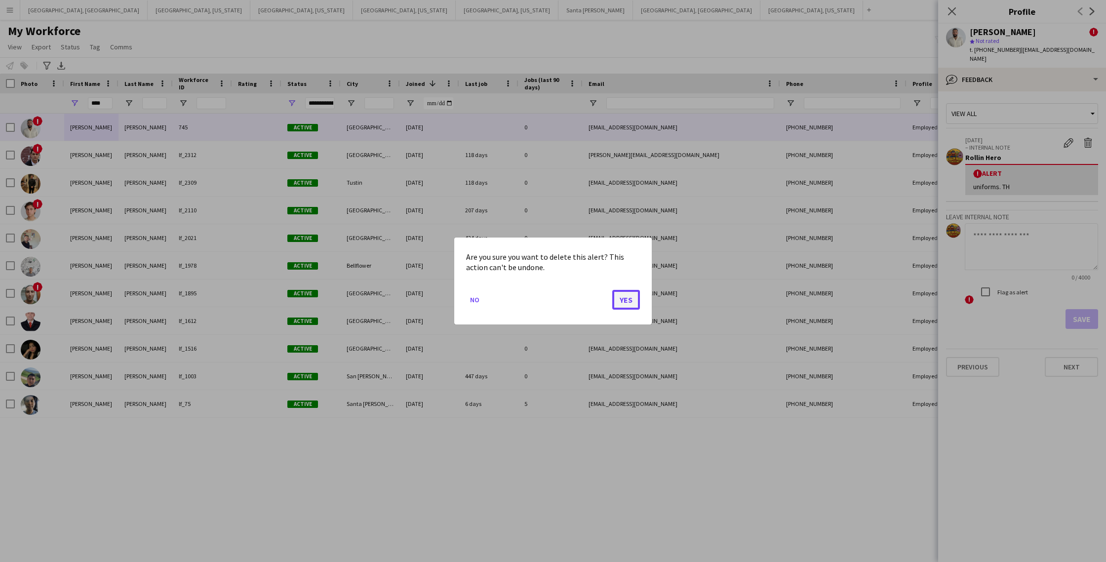
click at [628, 291] on button "Yes" at bounding box center [626, 300] width 28 height 20
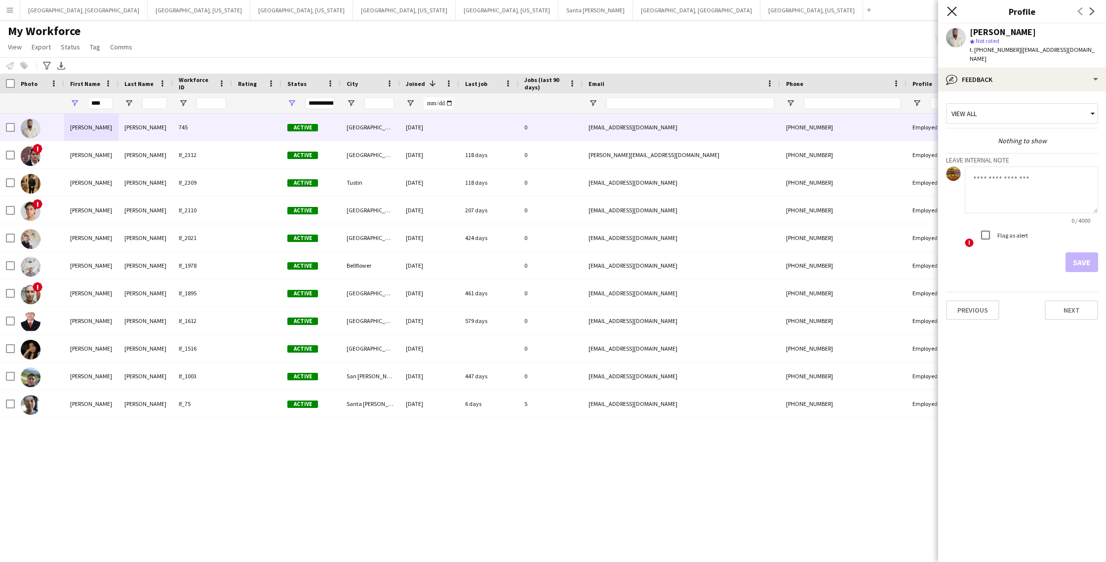
click at [954, 10] on icon "Close pop-in" at bounding box center [951, 10] width 9 height 9
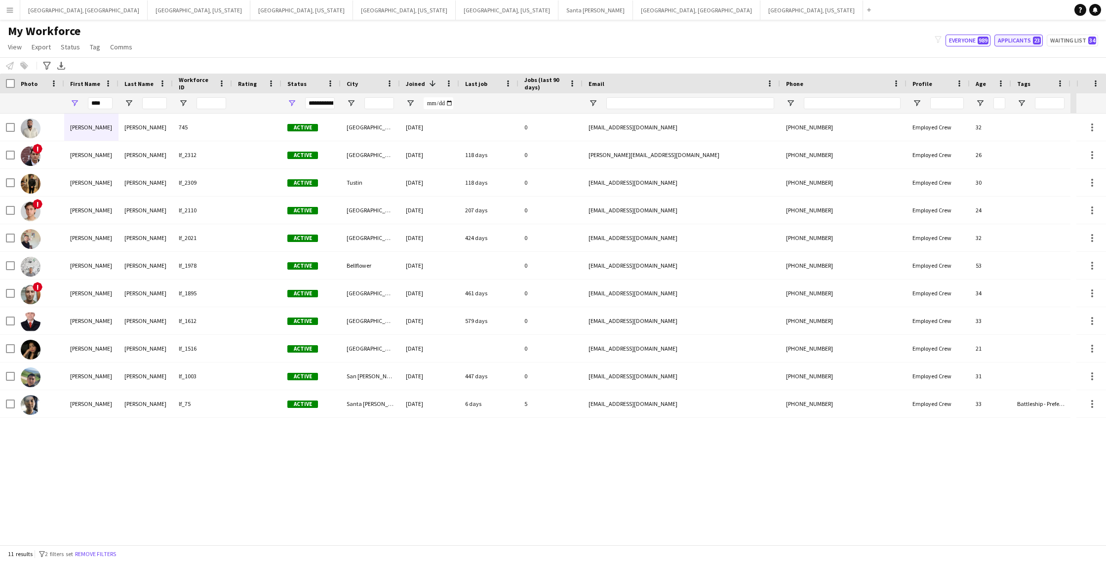
click at [1039, 41] on span "23" at bounding box center [1037, 41] width 8 height 8
type input "**********"
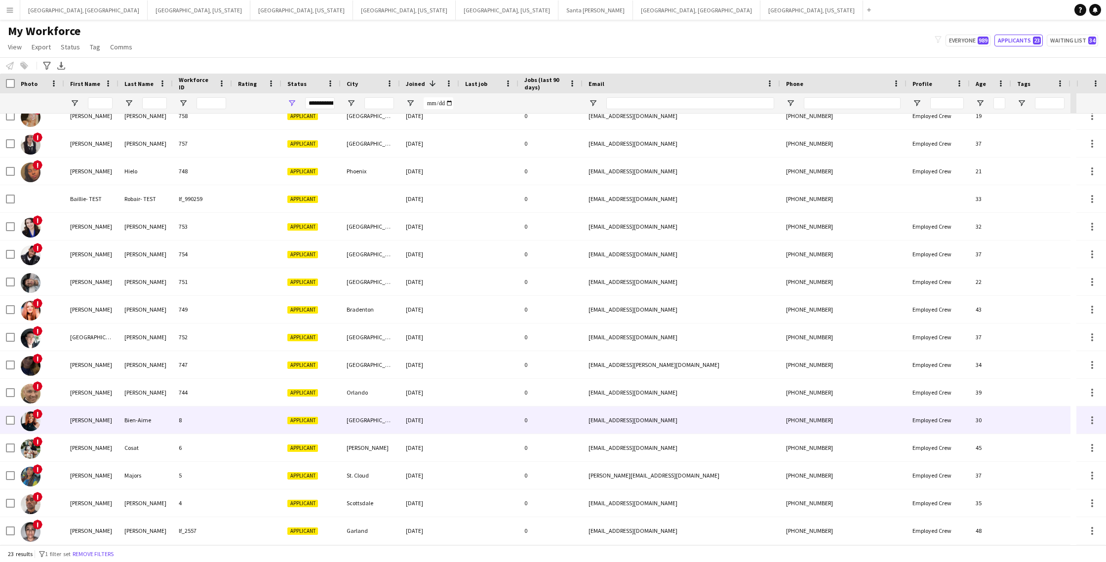
scroll to position [0, 0]
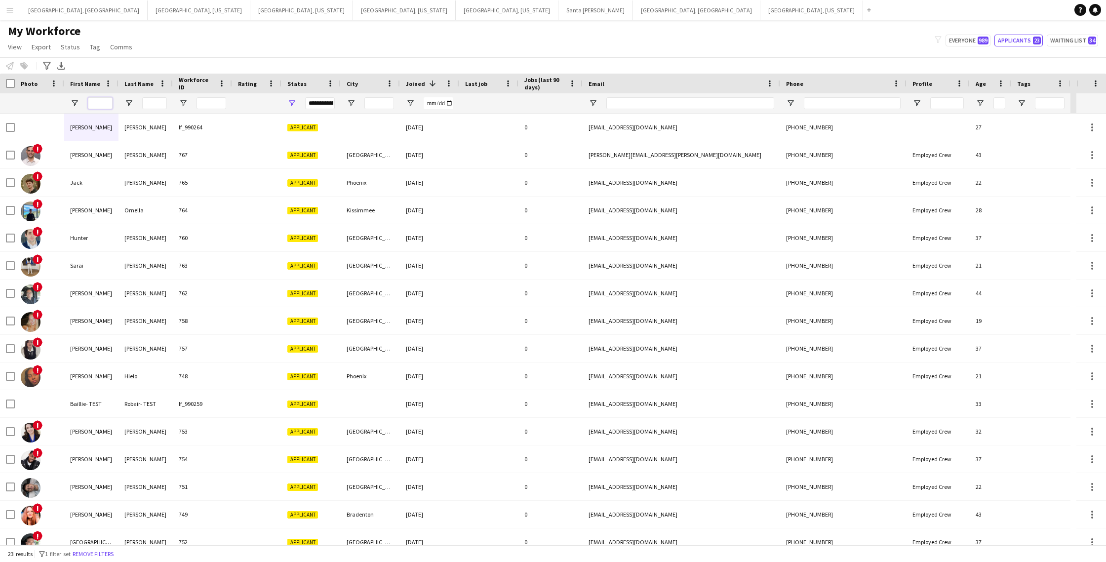
click at [99, 105] on input "First Name Filter Input" at bounding box center [100, 103] width 25 height 12
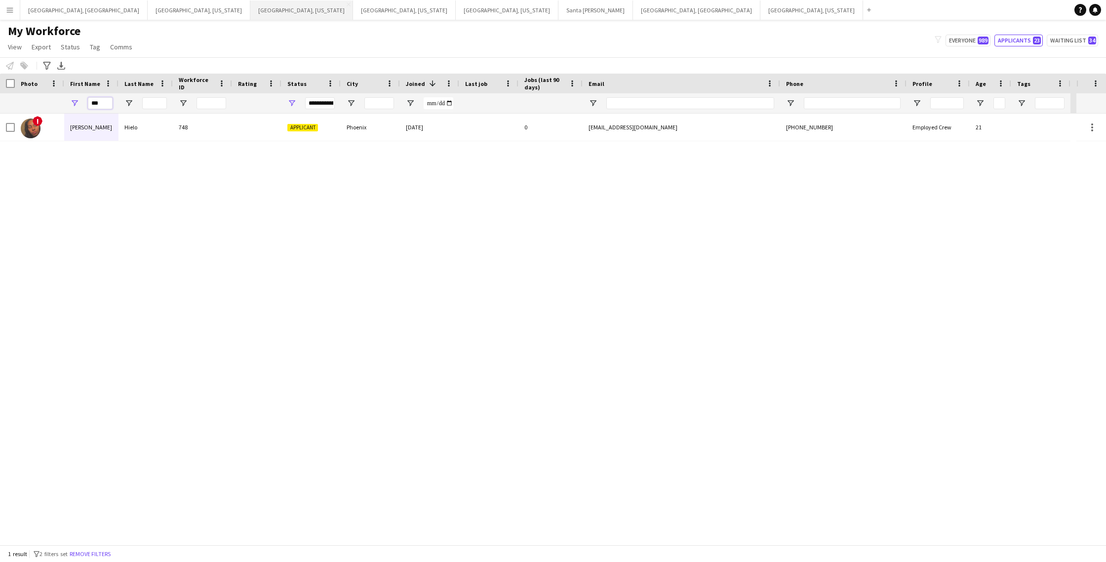
type input "***"
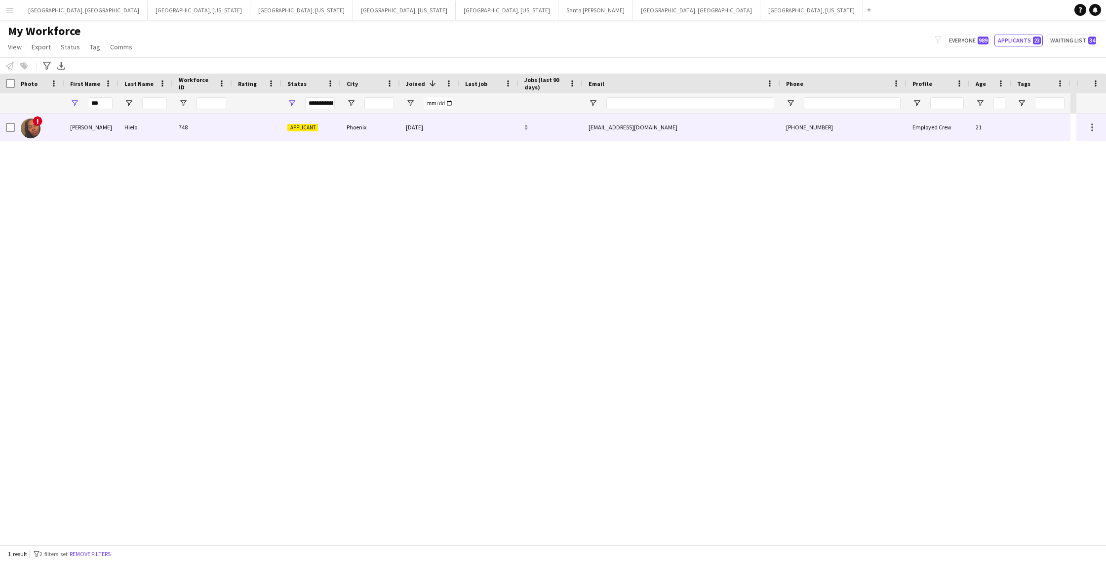
click at [462, 131] on div at bounding box center [488, 127] width 59 height 27
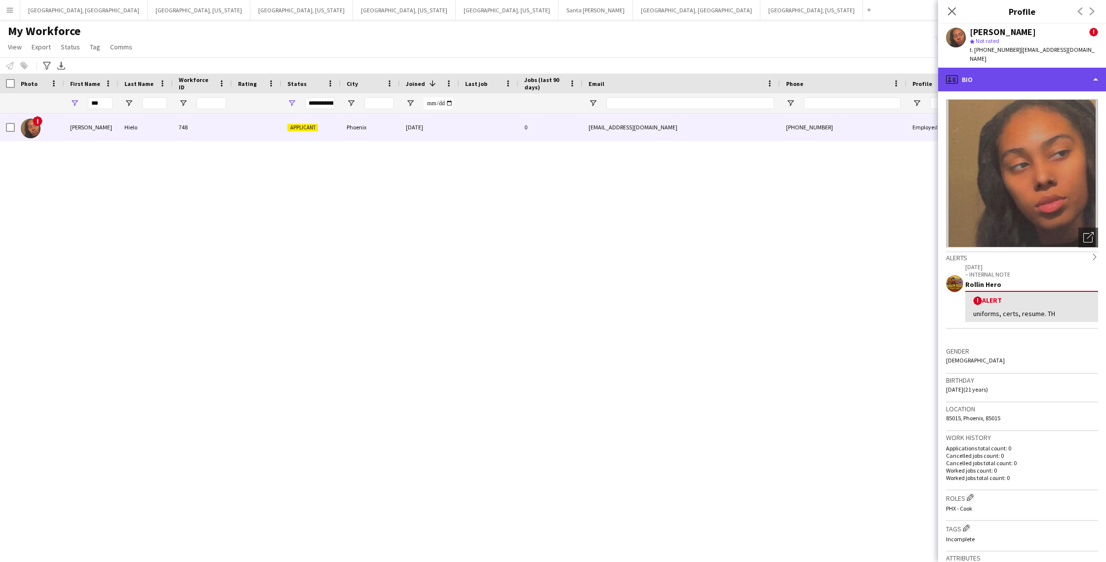
click at [1027, 73] on div "profile Bio" at bounding box center [1022, 80] width 168 height 24
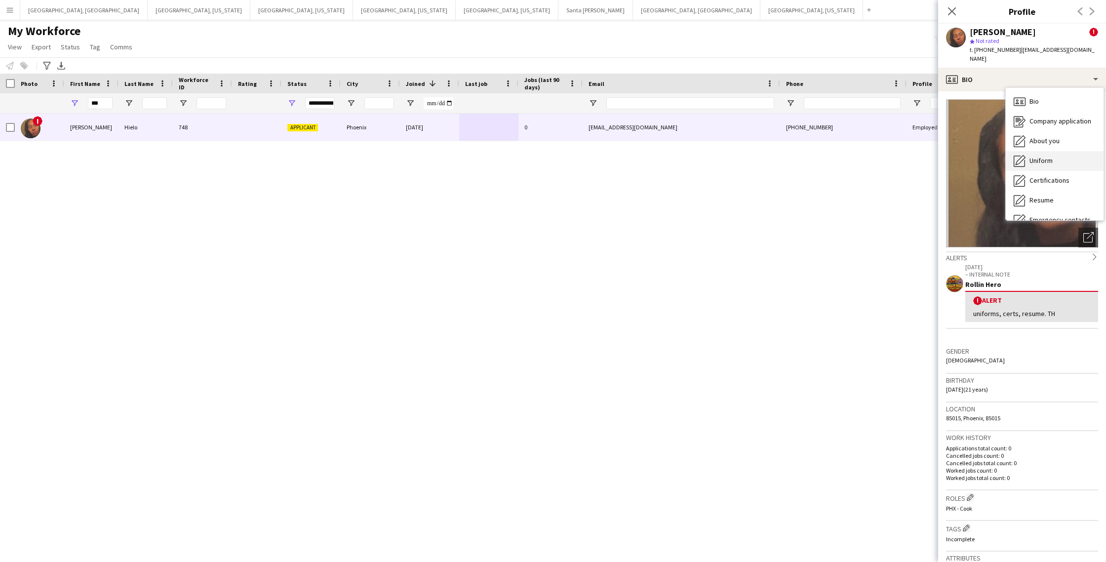
click at [1062, 151] on div "Uniform Uniform" at bounding box center [1055, 161] width 98 height 20
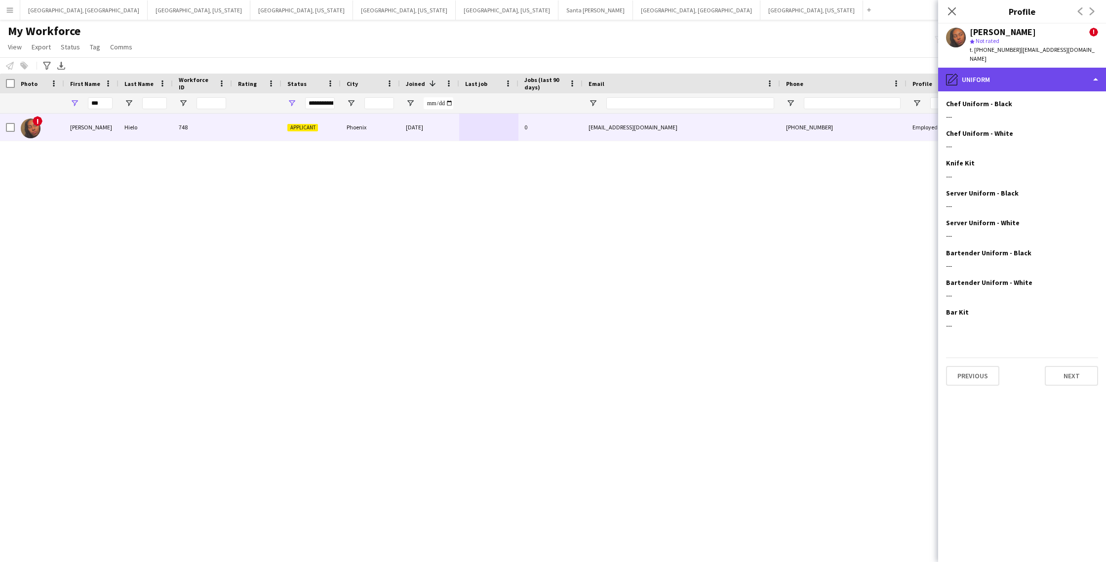
click at [1023, 68] on div "pencil4 Uniform" at bounding box center [1022, 80] width 168 height 24
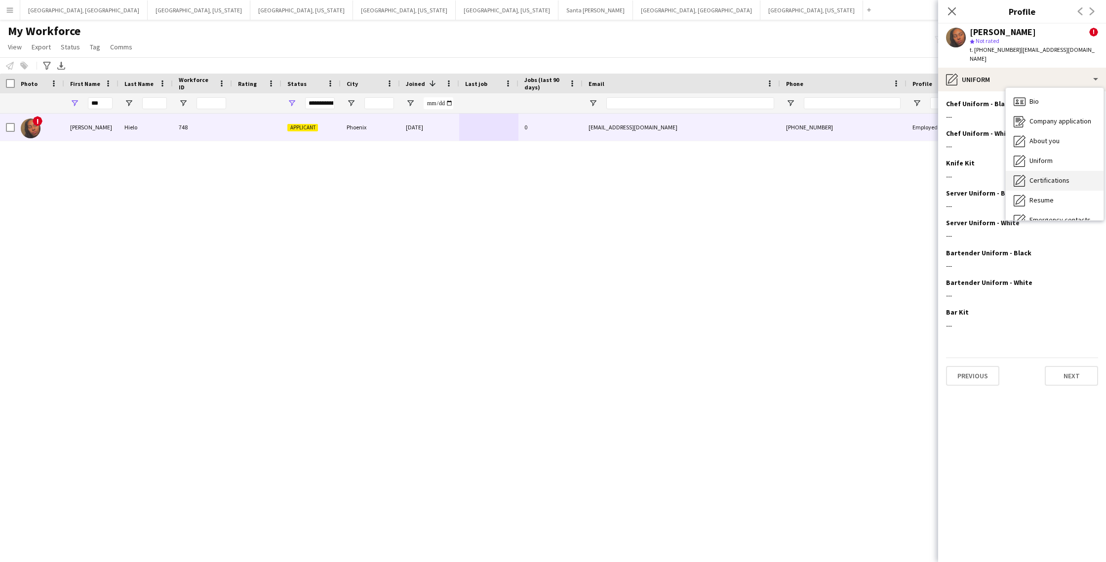
click at [1054, 176] on span "Certifications" at bounding box center [1050, 180] width 40 height 9
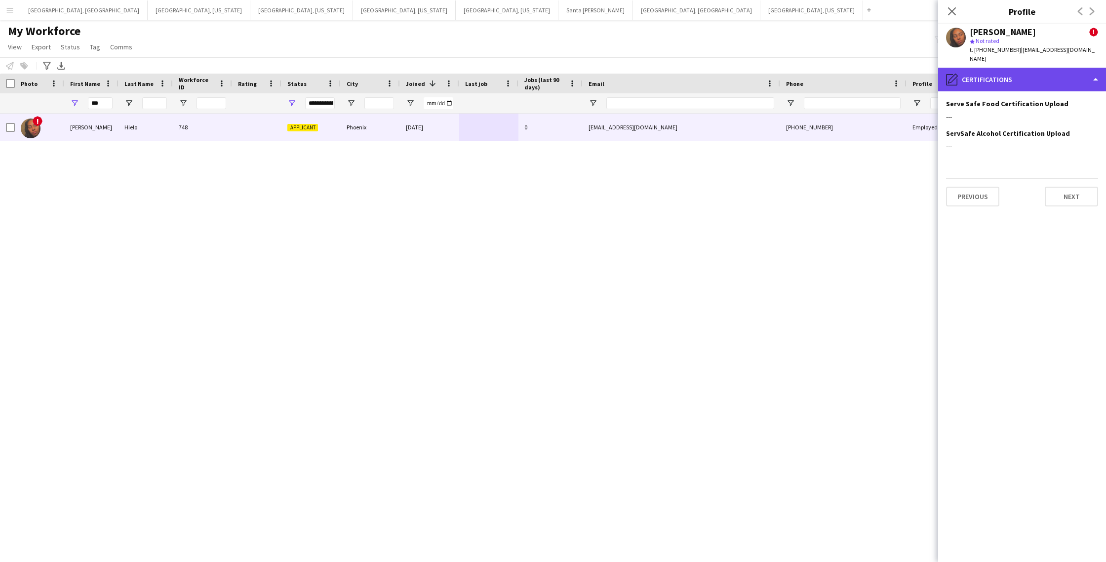
click at [1023, 73] on div "pencil4 Certifications" at bounding box center [1022, 80] width 168 height 24
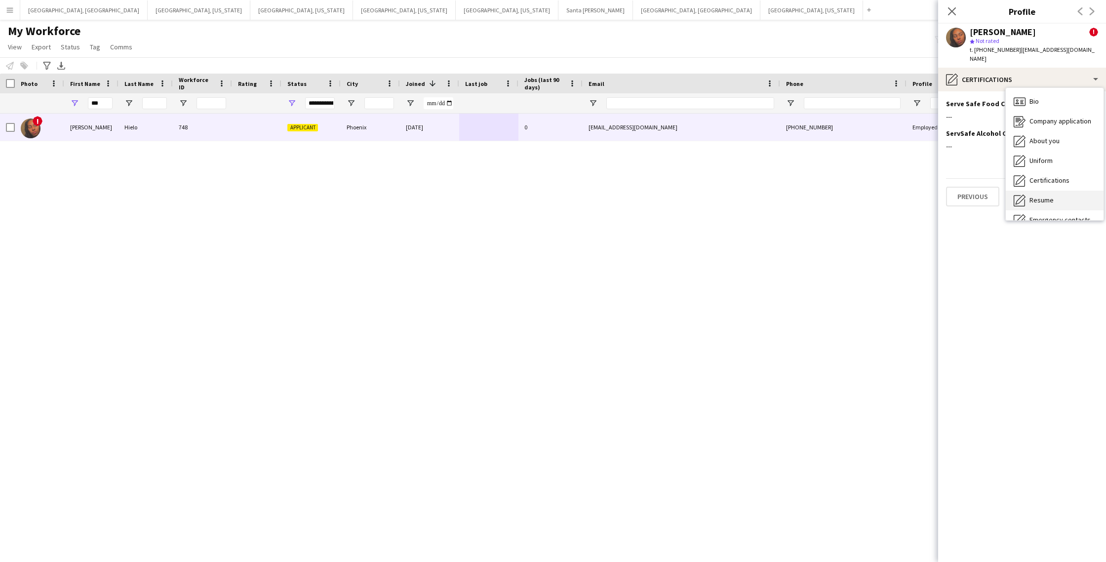
click at [1050, 196] on span "Resume" at bounding box center [1042, 200] width 24 height 9
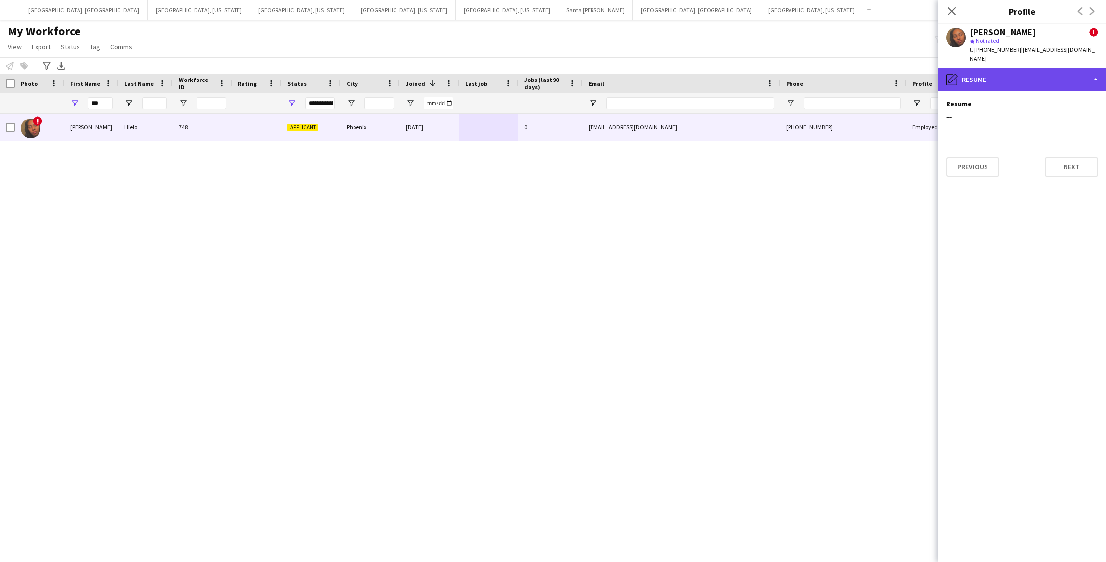
click at [1024, 68] on div "pencil4 Resume" at bounding box center [1022, 80] width 168 height 24
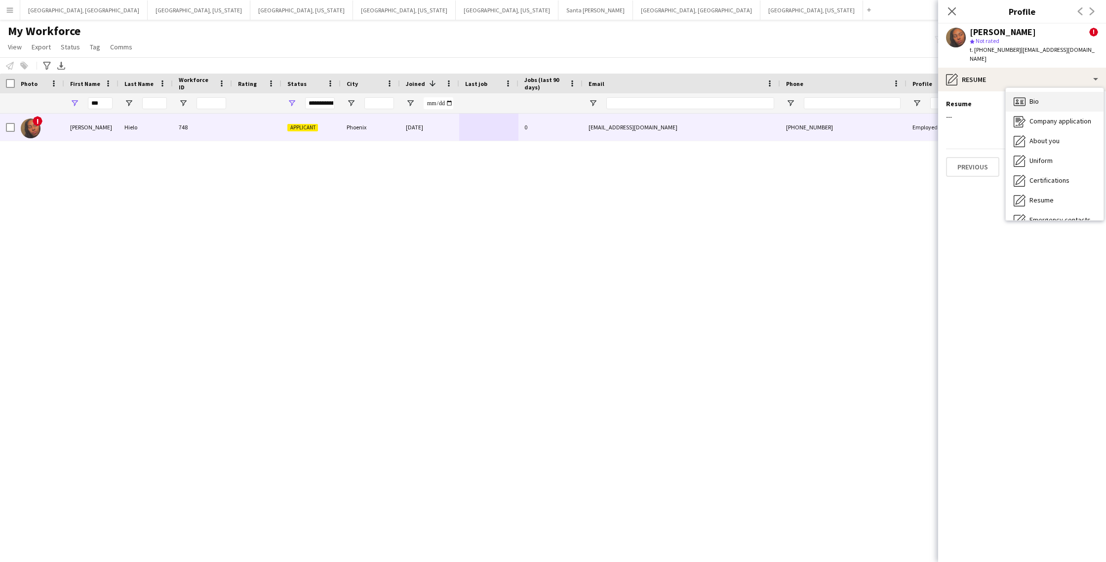
click at [1033, 97] on span "Bio" at bounding box center [1034, 101] width 9 height 9
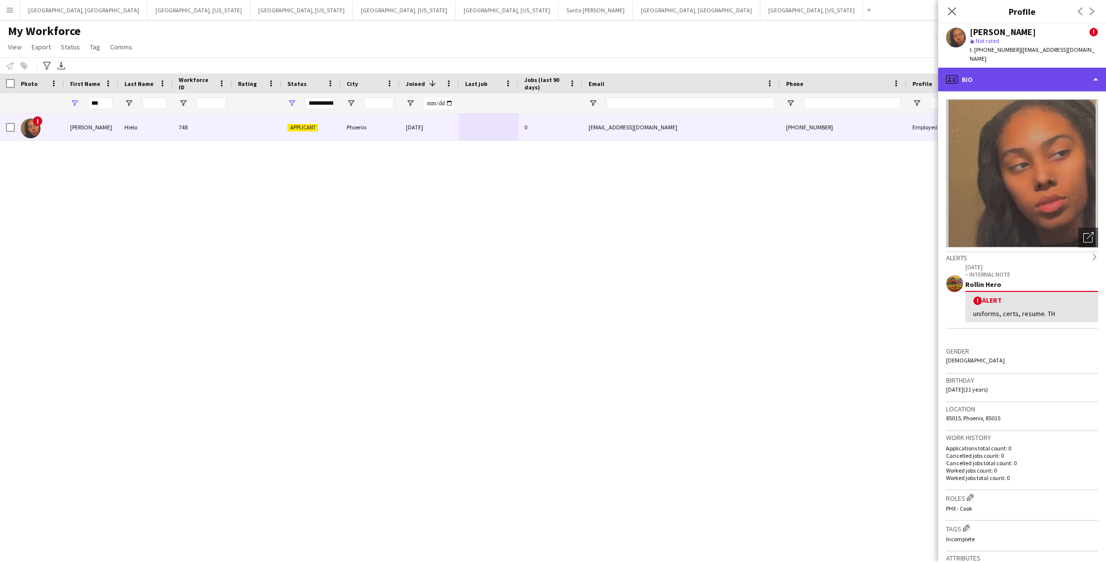
click at [1063, 69] on div "profile Bio" at bounding box center [1022, 80] width 168 height 24
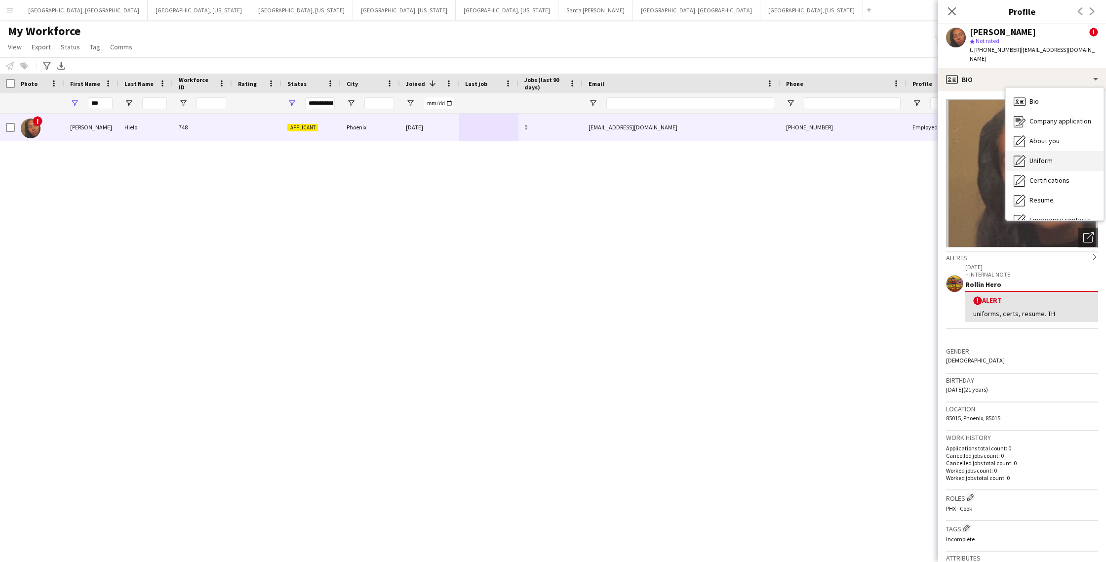
click at [1047, 156] on span "Uniform" at bounding box center [1041, 160] width 23 height 9
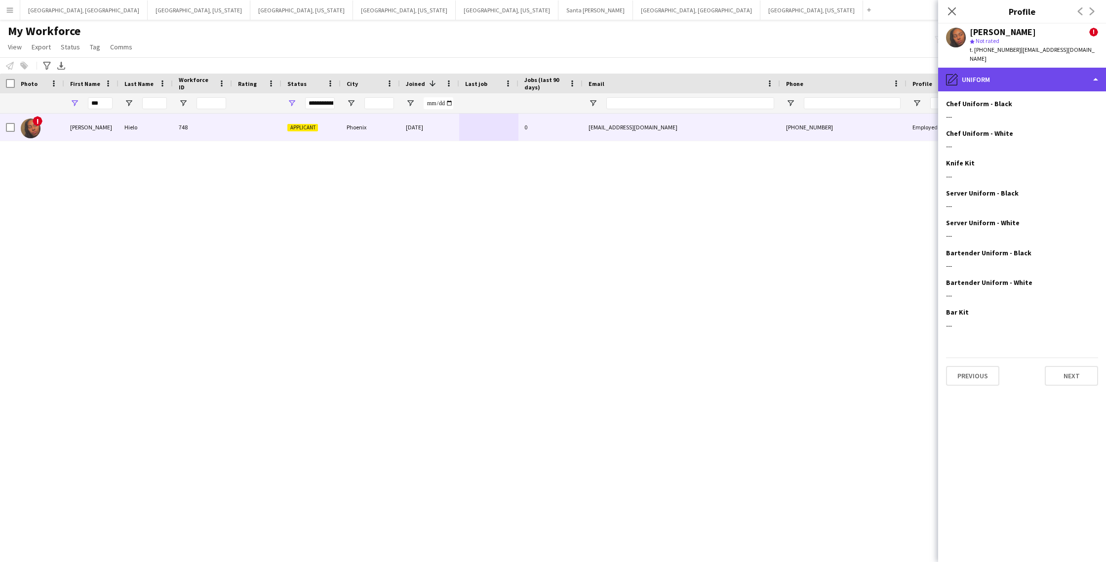
click at [1045, 73] on div "pencil4 Uniform" at bounding box center [1022, 80] width 168 height 24
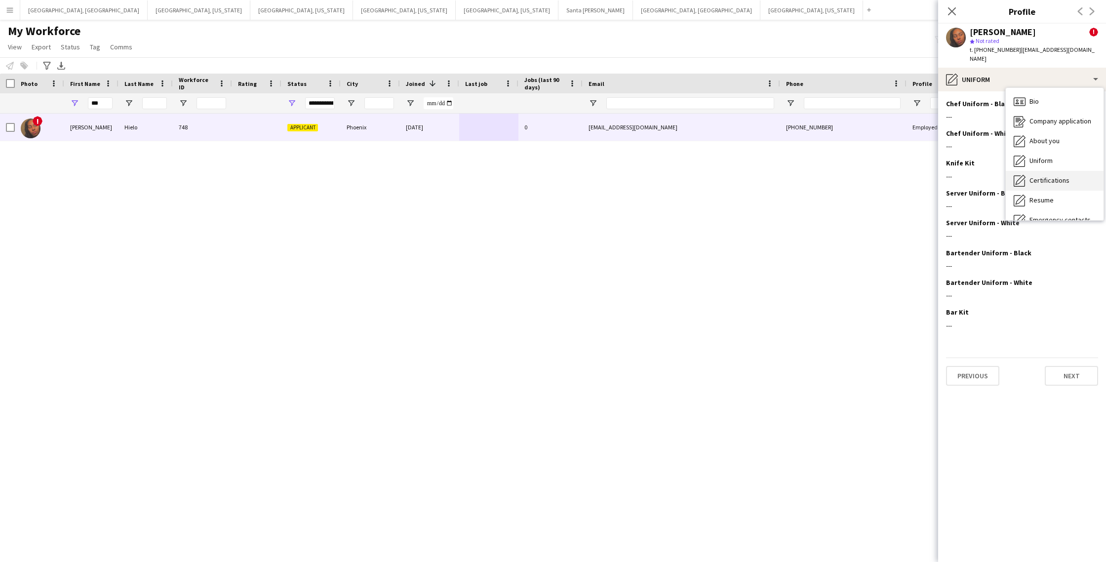
click at [1040, 176] on span "Certifications" at bounding box center [1050, 180] width 40 height 9
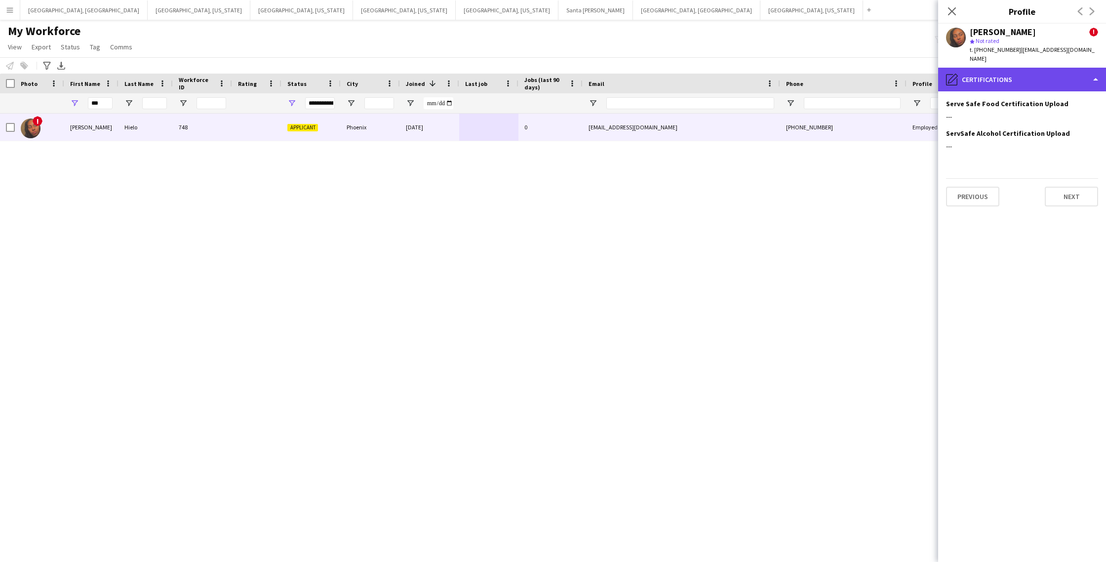
click at [1043, 74] on div "pencil4 Certifications" at bounding box center [1022, 80] width 168 height 24
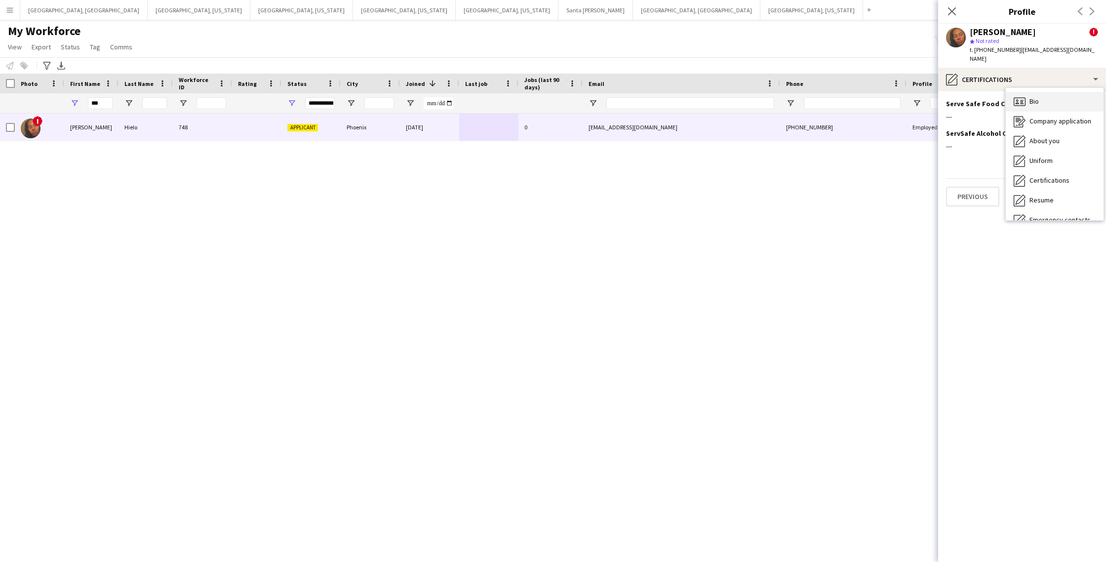
click at [1046, 92] on div "Bio Bio" at bounding box center [1055, 102] width 98 height 20
